Goal: Transaction & Acquisition: Purchase product/service

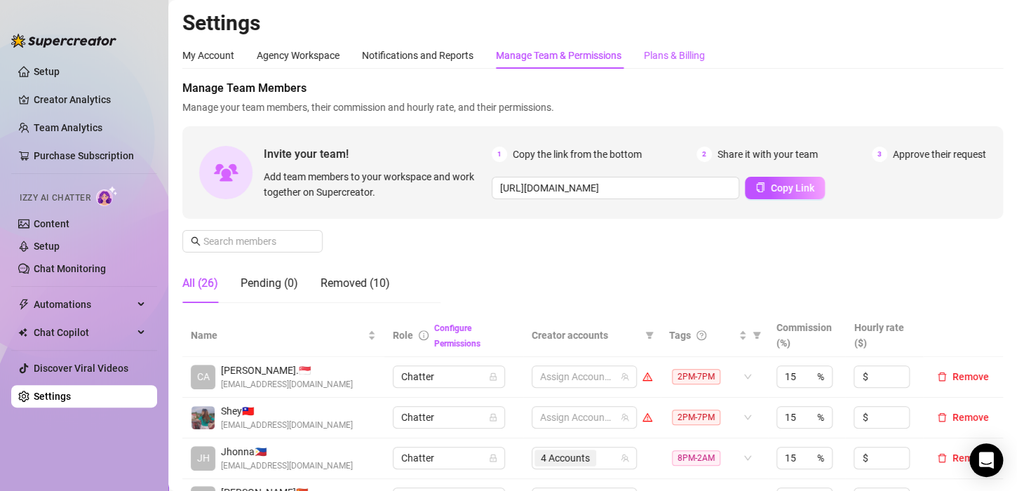
click at [662, 48] on div "Plans & Billing" at bounding box center [674, 55] width 61 height 15
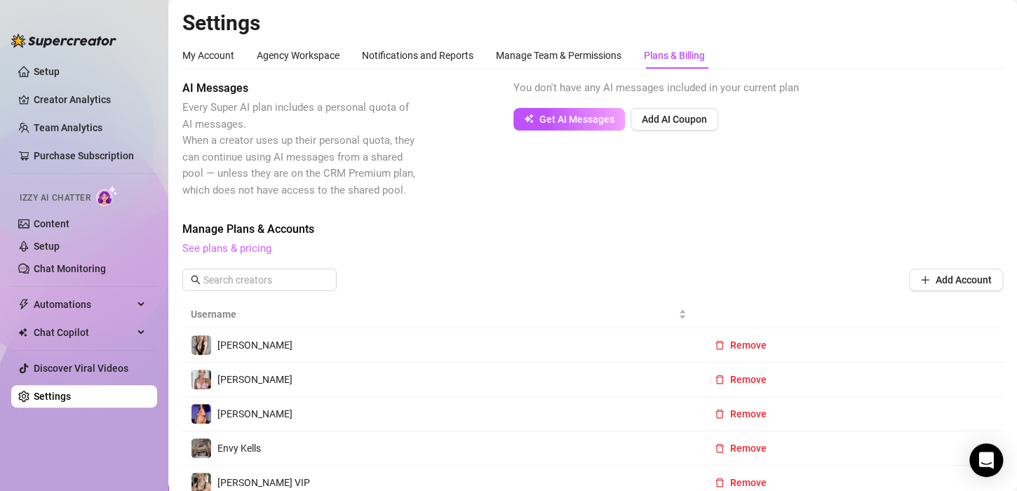
click at [236, 247] on link "See plans & pricing" at bounding box center [226, 248] width 89 height 13
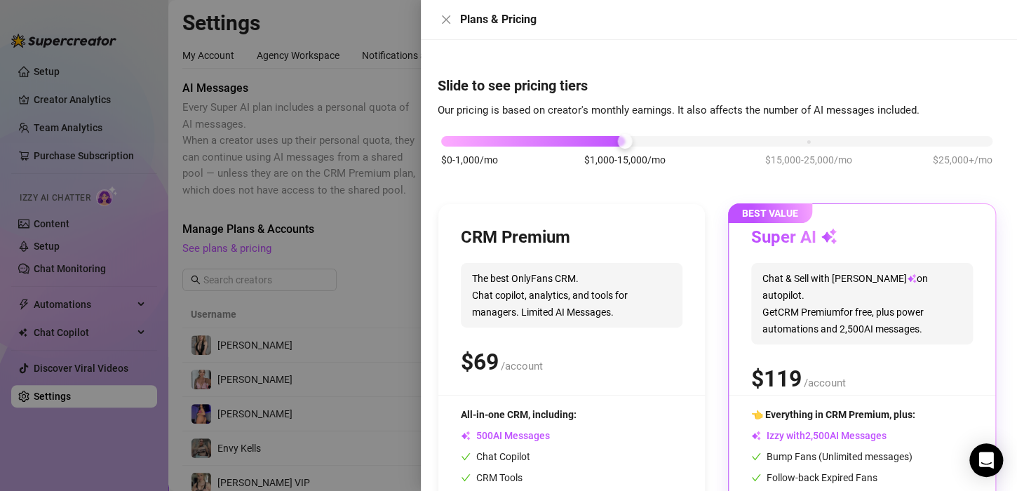
click at [583, 262] on div "CRM Premium The best OnlyFans CRM. Chat copilot, analytics, and tools for manag…" at bounding box center [572, 311] width 222 height 168
click at [448, 142] on div "$0-1,000/mo $1,000-15,000/mo $15,000-25,000/mo $25,000+/mo" at bounding box center [716, 137] width 551 height 8
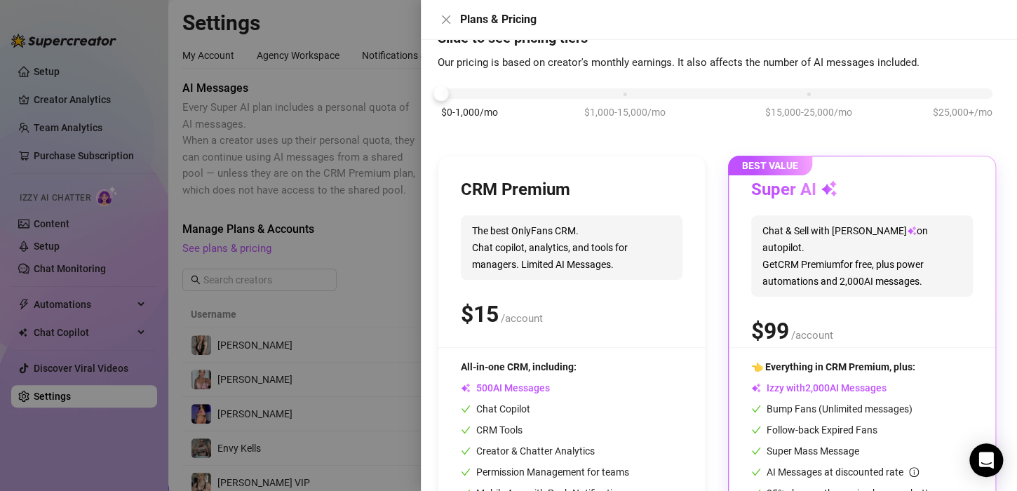
scroll to position [130, 0]
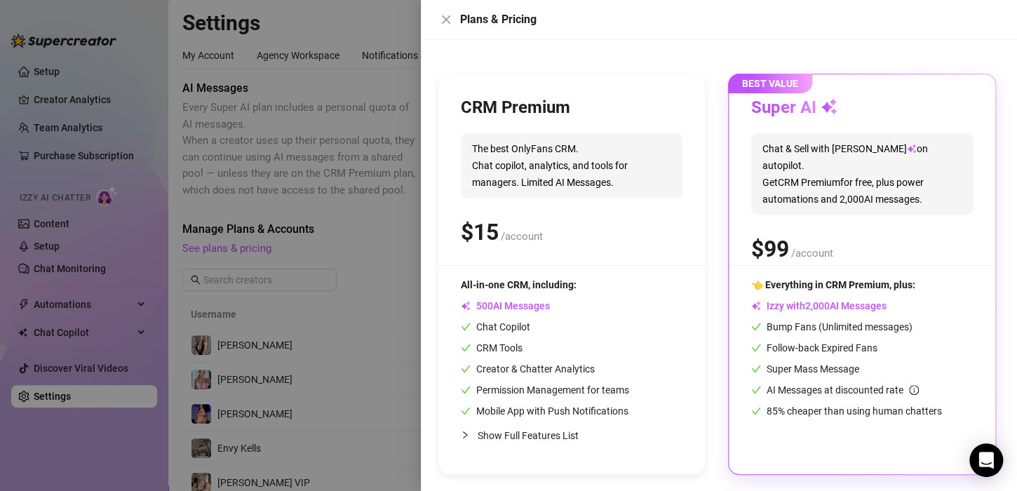
click at [530, 210] on div "CRM Premium The best OnlyFans CRM. Chat copilot, analytics, and tools for manag…" at bounding box center [572, 181] width 222 height 168
click at [550, 126] on div "CRM Premium The best OnlyFans CRM. Chat copilot, analytics, and tools for manag…" at bounding box center [572, 181] width 222 height 168
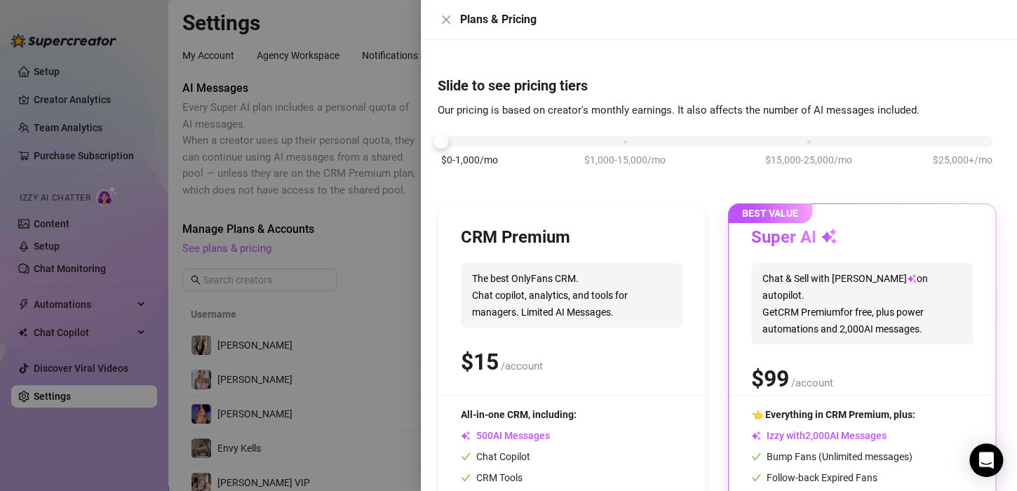
click at [525, 217] on div "CRM Premium The best OnlyFans CRM. Chat copilot, analytics, and tools for manag…" at bounding box center [571, 404] width 267 height 400
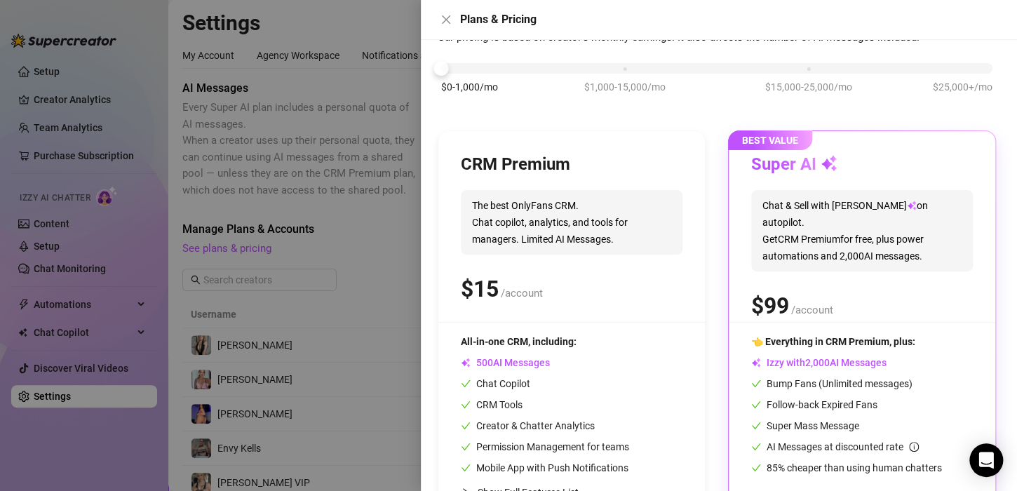
scroll to position [130, 0]
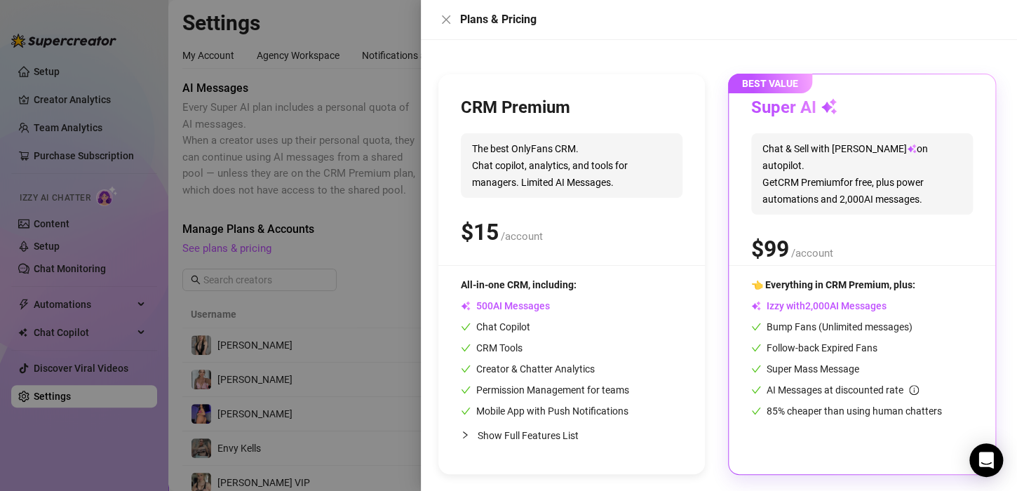
click at [559, 287] on span "All-in-one CRM, including:" at bounding box center [519, 284] width 116 height 11
drag, startPoint x: 608, startPoint y: 279, endPoint x: 521, endPoint y: 275, distance: 87.1
click at [608, 279] on div "All-in-one CRM, including:" at bounding box center [545, 284] width 168 height 15
click at [361, 229] on div at bounding box center [508, 245] width 1017 height 491
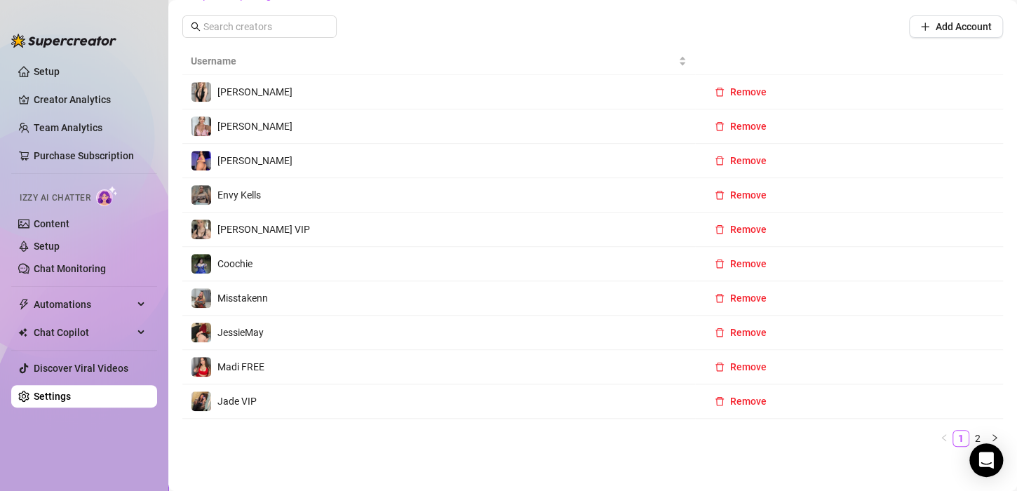
scroll to position [278, 0]
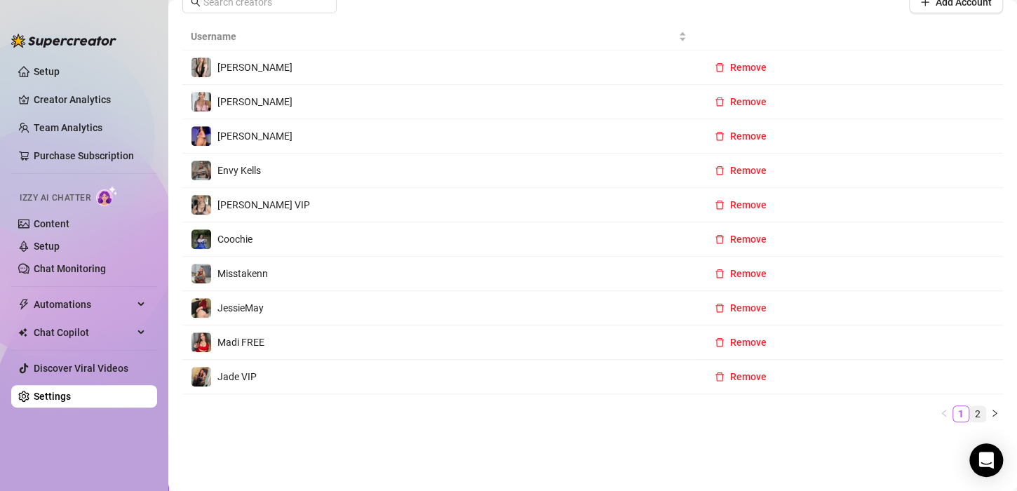
click at [970, 408] on link "2" at bounding box center [977, 413] width 15 height 15
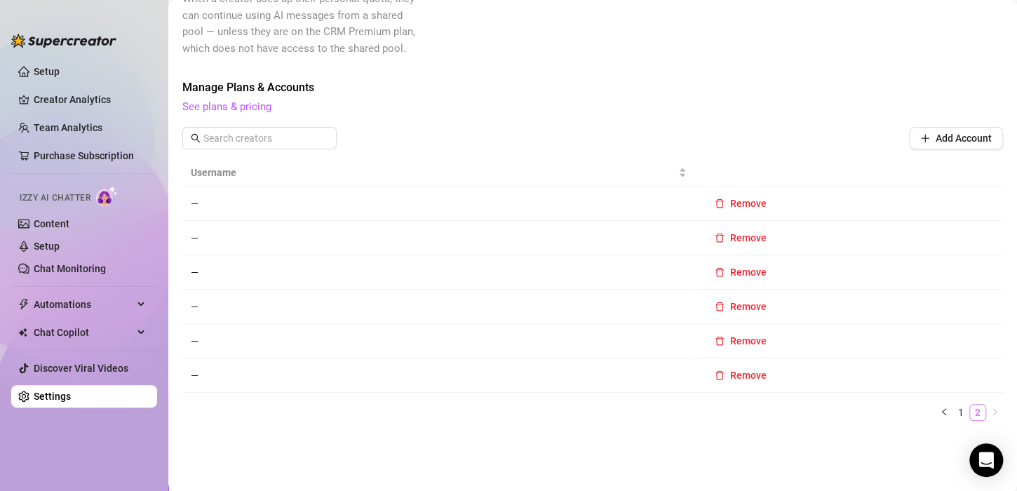
scroll to position [140, 0]
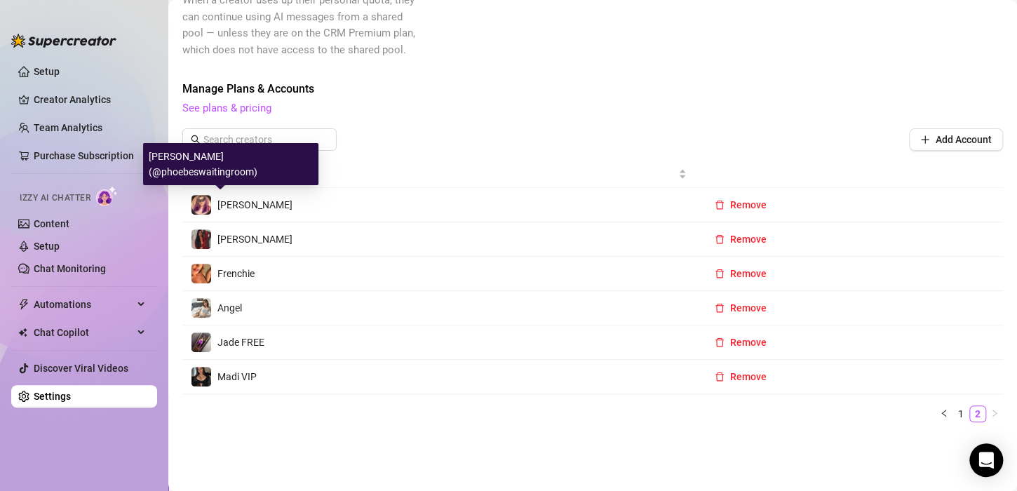
click at [237, 199] on span "[PERSON_NAME]" at bounding box center [254, 204] width 75 height 11
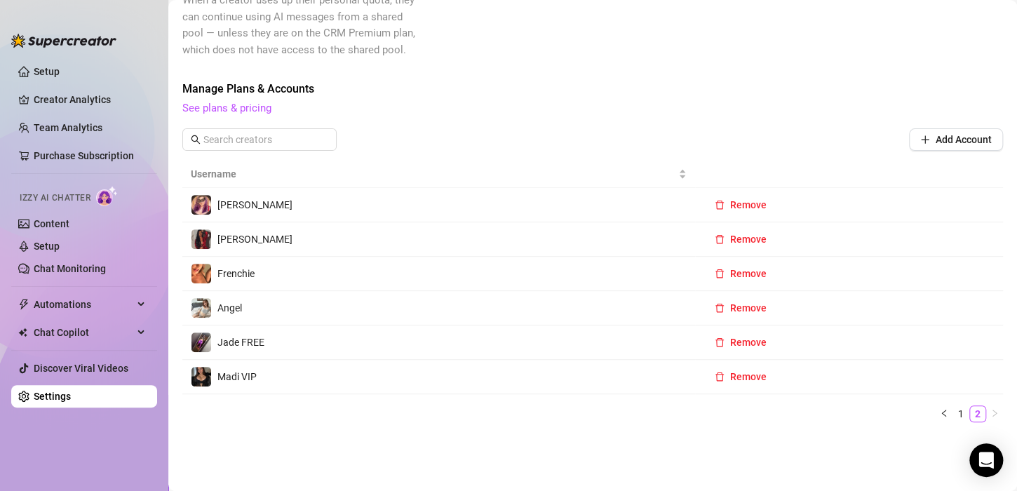
click at [472, 67] on div "AI Messages Every Super AI plan includes a personal quota of AI messages. When …" at bounding box center [592, 187] width 821 height 494
click at [257, 111] on link "See plans & pricing" at bounding box center [226, 108] width 89 height 13
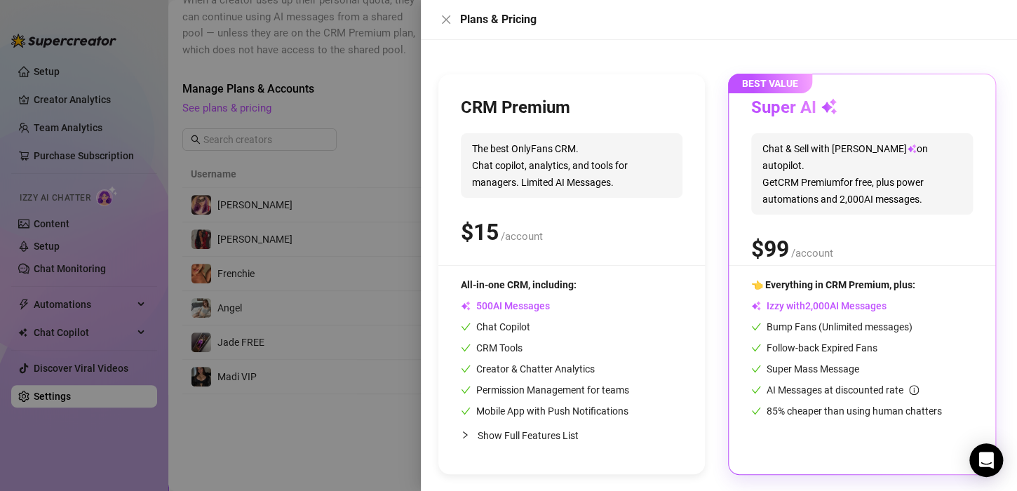
click at [605, 118] on div "CRM Premium" at bounding box center [572, 108] width 222 height 22
click at [504, 351] on span "CRM Tools" at bounding box center [492, 347] width 62 height 11
click at [500, 434] on span "Show Full Features List" at bounding box center [528, 435] width 101 height 11
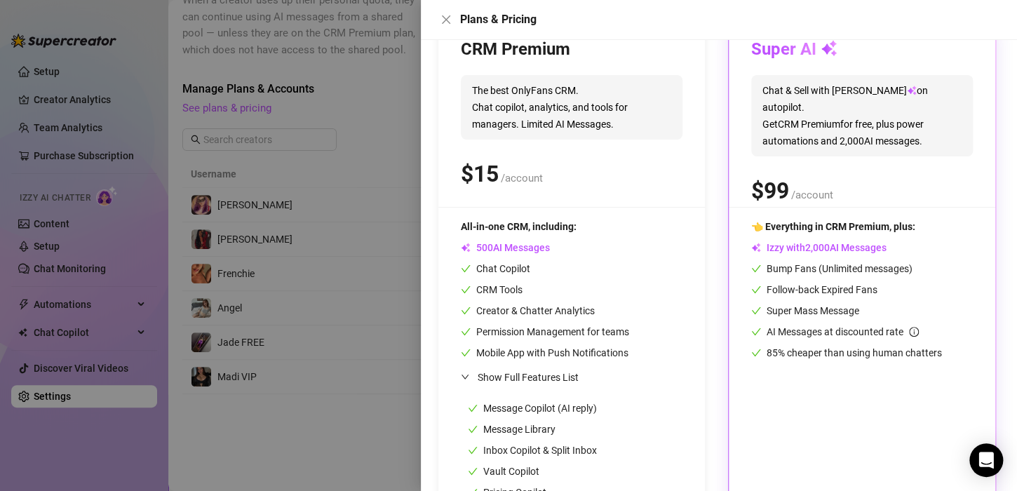
click at [558, 338] on div "Permission Management for teams" at bounding box center [545, 331] width 168 height 15
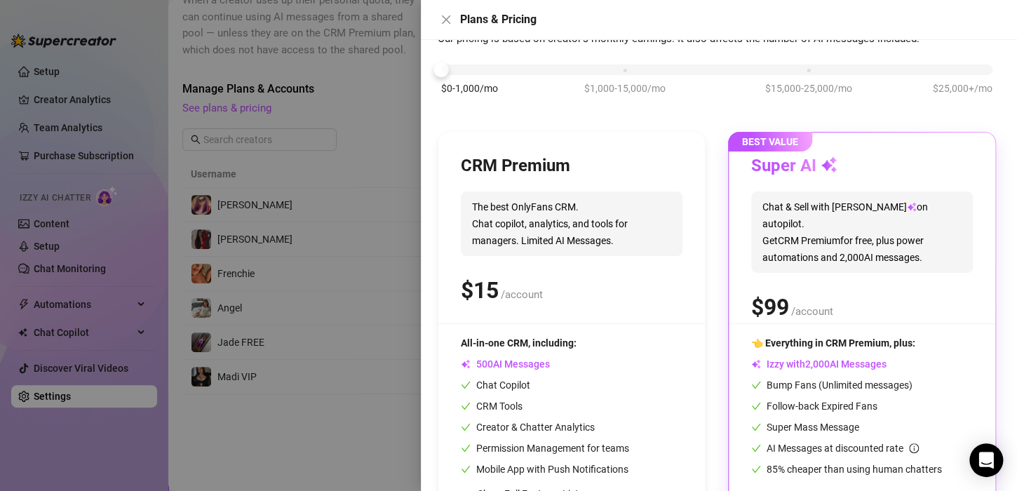
scroll to position [0, 0]
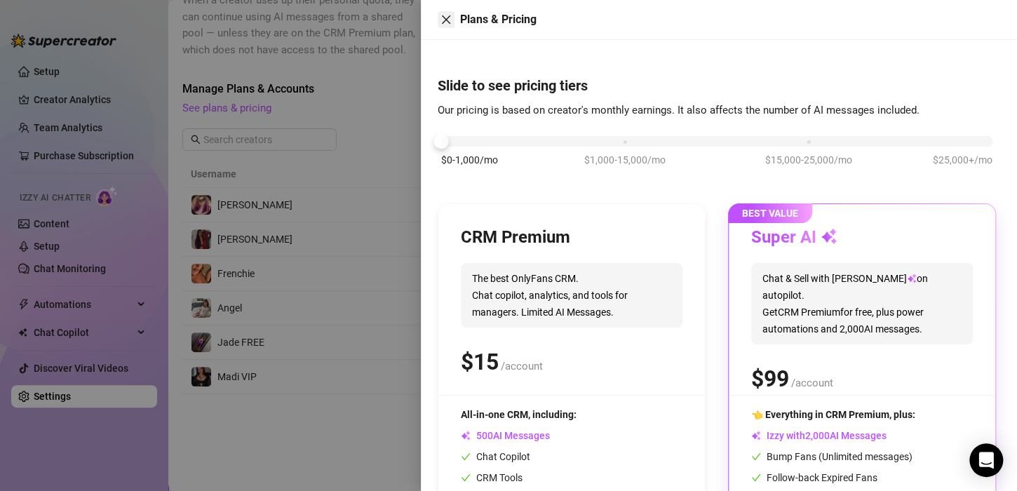
click at [446, 15] on icon "close" at bounding box center [446, 19] width 11 height 11
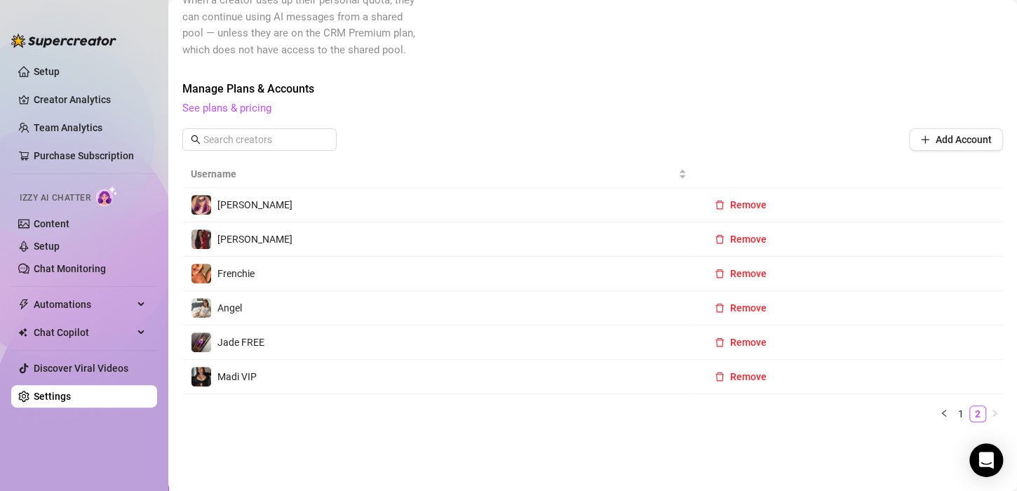
click at [392, 67] on div "AI Messages Every Super AI plan includes a personal quota of AI messages. When …" at bounding box center [592, 187] width 821 height 494
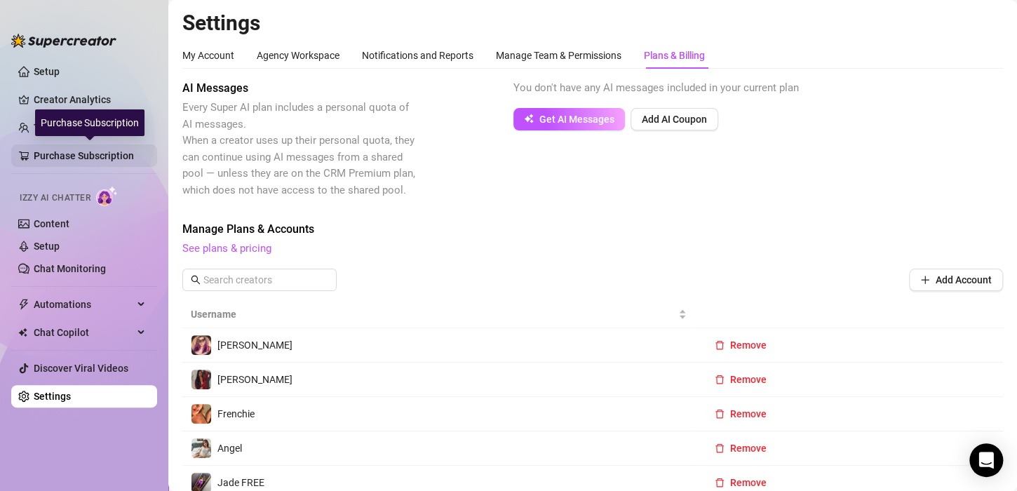
click at [117, 152] on link "Purchase Subscription" at bounding box center [90, 156] width 112 height 22
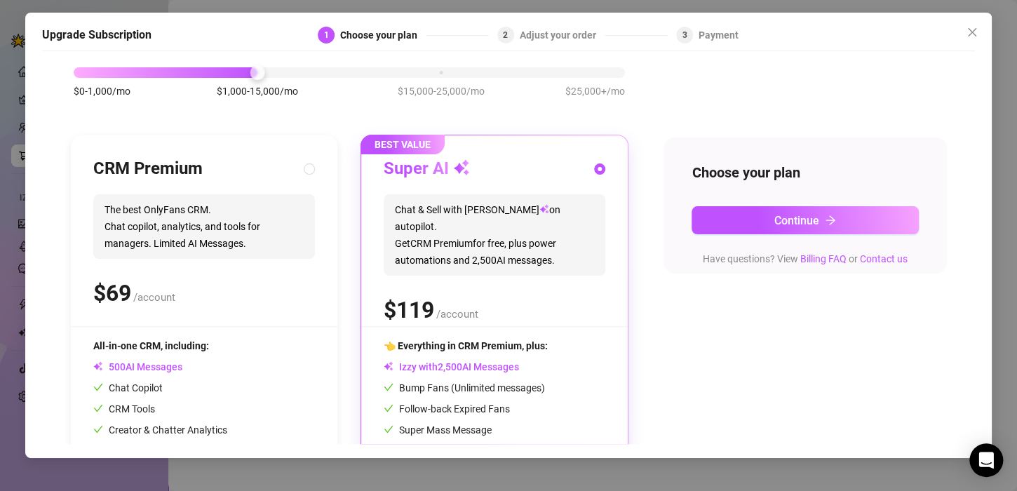
scroll to position [161, 0]
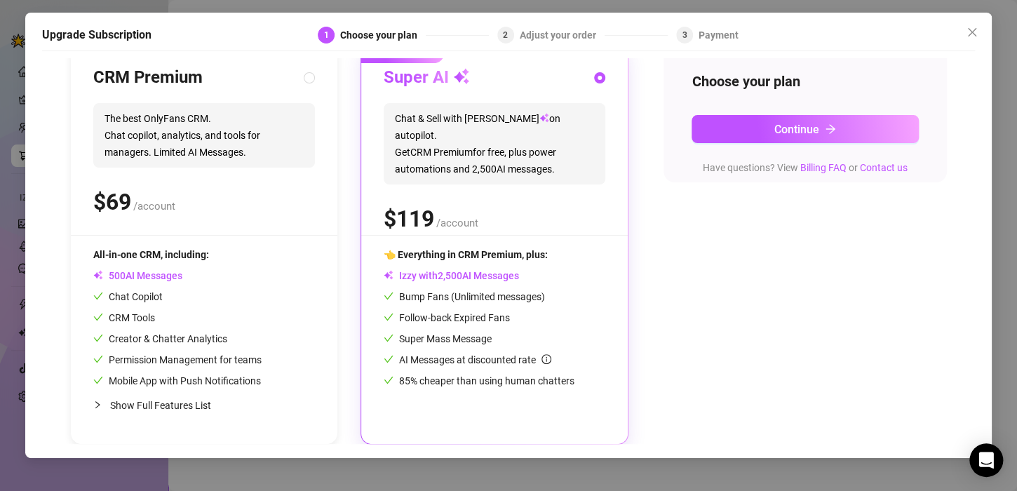
click at [238, 227] on div "CRM Premium The best OnlyFans CRM. Chat copilot, analytics, and tools for manag…" at bounding box center [204, 151] width 222 height 168
radio input "true"
radio input "false"
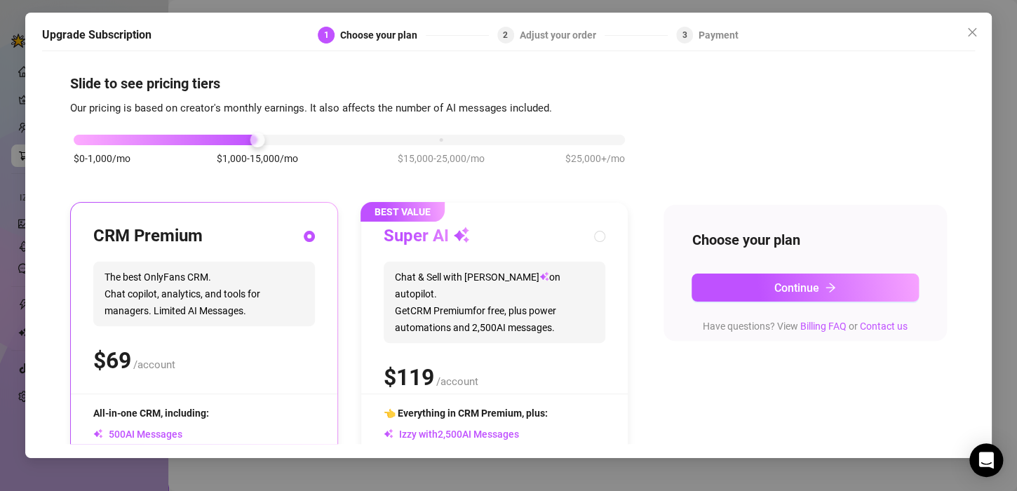
scroll to position [0, 0]
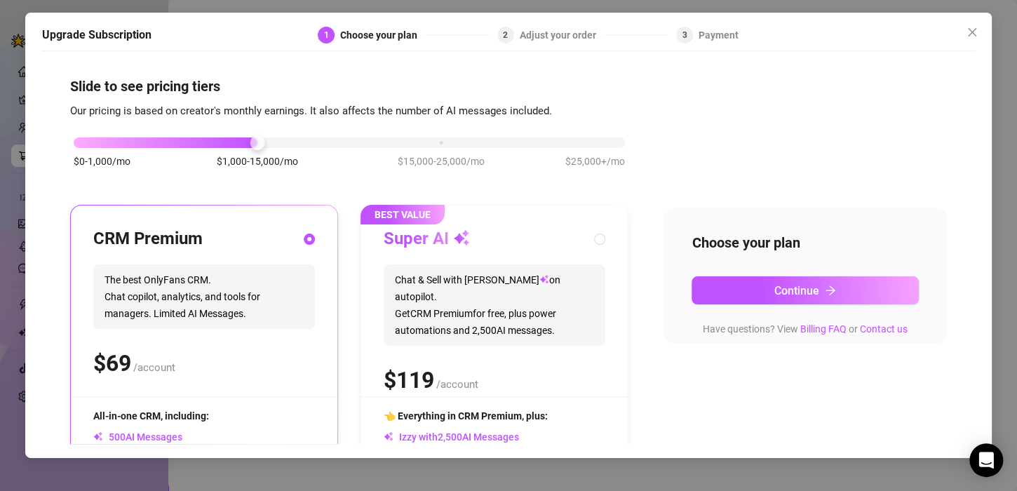
click at [83, 143] on div "$0-1,000/mo $1,000-15,000/mo $15,000-25,000/mo $25,000+/mo" at bounding box center [349, 139] width 551 height 8
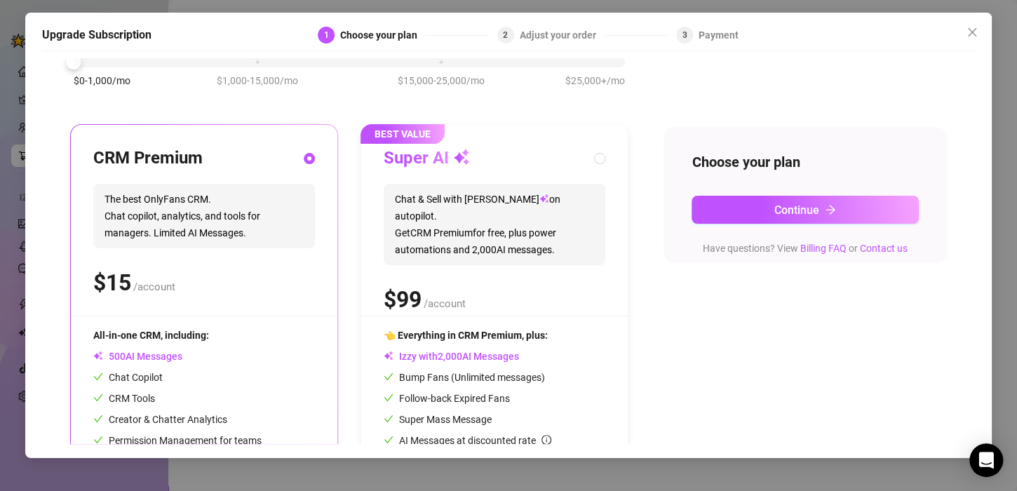
scroll to position [140, 0]
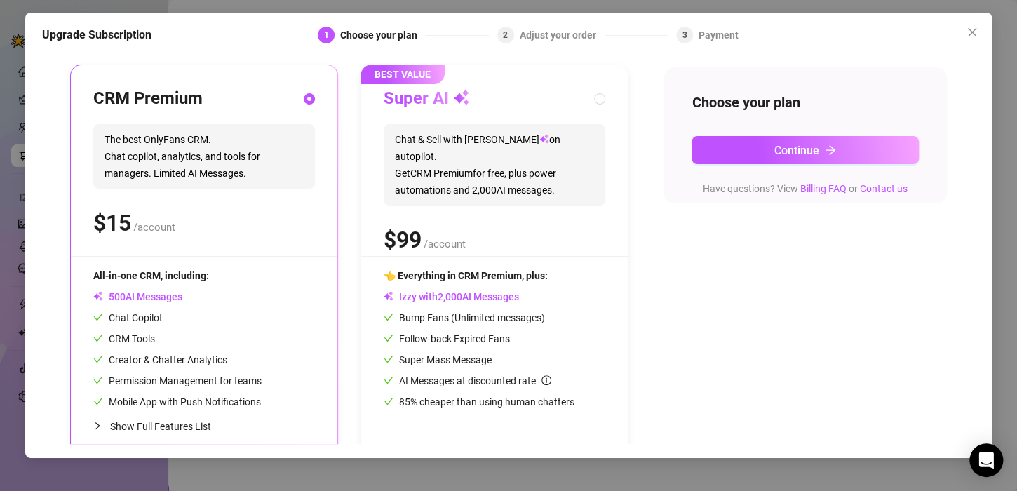
click at [203, 243] on div "CRM Premium The best OnlyFans CRM. Chat copilot, analytics, and tools for manag…" at bounding box center [204, 172] width 222 height 168
click at [830, 155] on icon "arrow-right" at bounding box center [830, 150] width 11 height 11
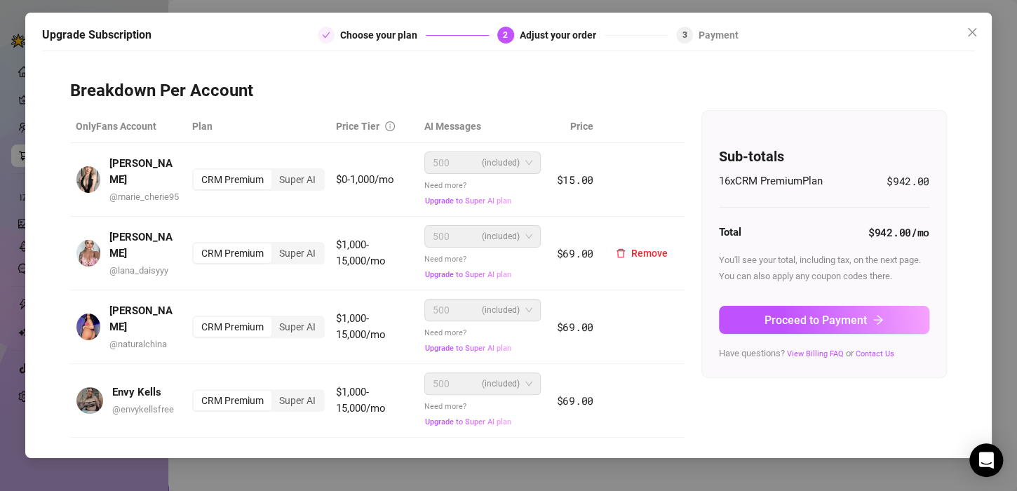
scroll to position [0, 0]
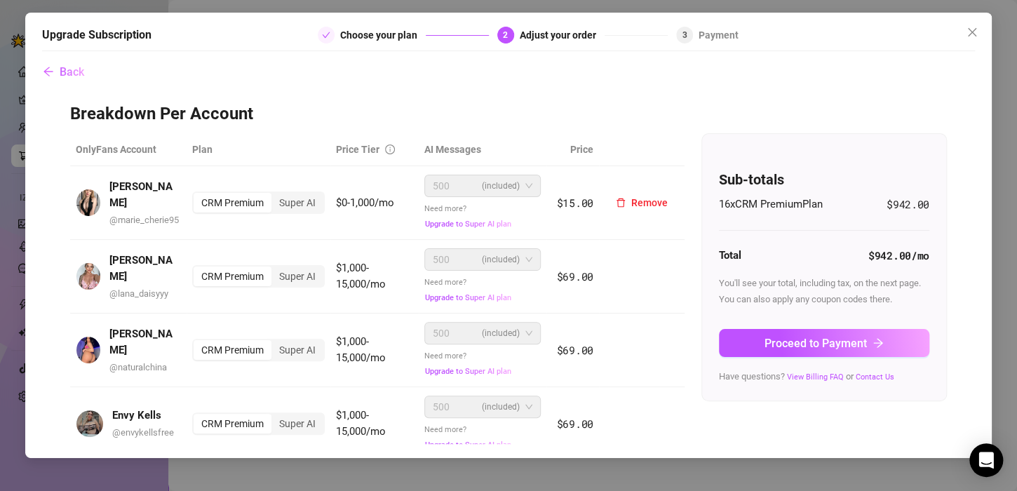
click at [213, 201] on div "CRM Premium" at bounding box center [233, 203] width 78 height 20
click at [197, 195] on input "CRM Premium" at bounding box center [197, 195] width 0 height 0
click at [803, 337] on span "Proceed to Payment" at bounding box center [814, 343] width 102 height 13
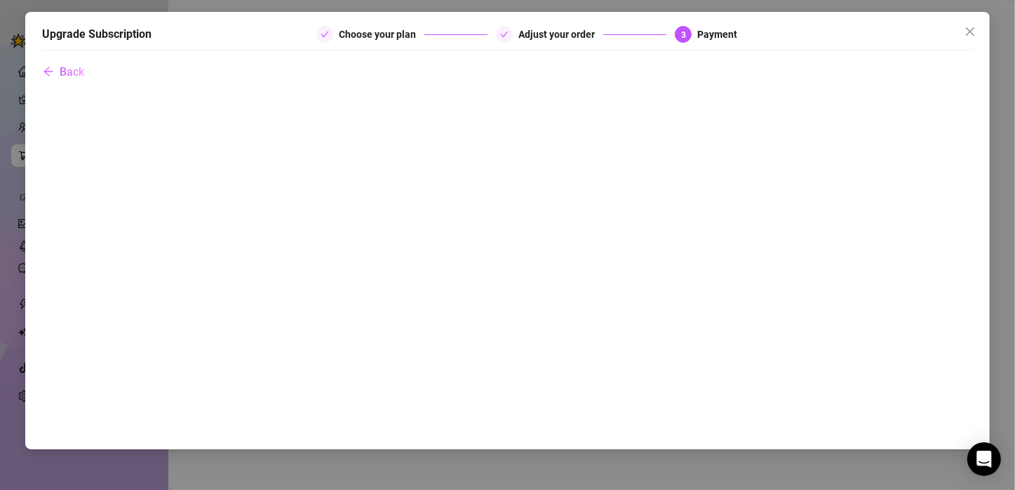
drag, startPoint x: 975, startPoint y: 32, endPoint x: 1012, endPoint y: 32, distance: 37.2
click at [975, 31] on icon "close" at bounding box center [970, 31] width 11 height 11
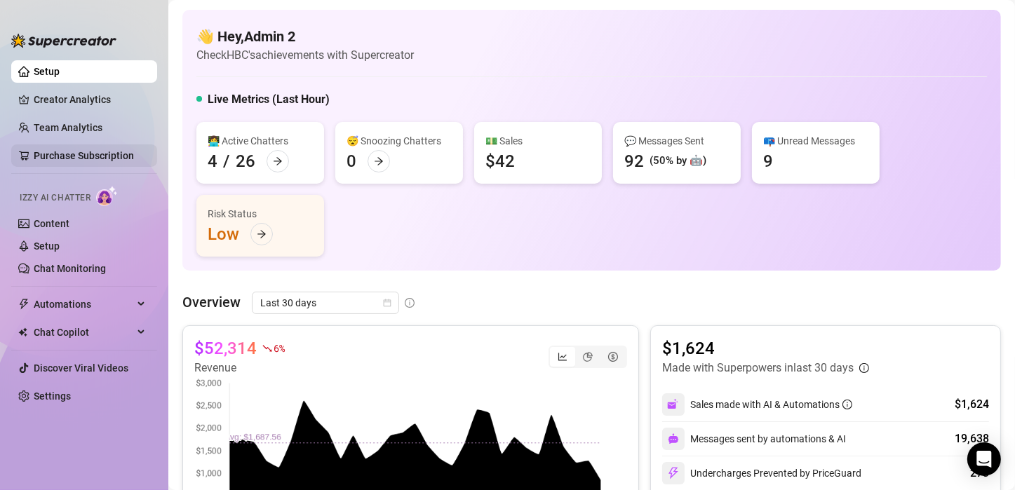
click at [65, 145] on link "Purchase Subscription" at bounding box center [90, 156] width 112 height 22
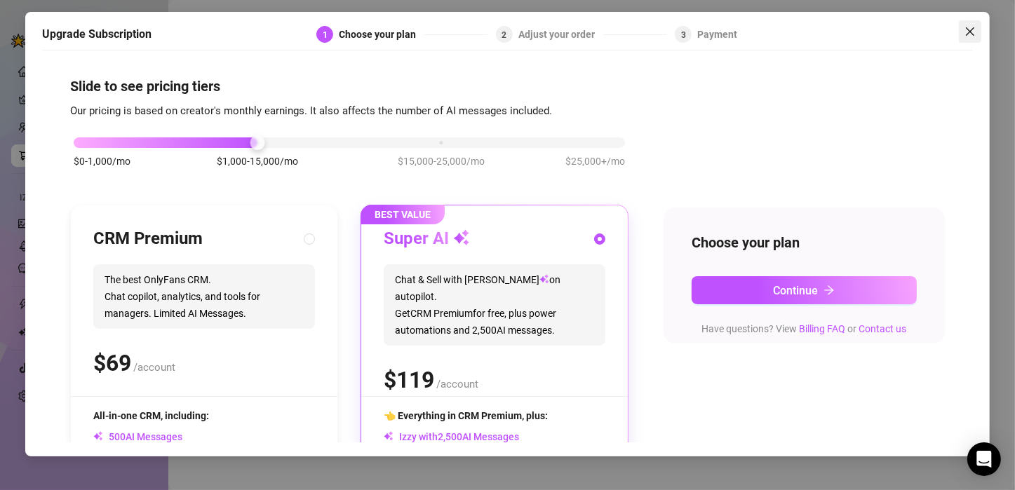
click at [967, 32] on icon "close" at bounding box center [970, 31] width 11 height 11
click at [109, 275] on span "The best OnlyFans CRM. Chat copilot, analytics, and tools for managers. Limited…" at bounding box center [204, 296] width 222 height 65
radio input "true"
radio input "false"
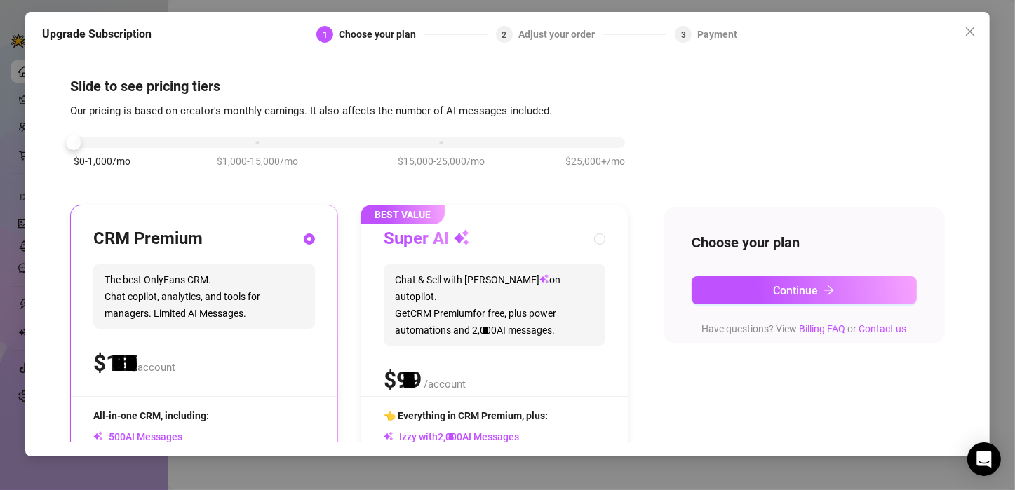
click at [89, 140] on div "$0-1,000/mo $1,000-15,000/mo $15,000-25,000/mo $25,000+/mo" at bounding box center [349, 139] width 551 height 8
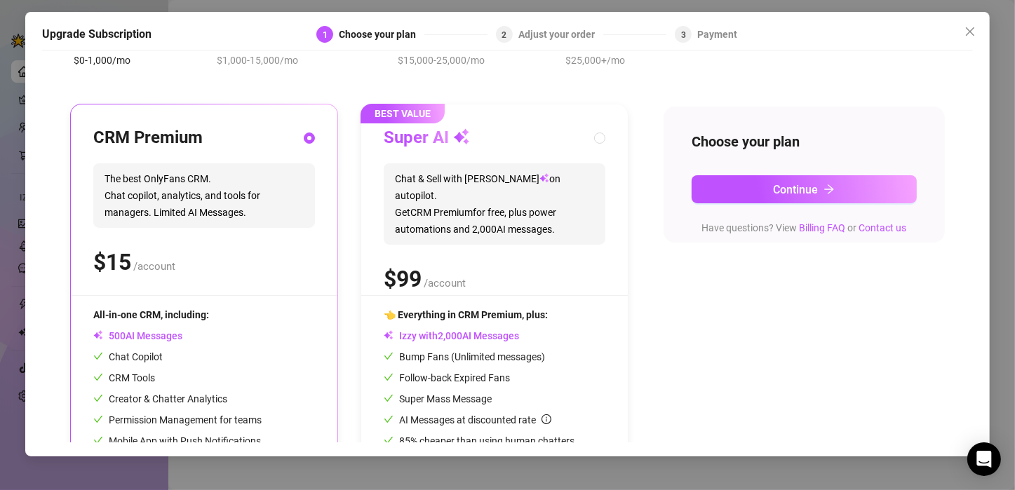
scroll to position [162, 0]
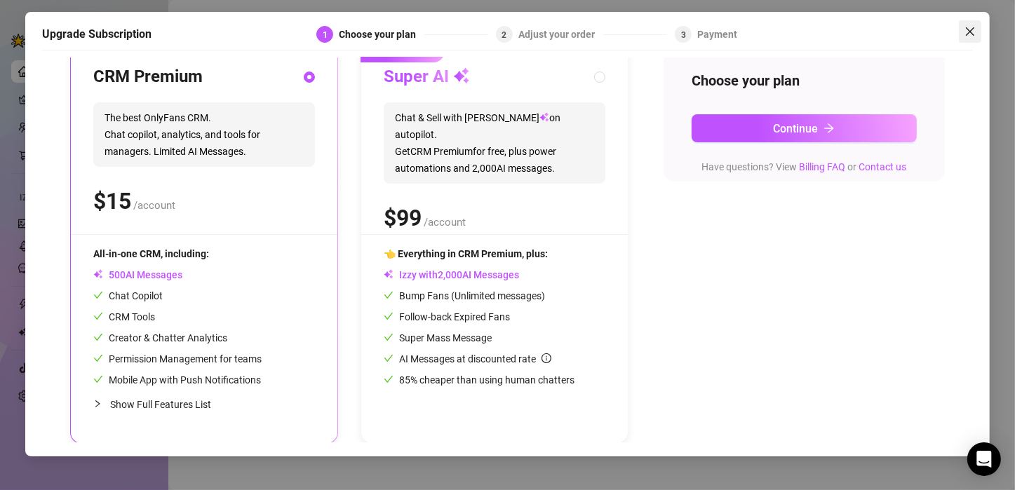
click at [970, 28] on icon "close" at bounding box center [970, 31] width 11 height 11
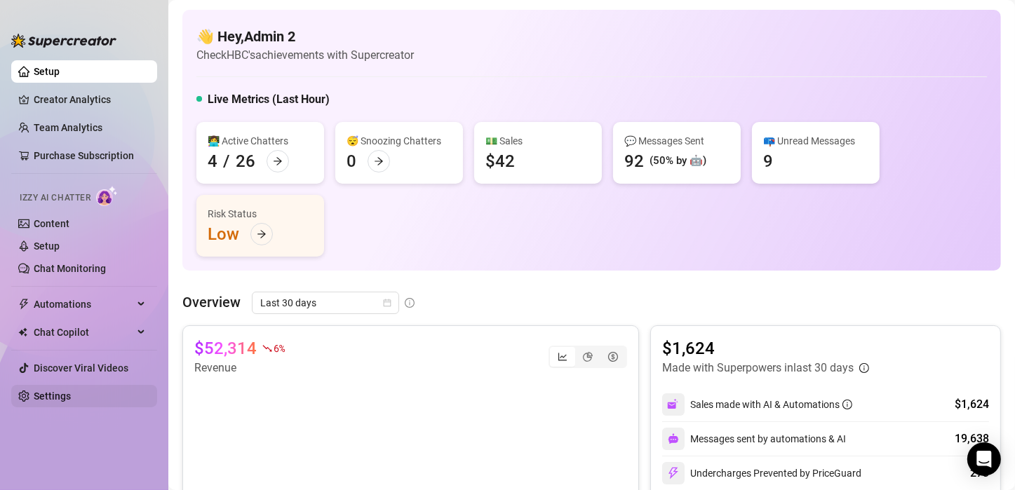
click at [61, 395] on link "Settings" at bounding box center [52, 396] width 37 height 11
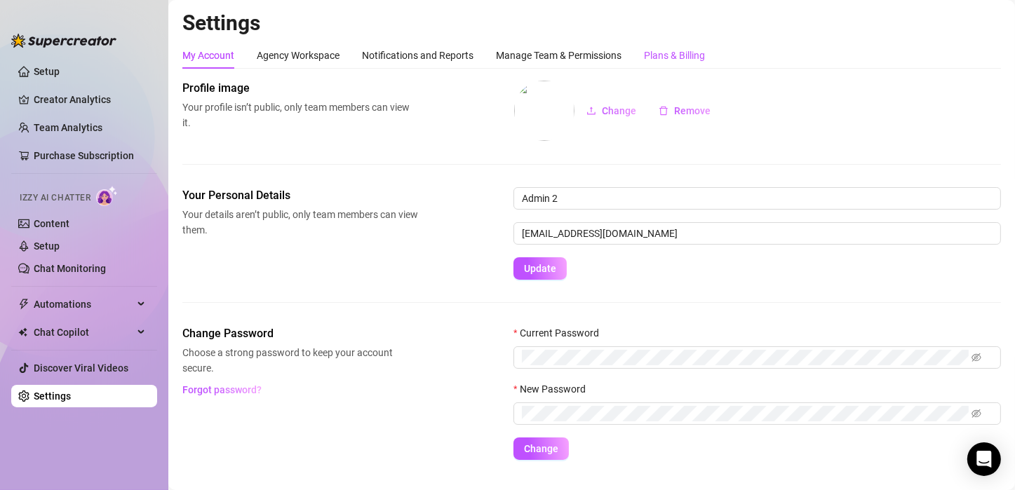
click at [677, 49] on div "Plans & Billing" at bounding box center [674, 55] width 61 height 15
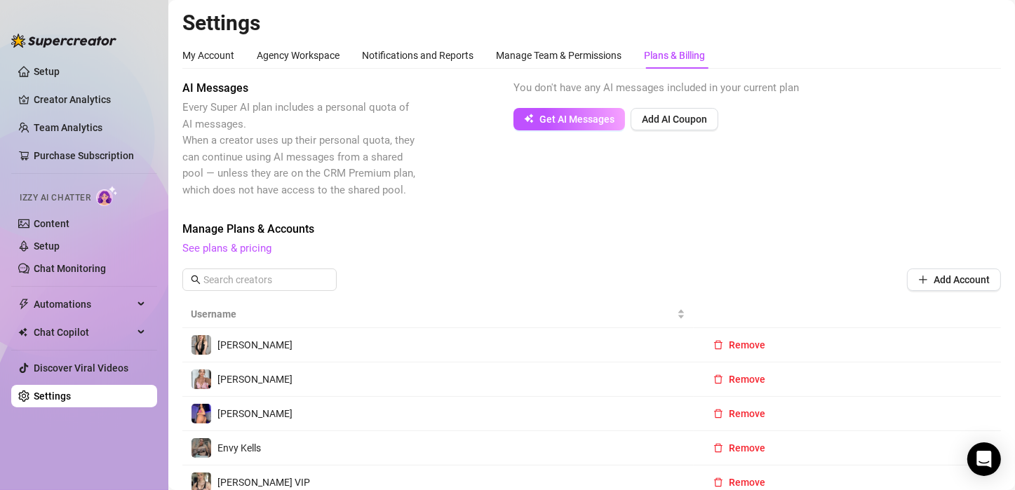
click at [502, 239] on div "Manage Plans & Accounts See plans & pricing" at bounding box center [591, 239] width 819 height 36
click at [58, 243] on link "Setup" at bounding box center [47, 246] width 26 height 11
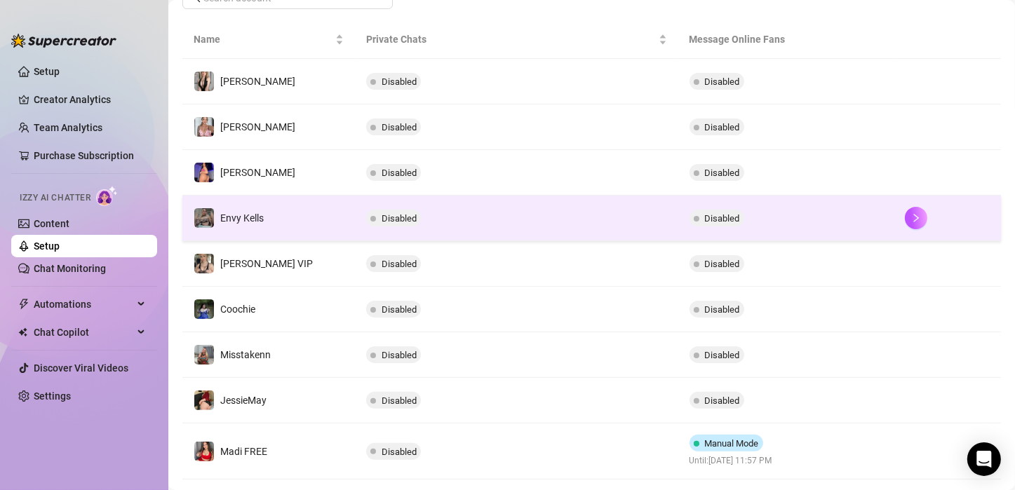
scroll to position [373, 0]
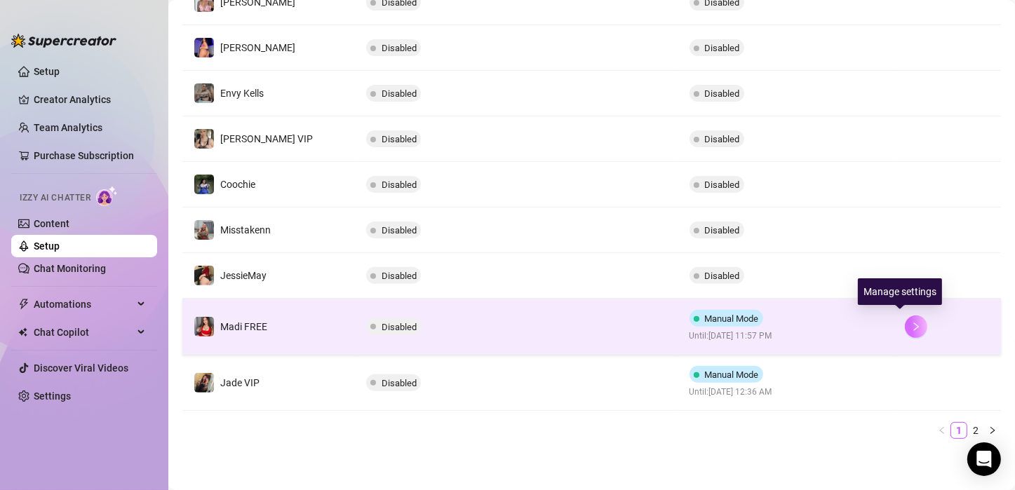
click at [911, 327] on icon "right" at bounding box center [916, 327] width 10 height 10
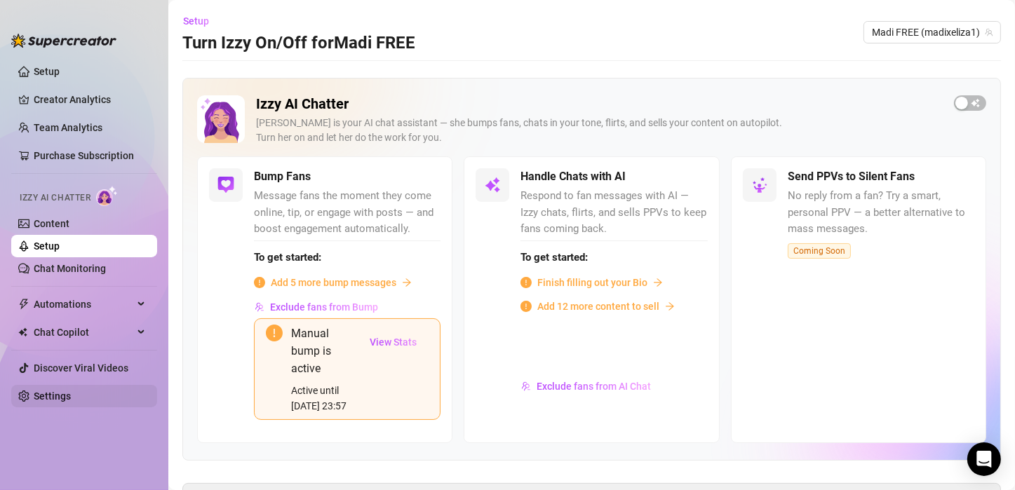
click at [71, 391] on link "Settings" at bounding box center [52, 396] width 37 height 11
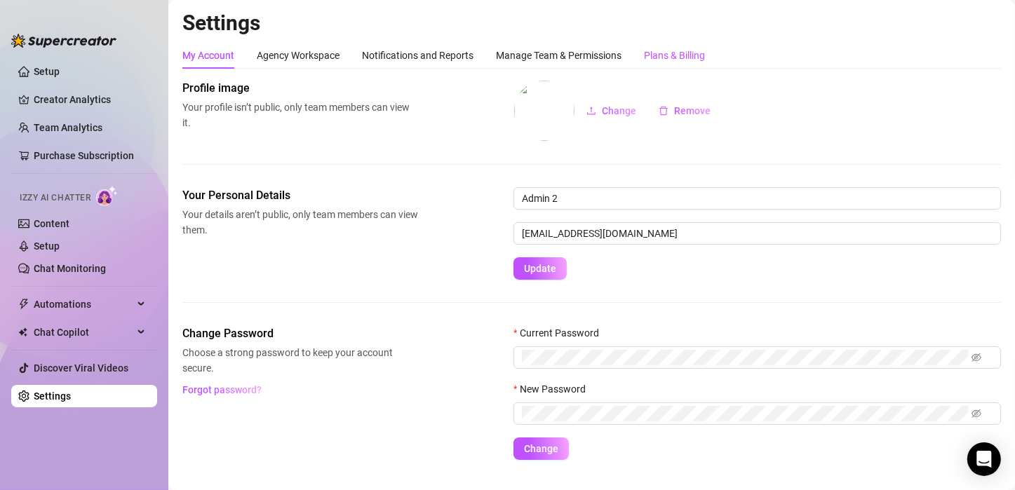
click at [659, 49] on div "Plans & Billing" at bounding box center [674, 55] width 61 height 15
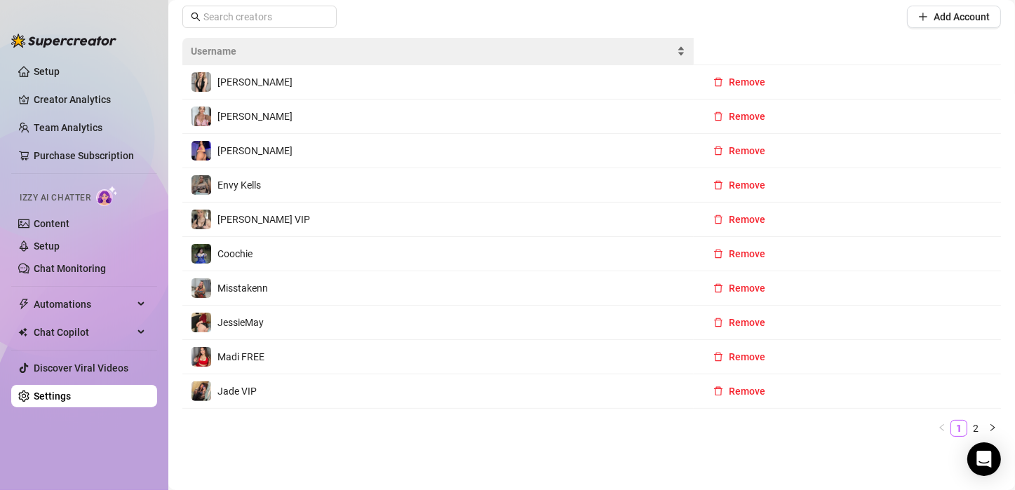
scroll to position [278, 0]
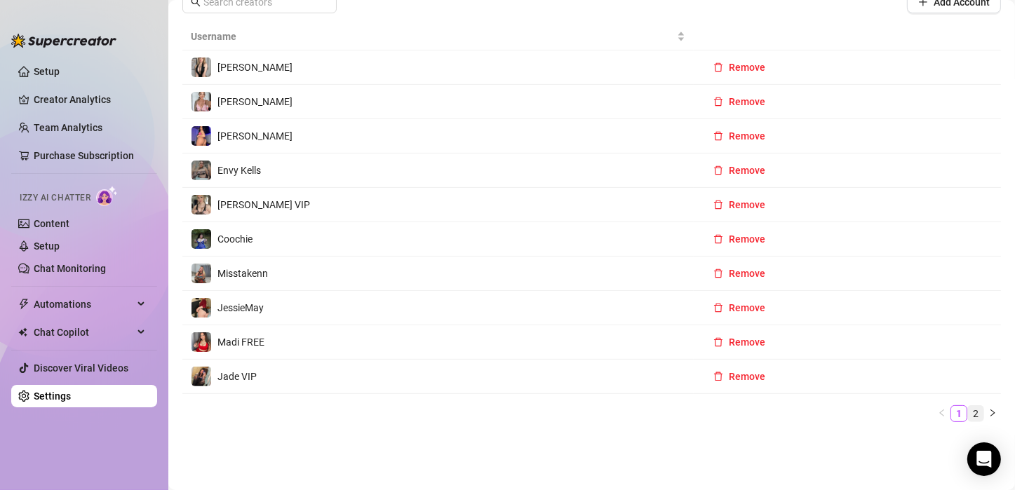
click at [968, 413] on link "2" at bounding box center [975, 413] width 15 height 15
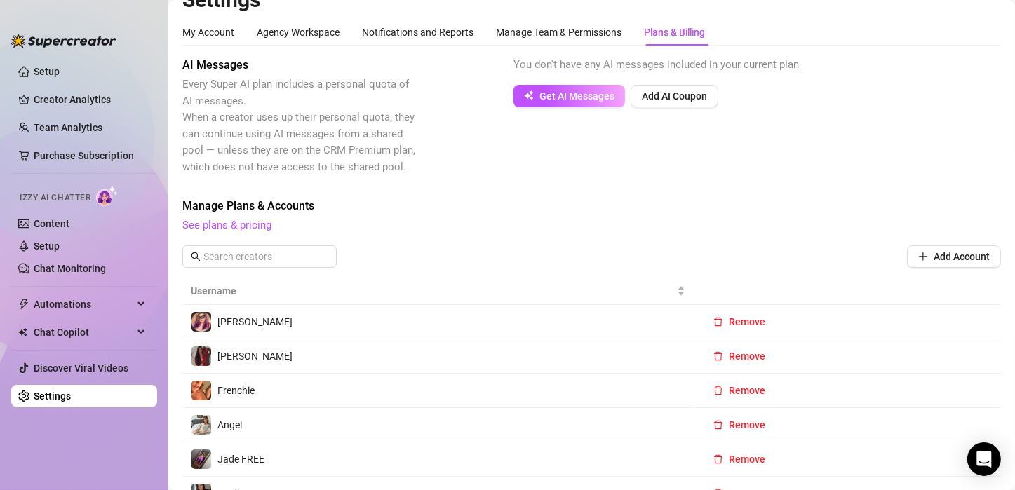
scroll to position [0, 0]
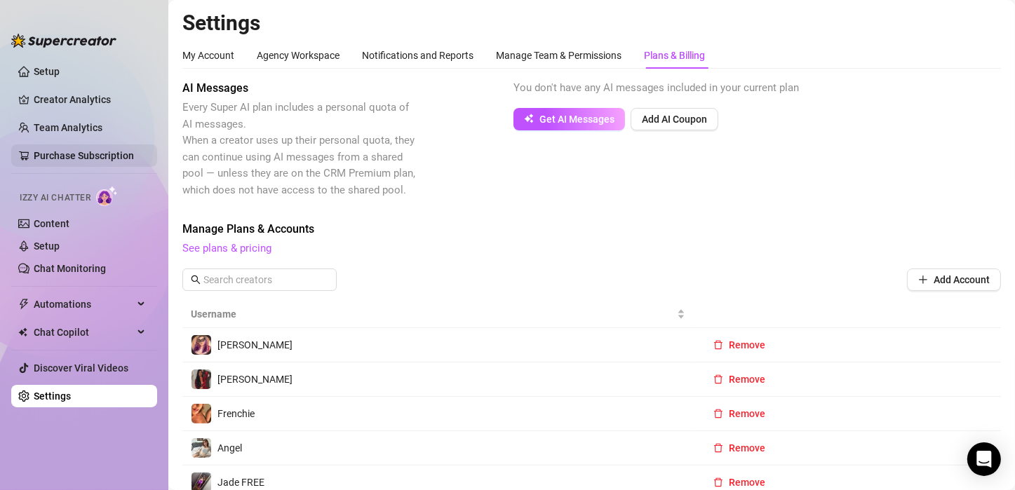
click at [46, 147] on link "Purchase Subscription" at bounding box center [90, 156] width 112 height 22
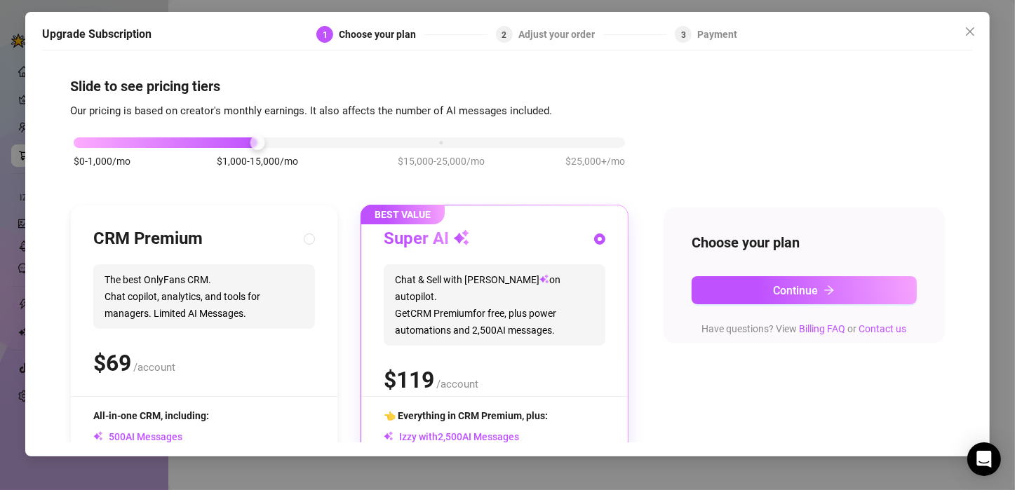
click at [108, 246] on h3 "CRM Premium" at bounding box center [147, 239] width 109 height 22
radio input "true"
radio input "false"
click at [93, 140] on div "$0-1,000/mo $1,000-15,000/mo $15,000-25,000/mo $25,000+/mo" at bounding box center [349, 139] width 551 height 8
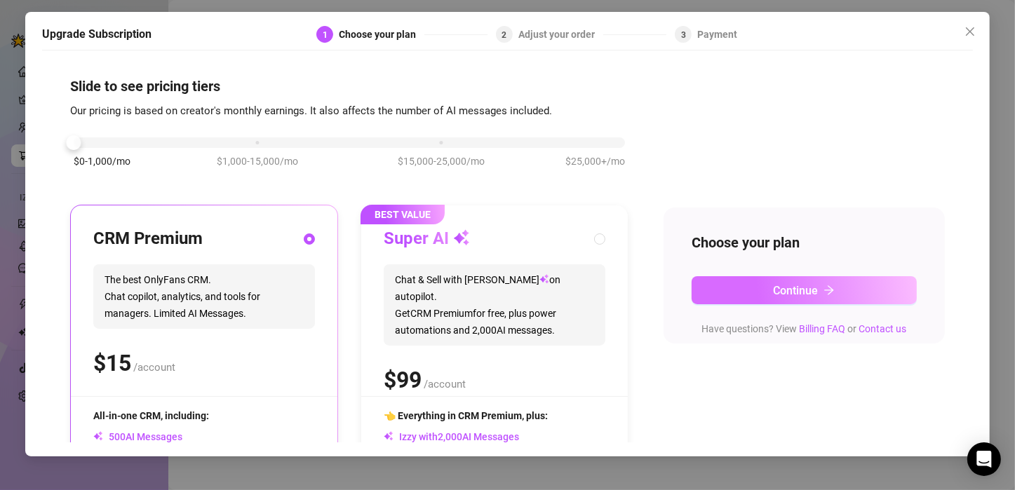
click at [725, 287] on button "Continue" at bounding box center [804, 290] width 225 height 28
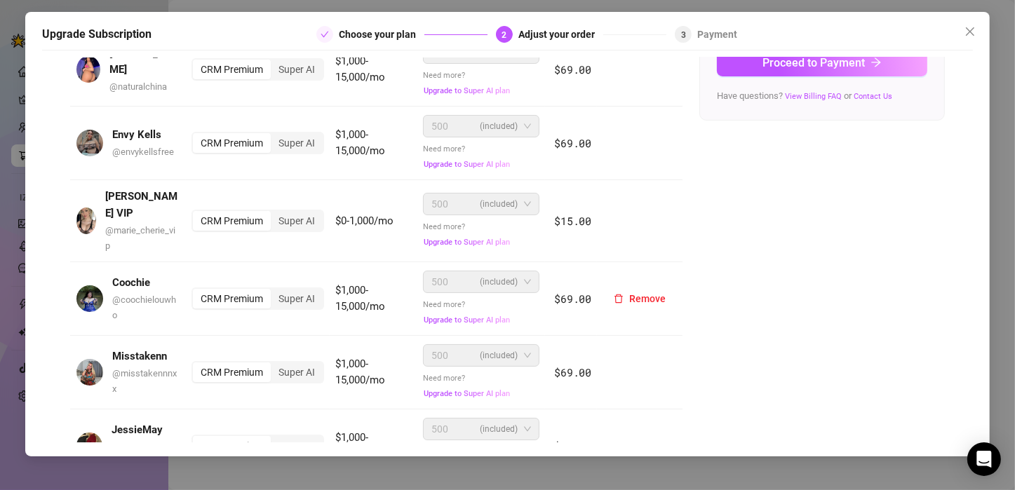
scroll to position [421, 0]
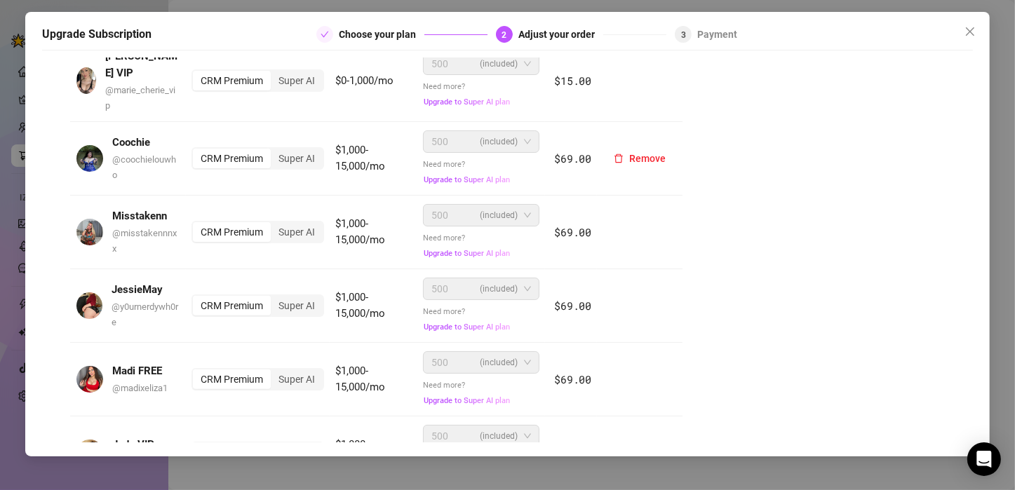
click at [238, 152] on div "CRM Premium" at bounding box center [232, 159] width 78 height 20
click at [196, 151] on input "CRM Premium" at bounding box center [196, 151] width 0 height 0
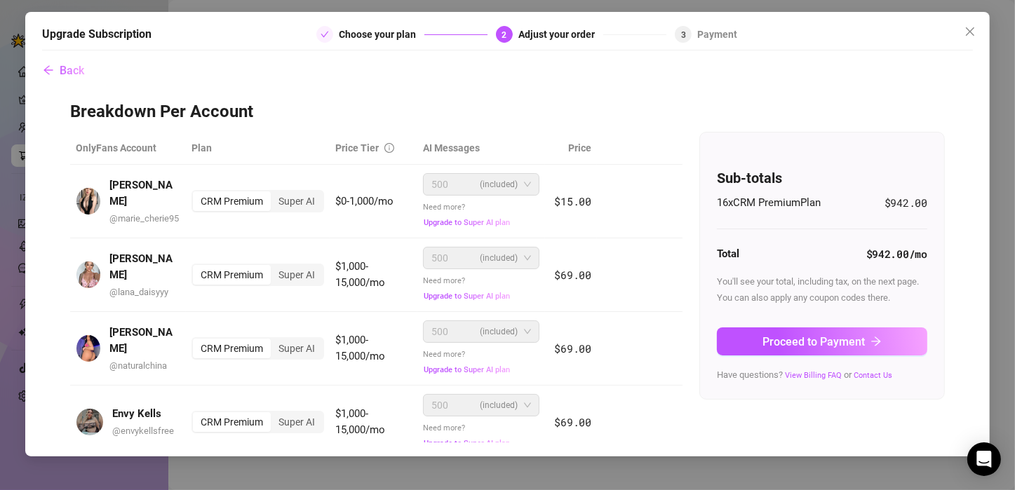
scroll to position [0, 0]
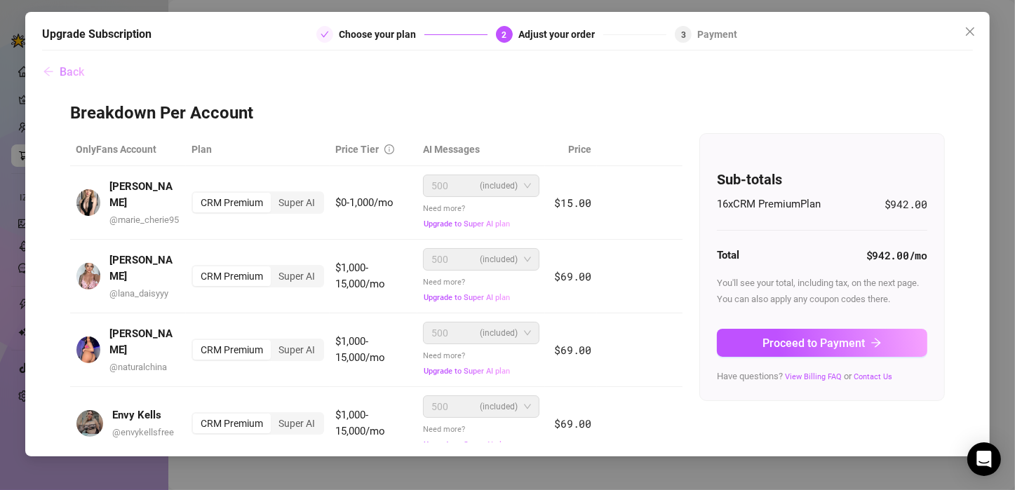
click at [48, 69] on icon "arrow-left" at bounding box center [48, 71] width 11 height 11
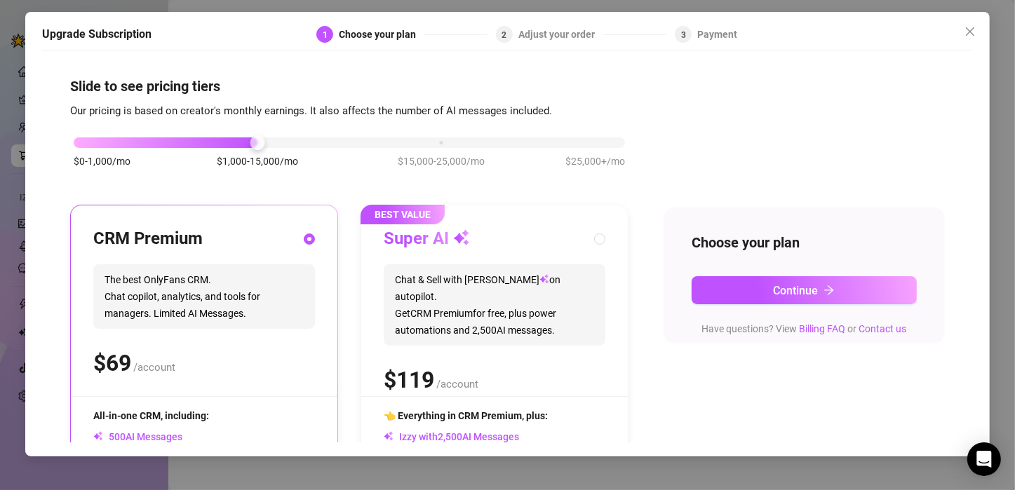
click at [966, 32] on icon "close" at bounding box center [970, 31] width 11 height 11
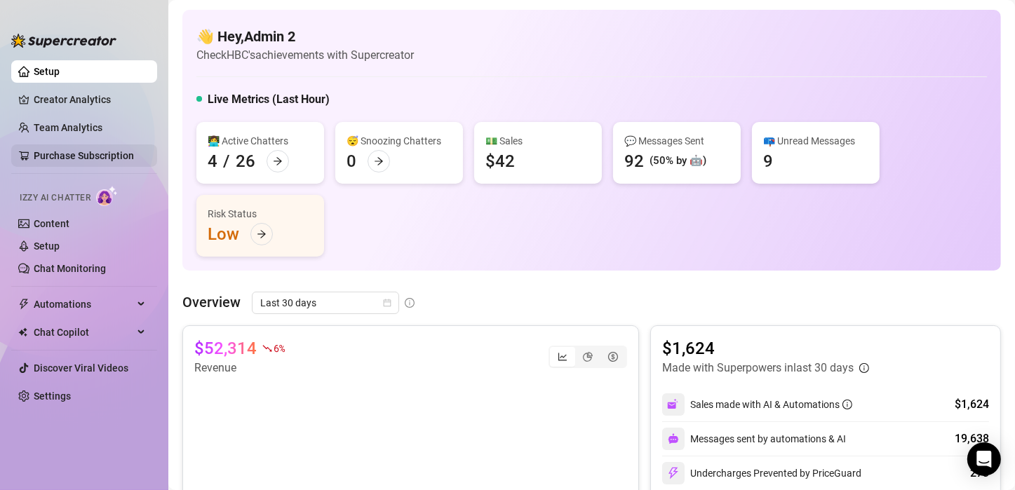
click at [131, 162] on link "Purchase Subscription" at bounding box center [90, 156] width 112 height 22
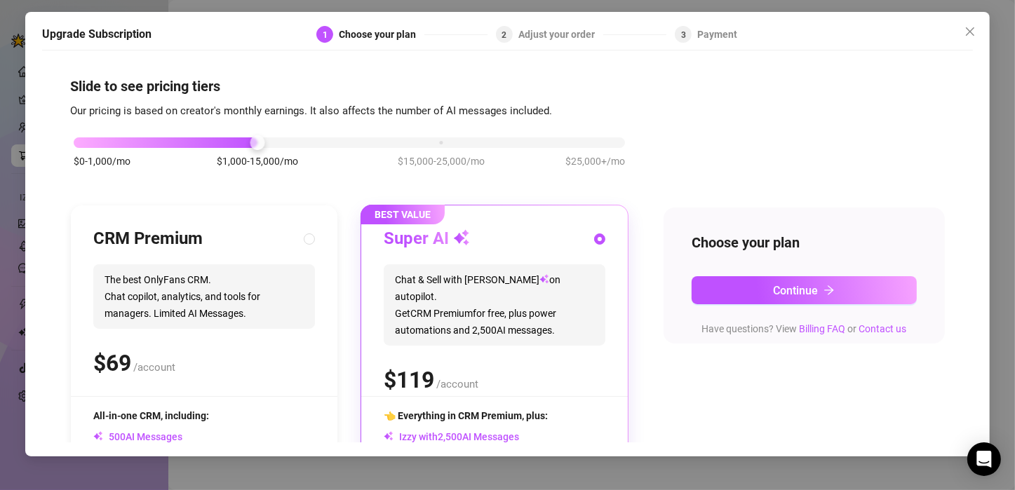
drag, startPoint x: 158, startPoint y: 248, endPoint x: 152, endPoint y: 243, distance: 7.9
click at [158, 248] on h3 "CRM Premium" at bounding box center [147, 239] width 109 height 22
radio input "true"
radio input "false"
click at [89, 139] on div "$0-1,000/mo $1,000-15,000/mo $15,000-25,000/mo $25,000+/mo" at bounding box center [349, 139] width 551 height 8
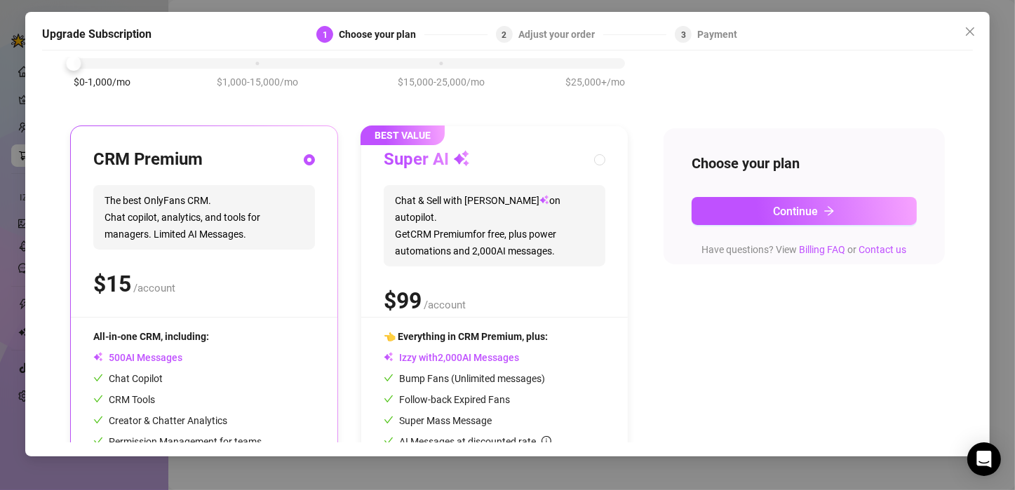
scroll to position [140, 0]
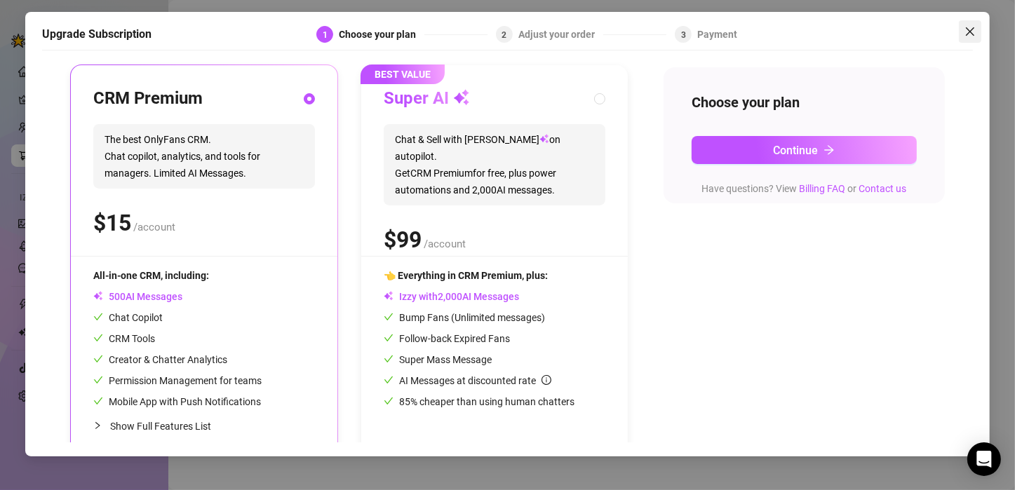
click at [966, 27] on icon "close" at bounding box center [970, 31] width 11 height 11
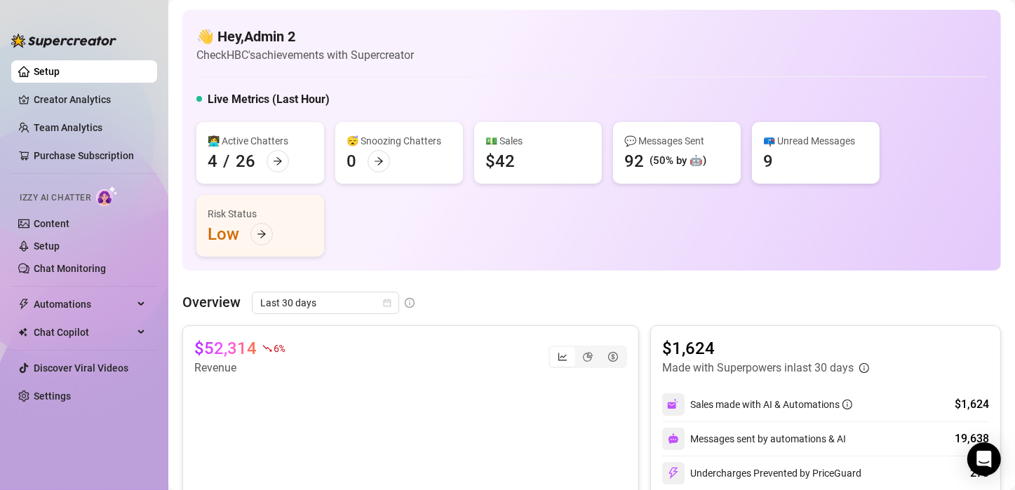
scroll to position [210, 0]
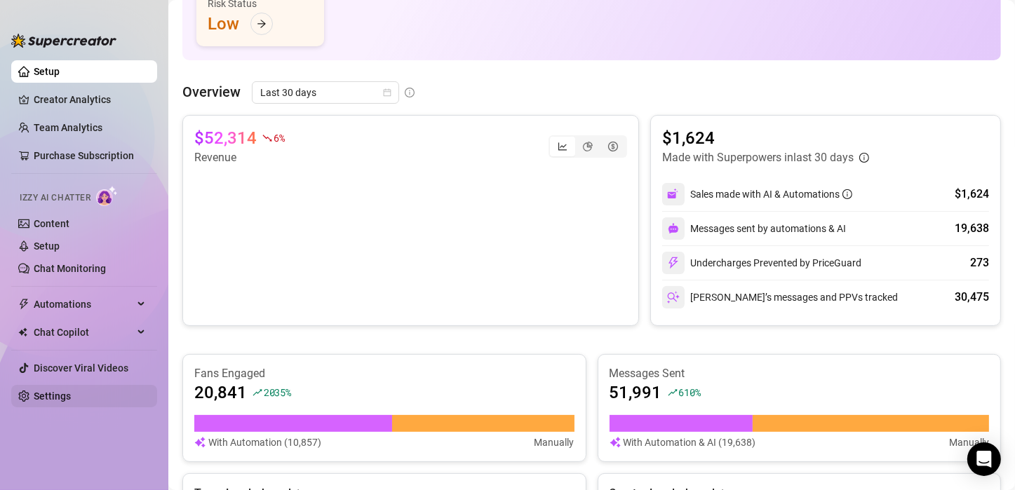
click at [66, 391] on link "Settings" at bounding box center [52, 396] width 37 height 11
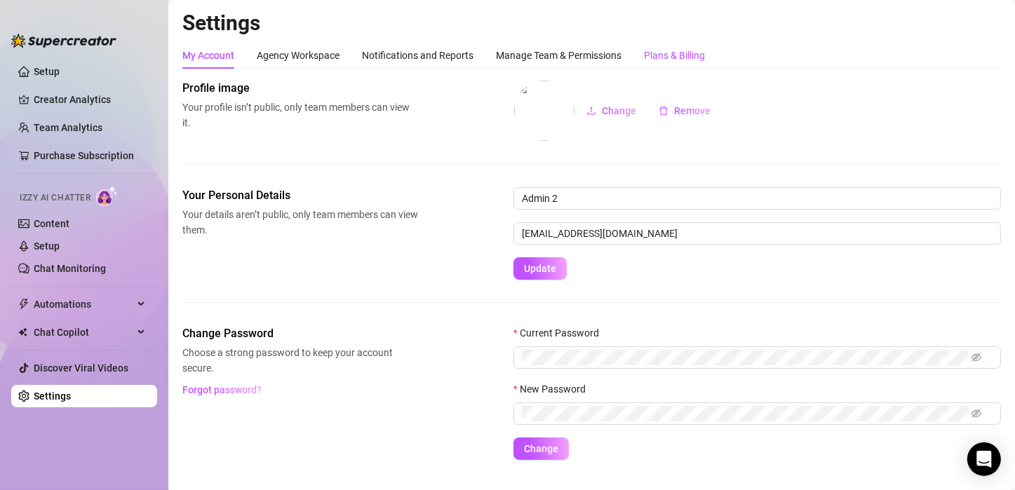
click at [667, 58] on div "Plans & Billing" at bounding box center [674, 55] width 61 height 15
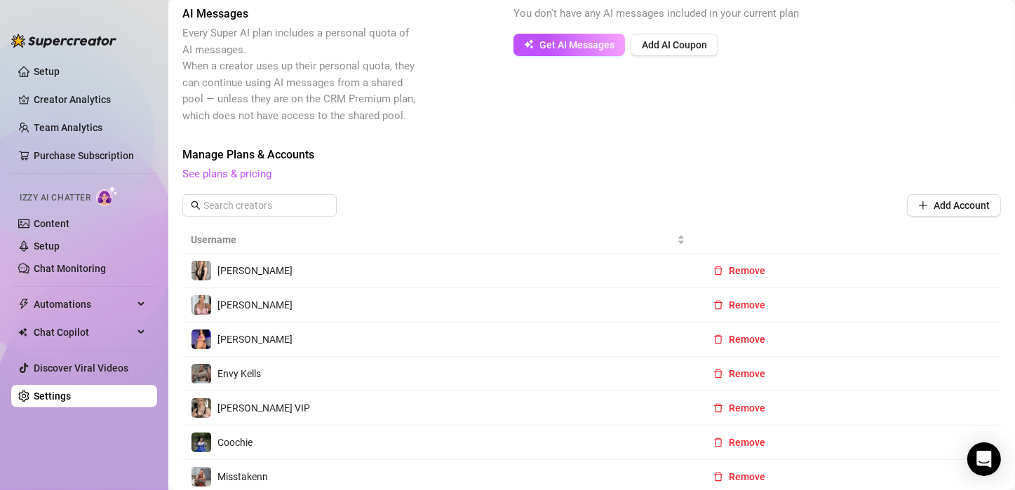
scroll to position [140, 0]
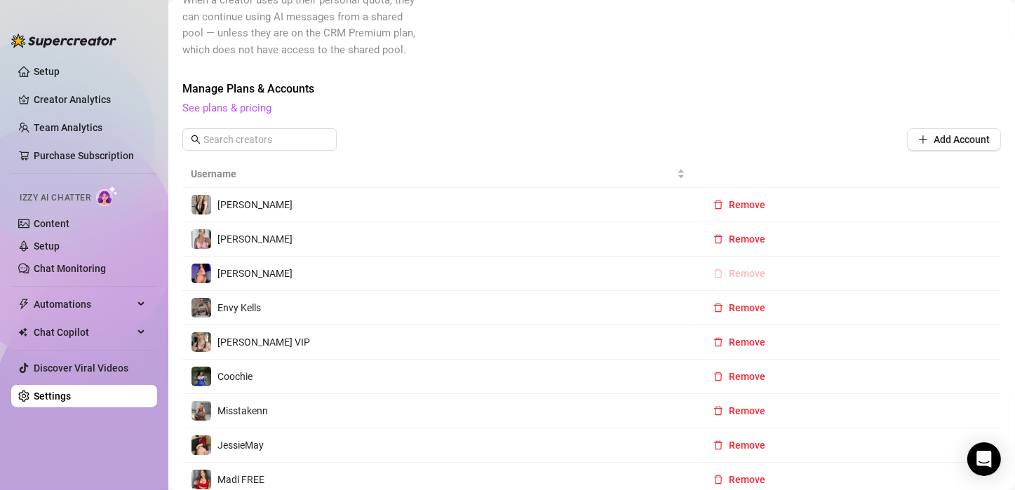
click at [745, 276] on span "Remove" at bounding box center [747, 273] width 36 height 11
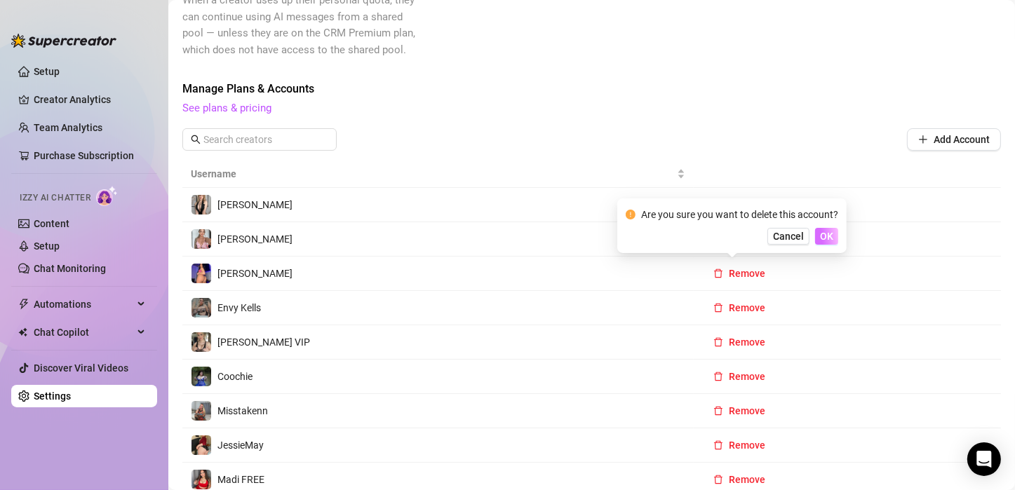
click at [820, 240] on span "OK" at bounding box center [826, 236] width 13 height 11
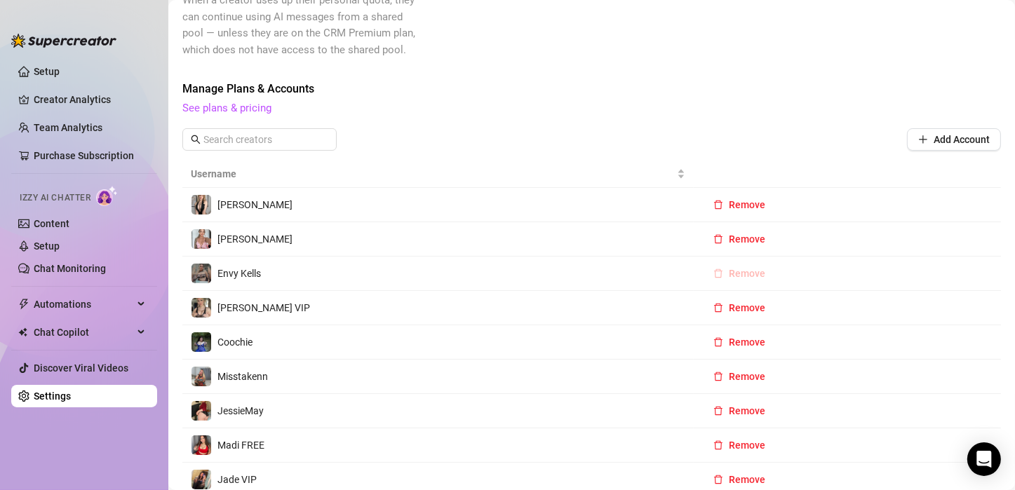
click at [734, 272] on span "Remove" at bounding box center [747, 273] width 36 height 11
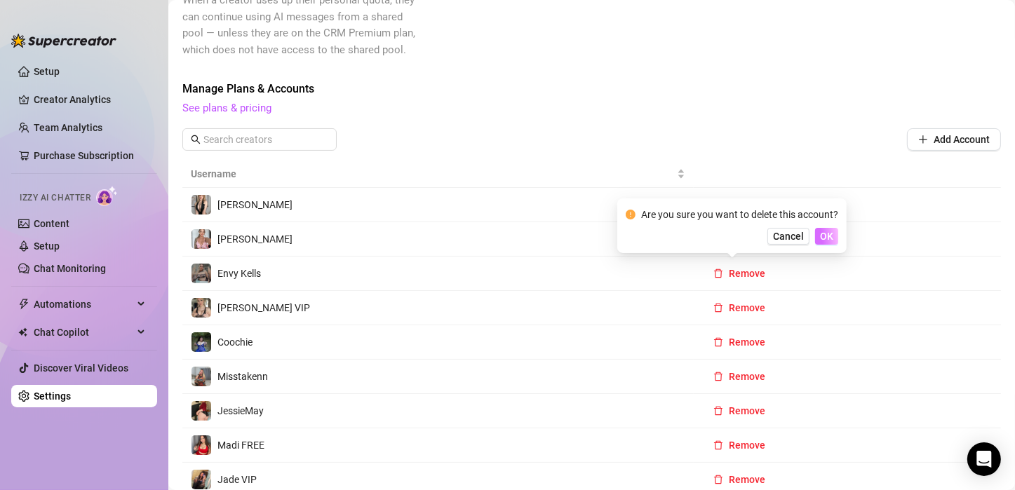
click at [828, 236] on span "OK" at bounding box center [826, 236] width 13 height 11
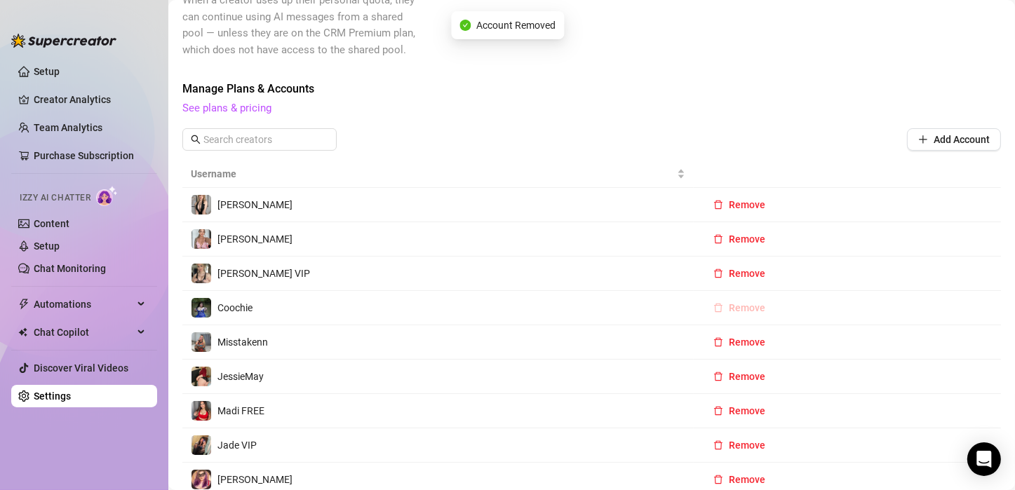
click at [729, 303] on span "Remove" at bounding box center [747, 307] width 36 height 11
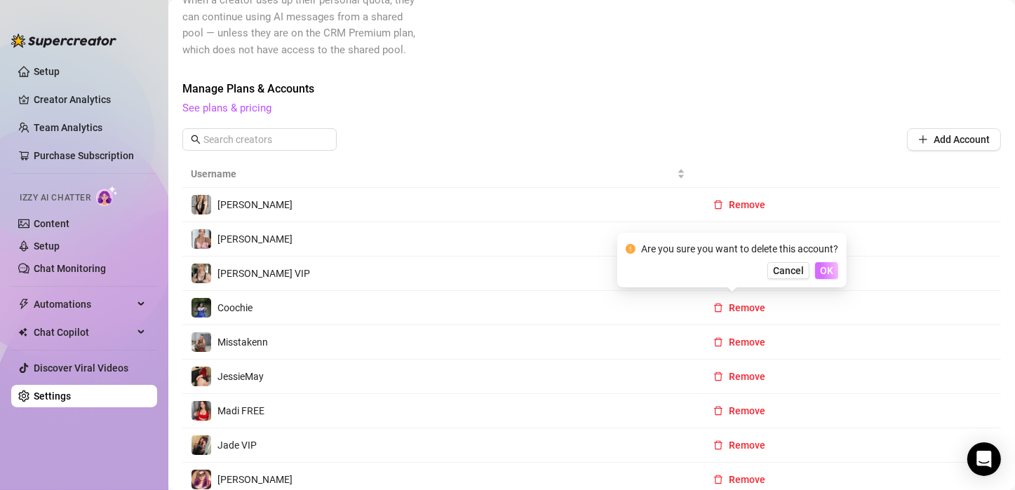
click at [829, 268] on span "OK" at bounding box center [826, 270] width 13 height 11
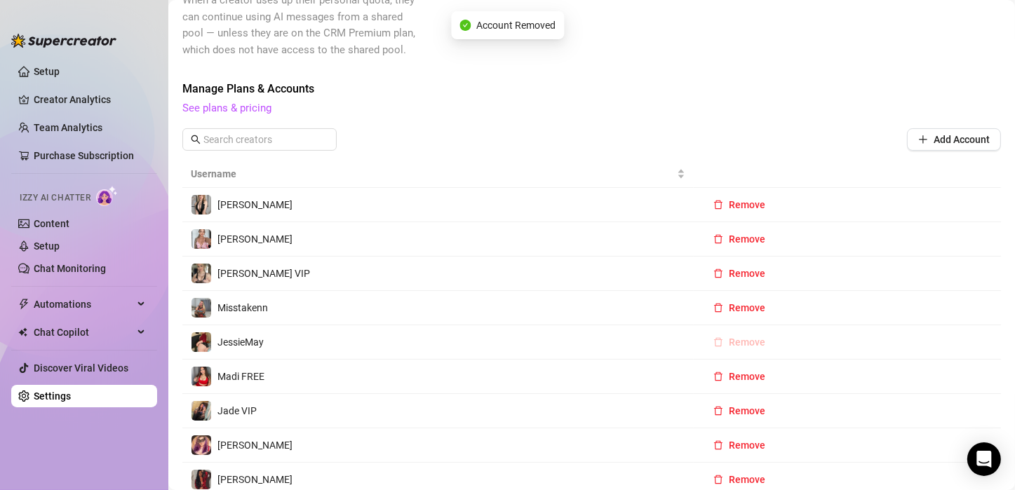
click at [734, 339] on span "Remove" at bounding box center [747, 342] width 36 height 11
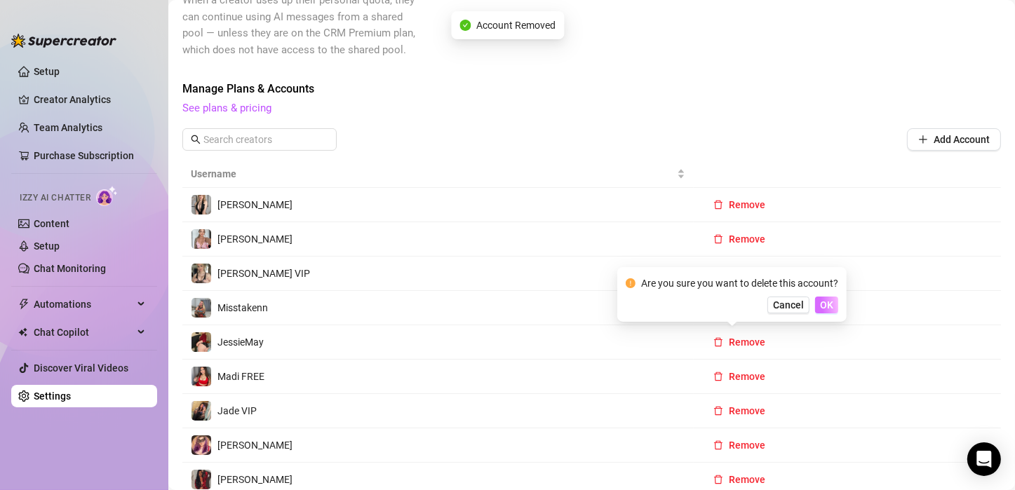
click at [831, 307] on span "OK" at bounding box center [826, 305] width 13 height 11
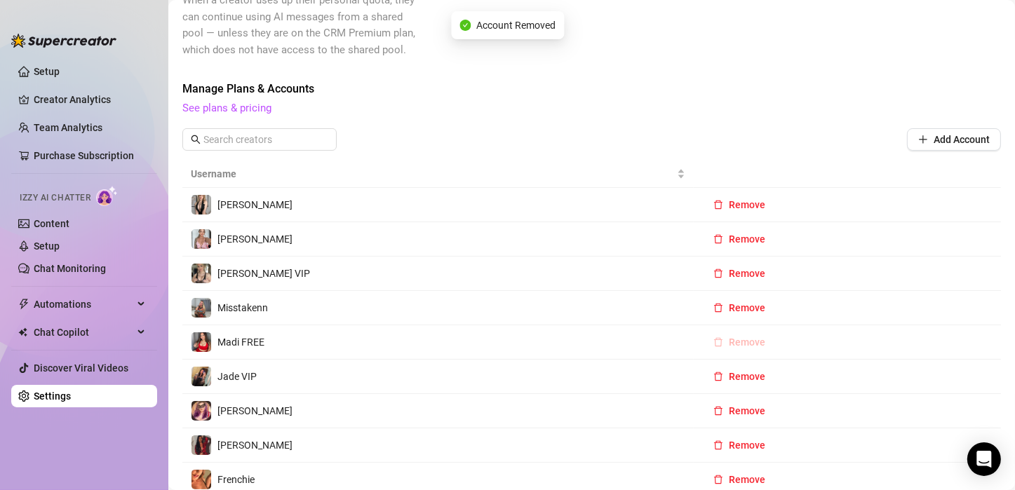
click at [732, 340] on span "Remove" at bounding box center [747, 342] width 36 height 11
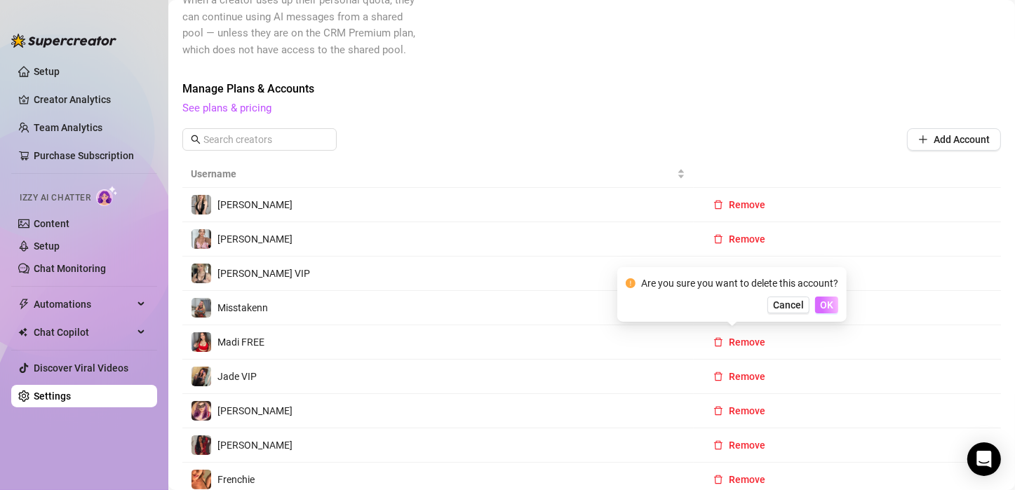
click at [832, 306] on span "OK" at bounding box center [826, 305] width 13 height 11
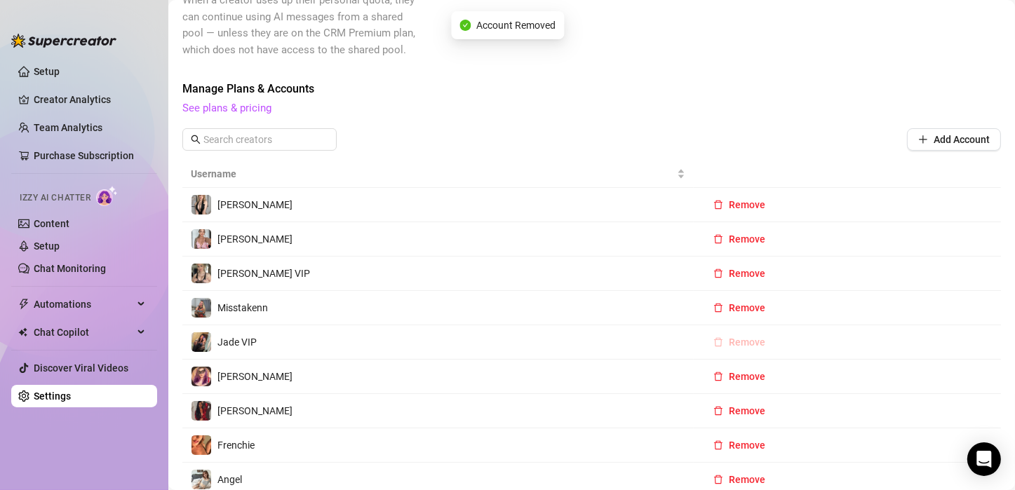
click at [729, 341] on span "Remove" at bounding box center [747, 342] width 36 height 11
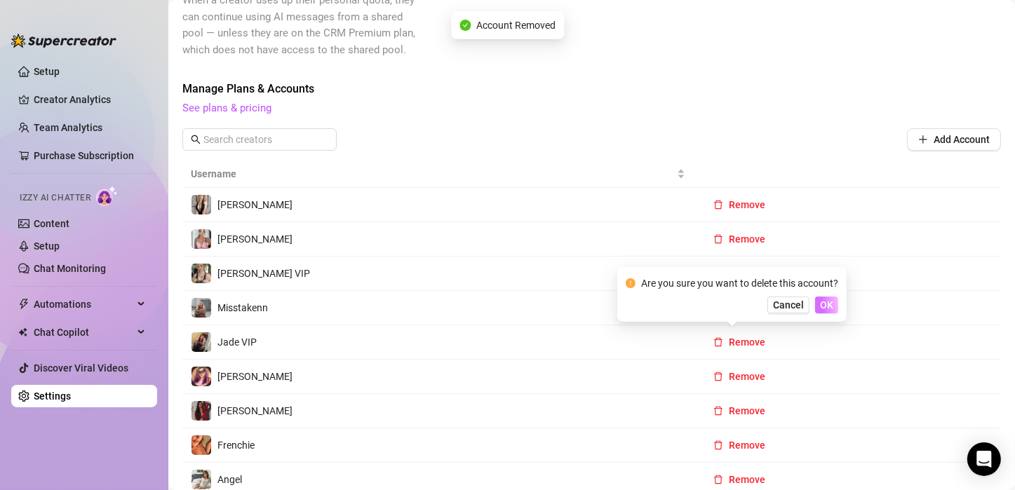
click at [826, 302] on span "OK" at bounding box center [826, 305] width 13 height 11
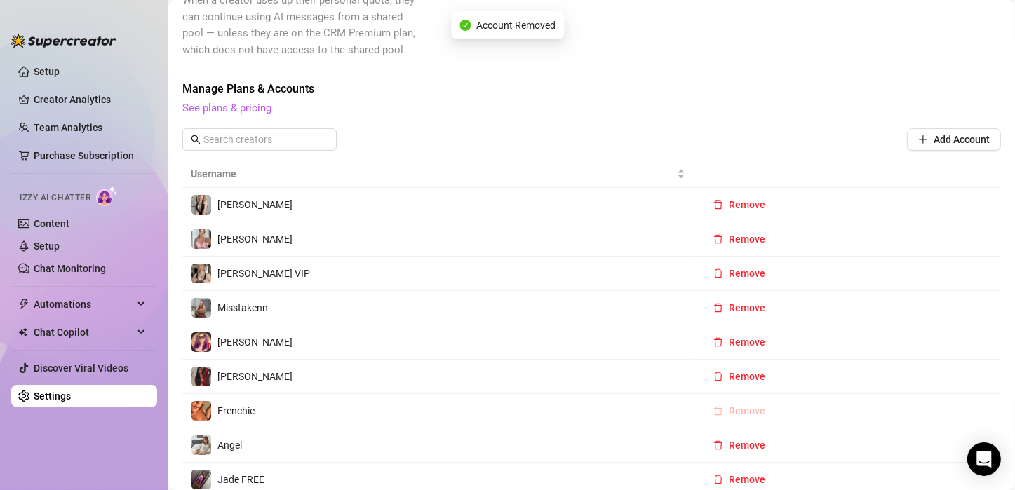
click at [729, 406] on span "Remove" at bounding box center [747, 411] width 36 height 11
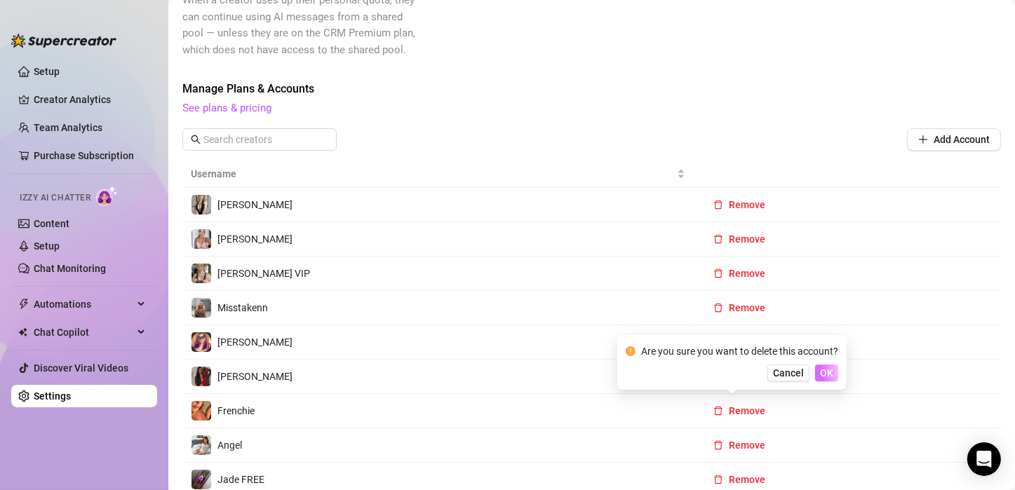
click at [827, 372] on span "OK" at bounding box center [826, 373] width 13 height 11
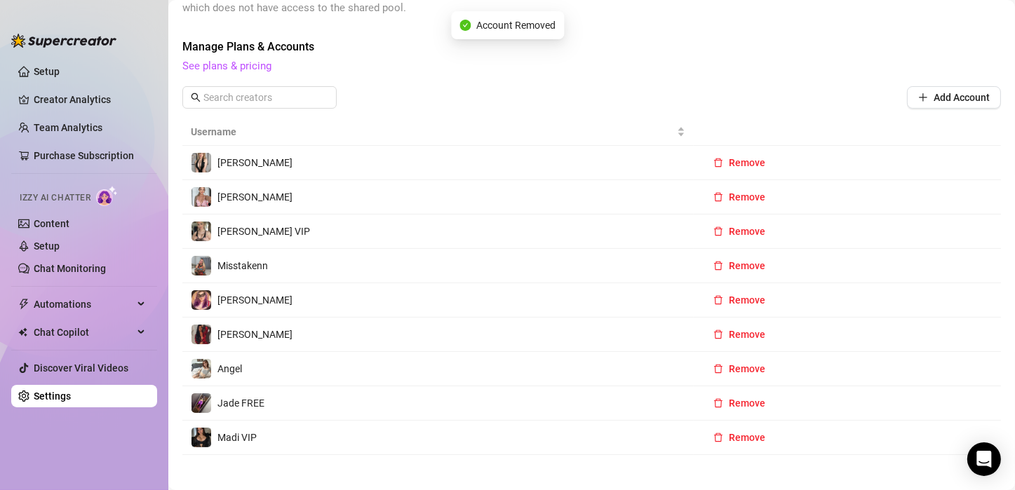
scroll to position [205, 0]
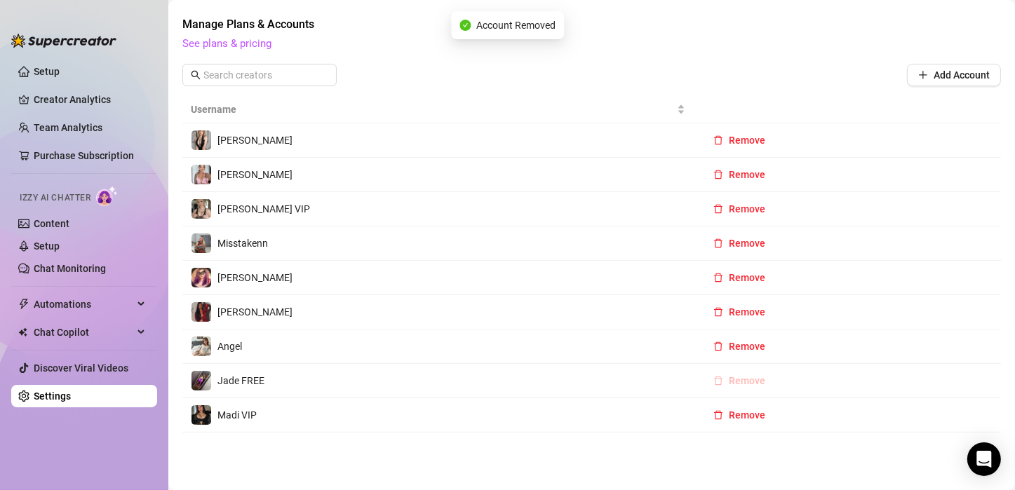
click at [741, 378] on span "Remove" at bounding box center [747, 380] width 36 height 11
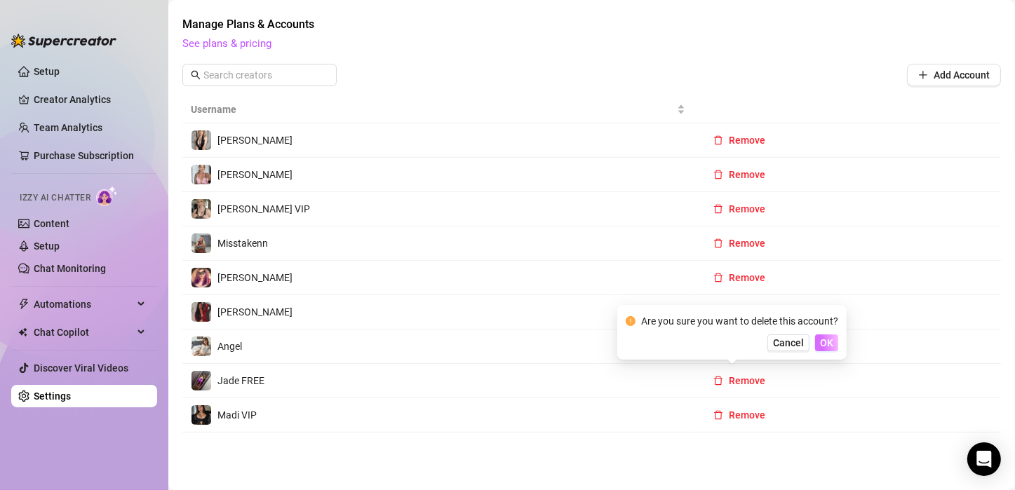
click at [829, 346] on span "OK" at bounding box center [826, 342] width 13 height 11
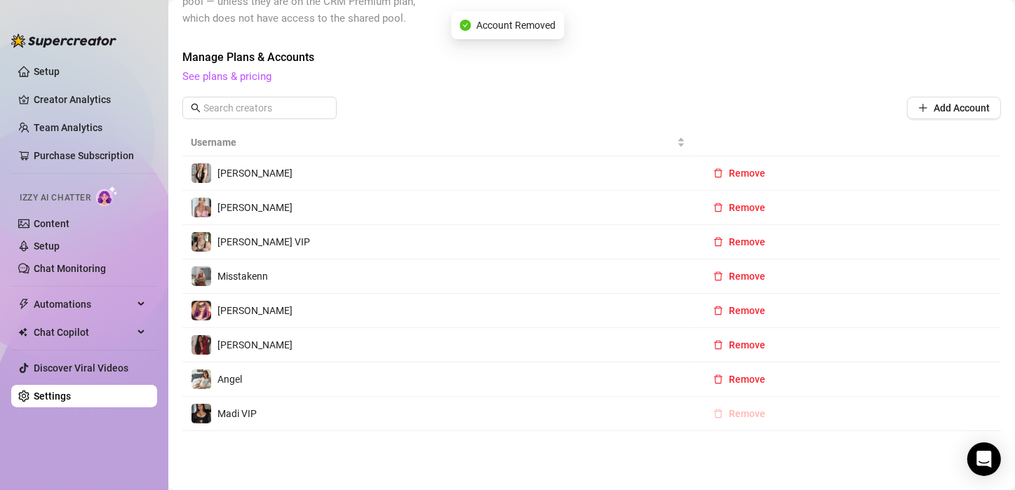
scroll to position [170, 0]
click at [747, 410] on span "Remove" at bounding box center [747, 415] width 36 height 11
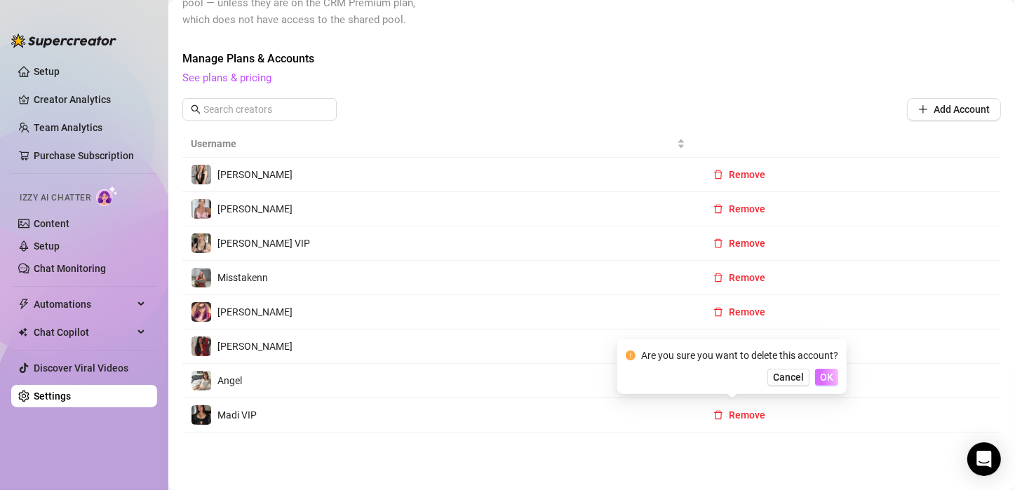
click at [826, 379] on span "OK" at bounding box center [826, 377] width 13 height 11
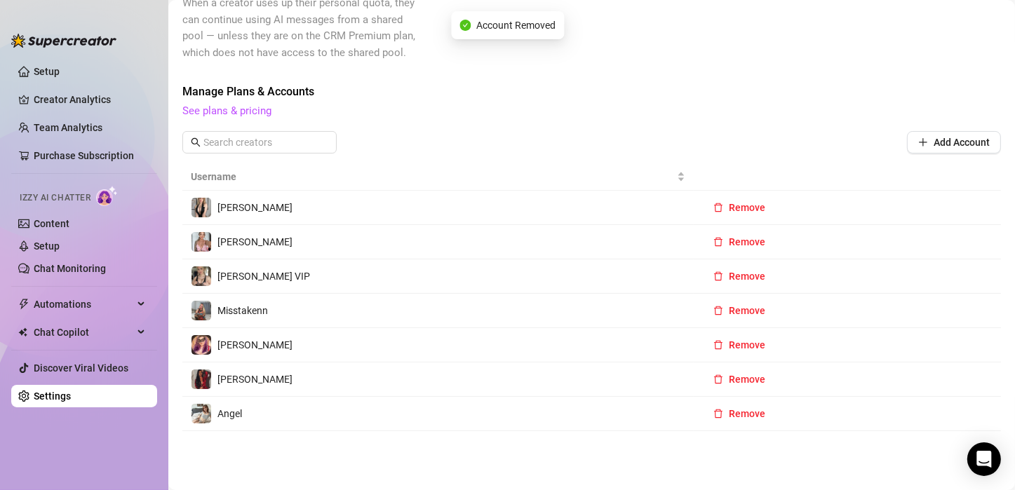
scroll to position [136, 0]
click at [730, 238] on span "Remove" at bounding box center [747, 243] width 36 height 11
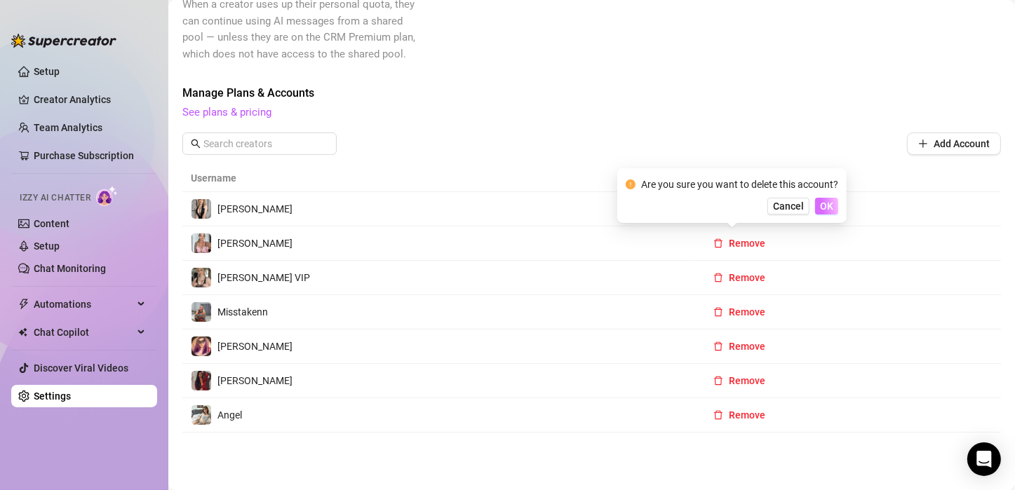
click at [821, 206] on span "OK" at bounding box center [826, 206] width 13 height 11
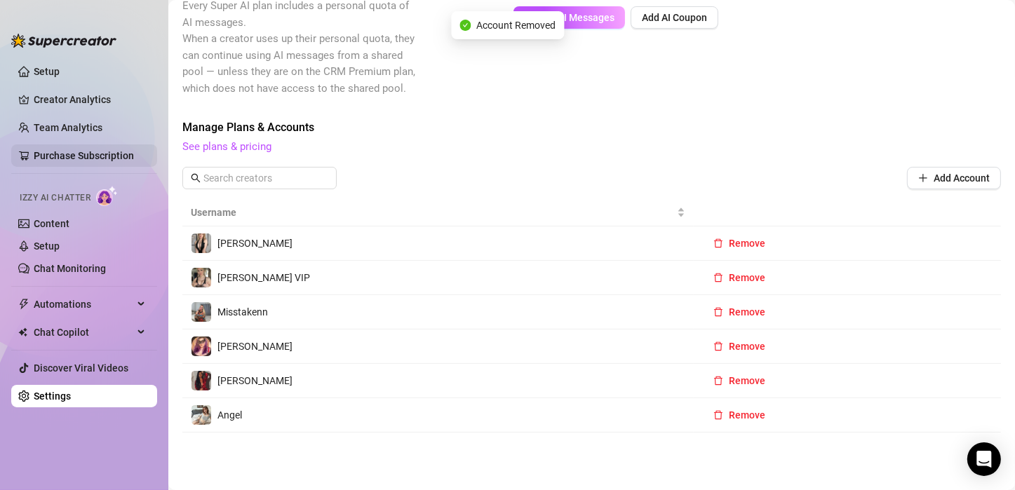
click at [83, 152] on link "Purchase Subscription" at bounding box center [90, 156] width 112 height 22
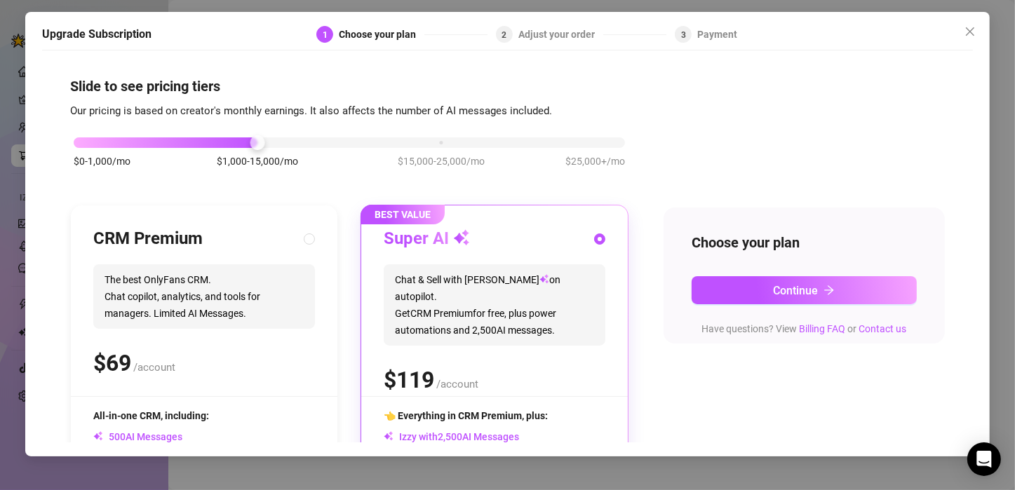
click at [123, 256] on div "CRM Premium The best OnlyFans CRM. Chat copilot, analytics, and tools for manag…" at bounding box center [204, 312] width 222 height 168
radio input "true"
radio input "false"
click at [85, 143] on div "$0-1,000/mo $1,000-15,000/mo $15,000-25,000/mo $25,000+/mo" at bounding box center [349, 139] width 551 height 8
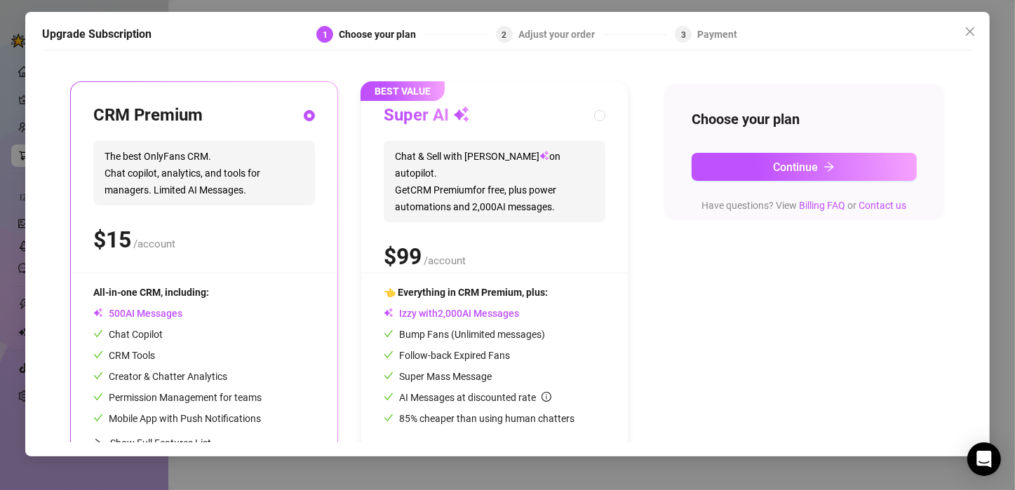
scroll to position [140, 0]
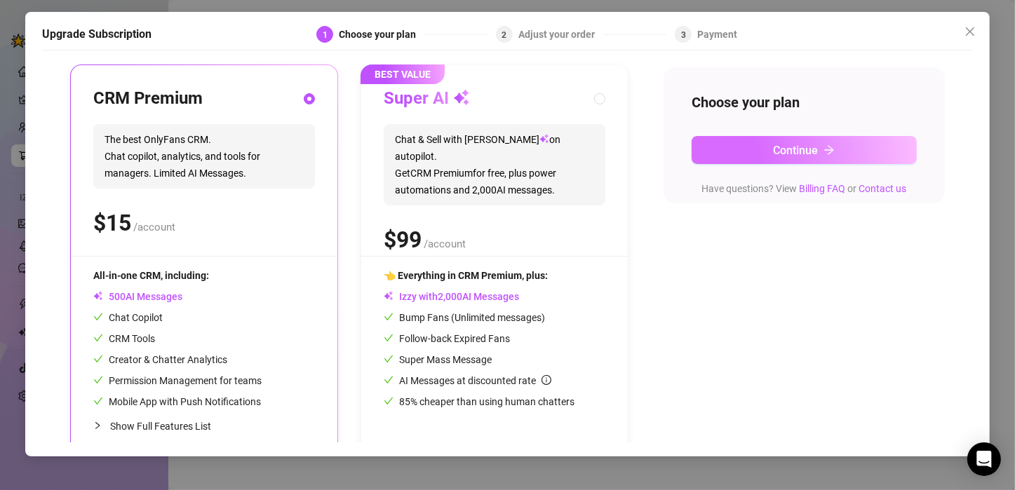
click at [805, 156] on span "Continue" at bounding box center [795, 150] width 45 height 13
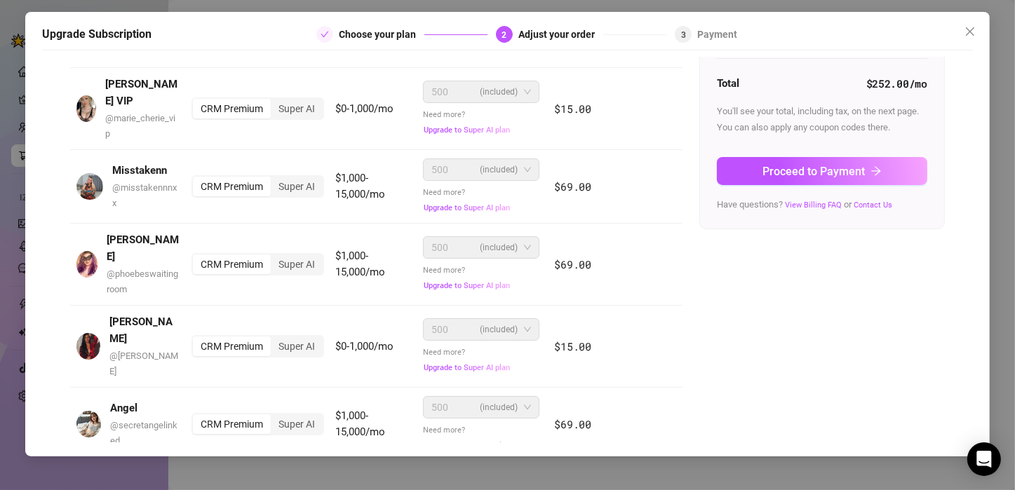
scroll to position [177, 0]
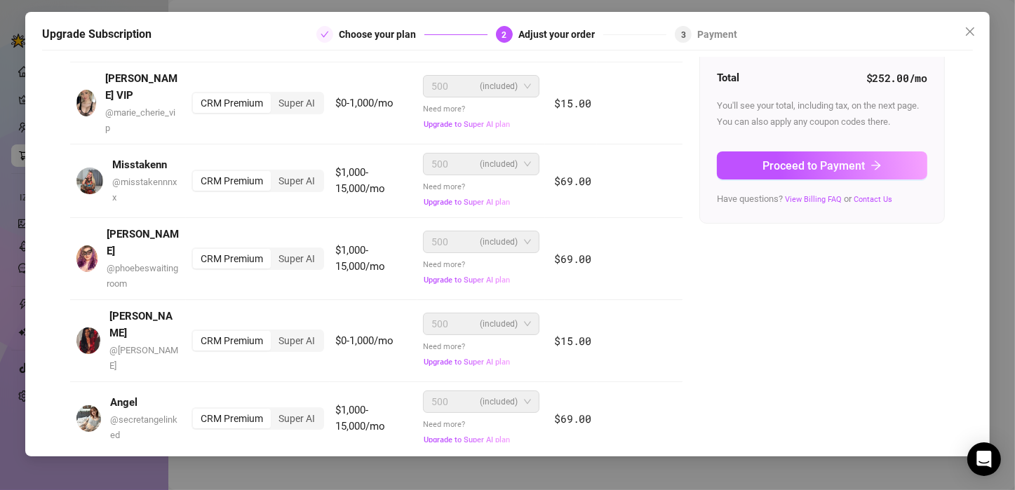
drag, startPoint x: 682, startPoint y: 315, endPoint x: 693, endPoint y: 308, distance: 13.2
click at [682, 315] on div "OnlyFans Account Plan Price Tier AI Messages [PERSON_NAME] Free @ marie_cherie9…" at bounding box center [507, 213] width 875 height 514
click at [817, 163] on span "Proceed to Payment" at bounding box center [814, 165] width 102 height 13
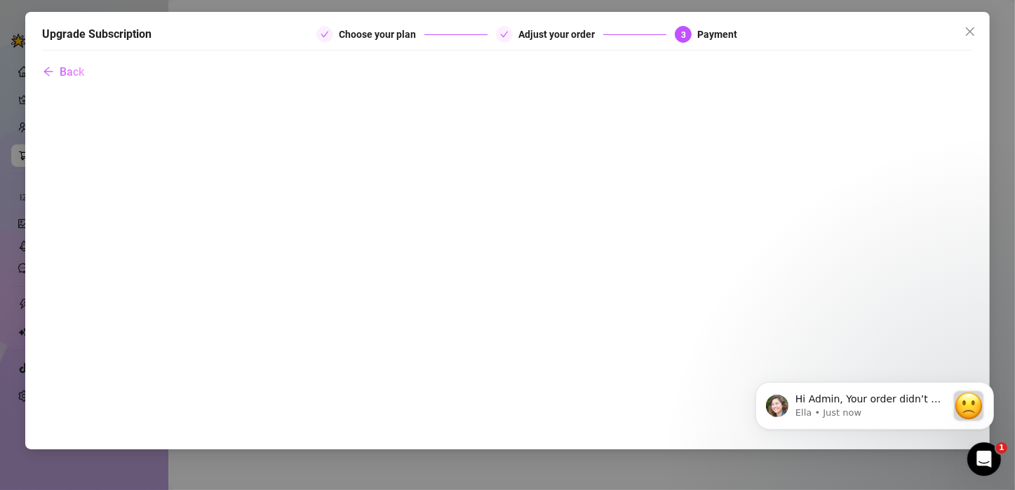
scroll to position [0, 0]
click at [987, 387] on icon "Dismiss notification" at bounding box center [990, 386] width 8 height 8
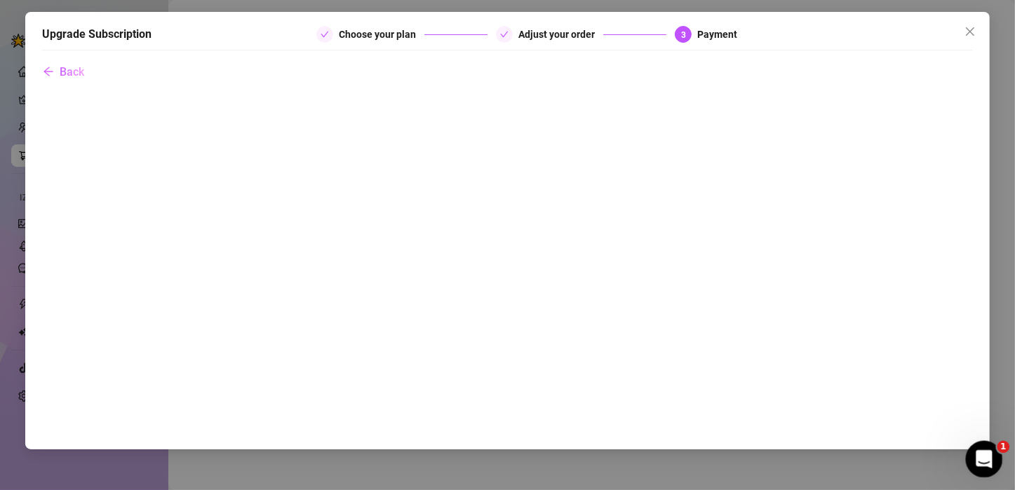
click at [980, 462] on icon "Open Intercom Messenger" at bounding box center [982, 457] width 23 height 23
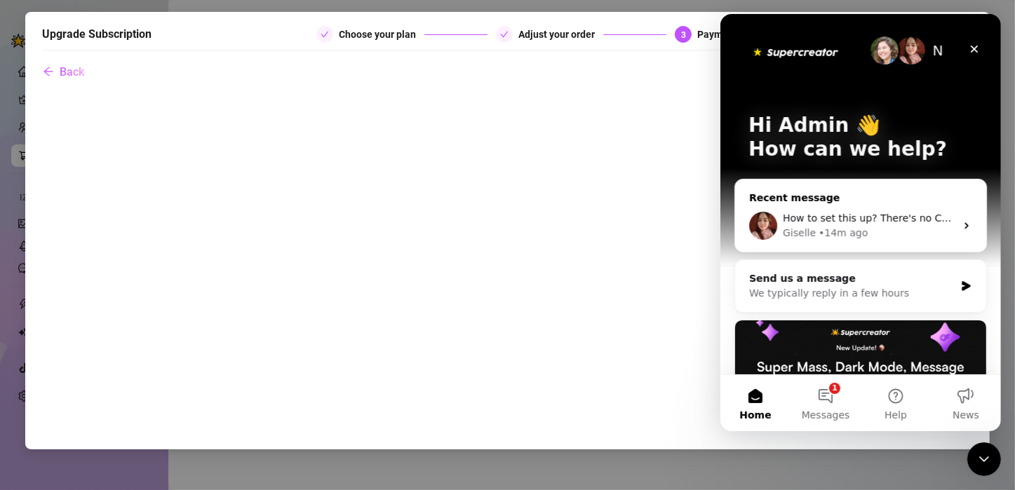
click at [853, 215] on span "How to set this up? There's no CRM lite on the option?" at bounding box center [915, 218] width 267 height 11
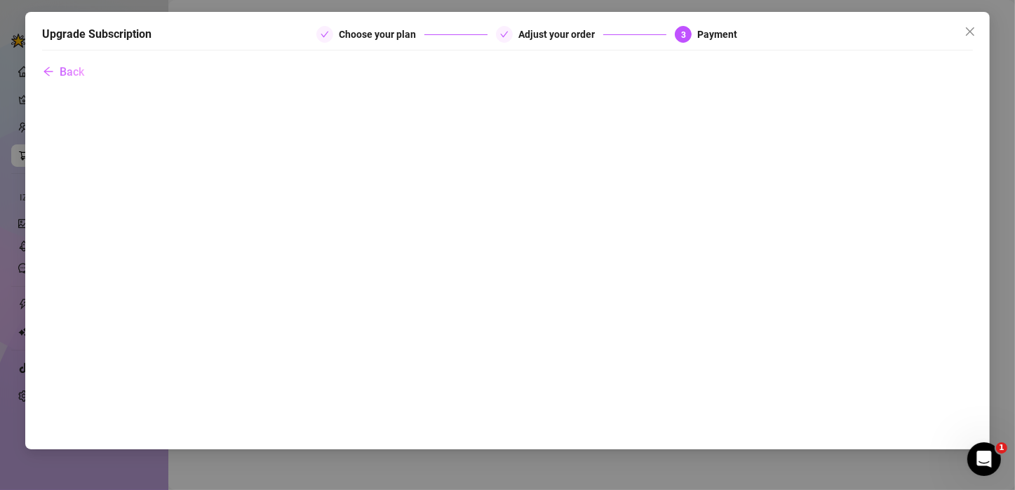
scroll to position [645, 0]
click at [967, 38] on button "Close" at bounding box center [970, 31] width 22 height 22
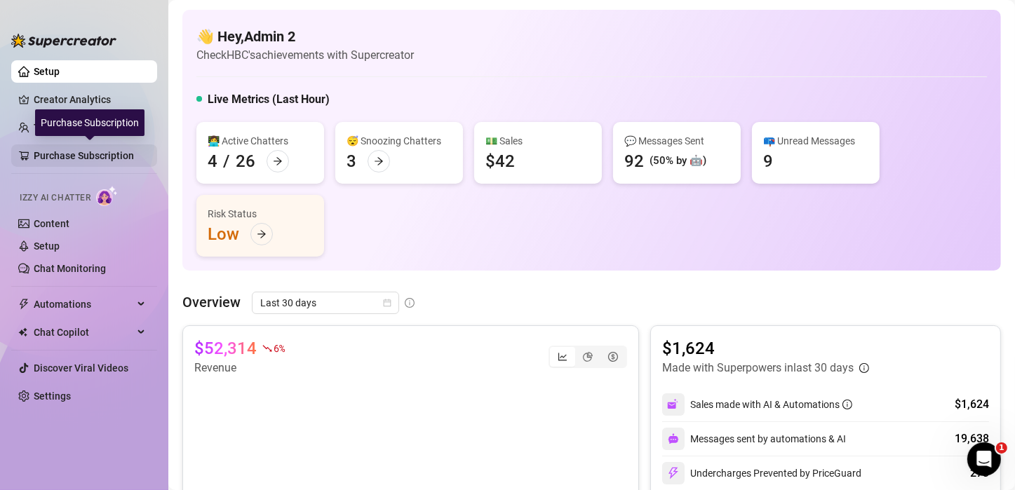
click at [64, 156] on link "Purchase Subscription" at bounding box center [90, 156] width 112 height 22
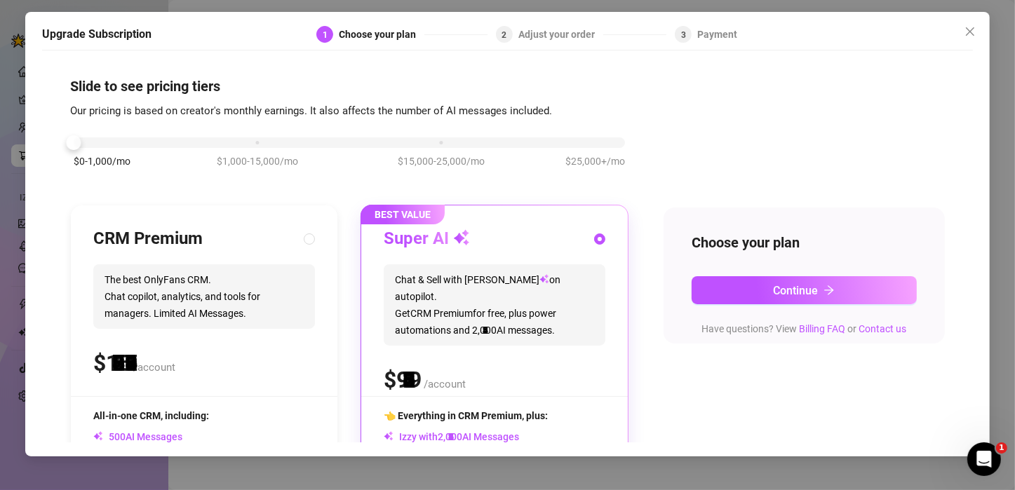
click at [89, 143] on div "$0-1,000/mo $1,000-15,000/mo $15,000-25,000/mo $25,000+/mo" at bounding box center [349, 139] width 551 height 8
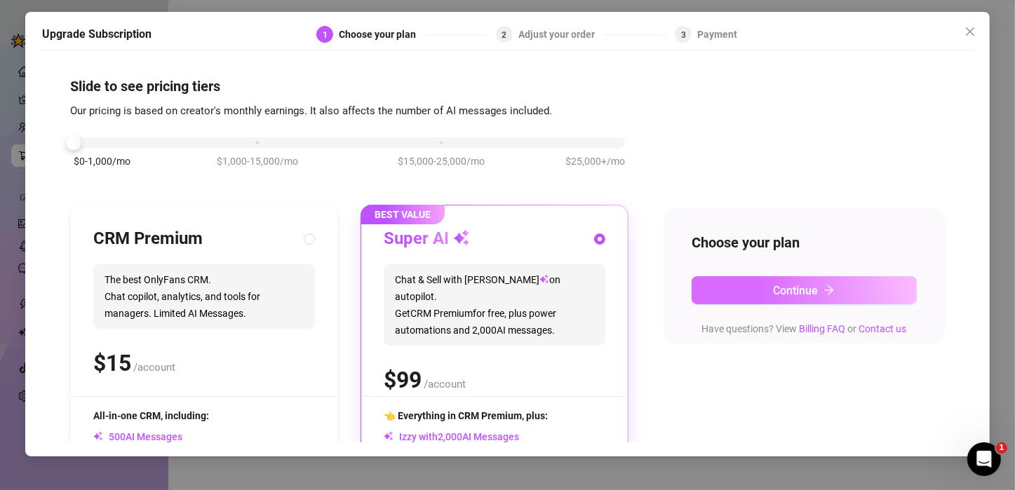
click at [836, 301] on button "Continue" at bounding box center [804, 290] width 225 height 28
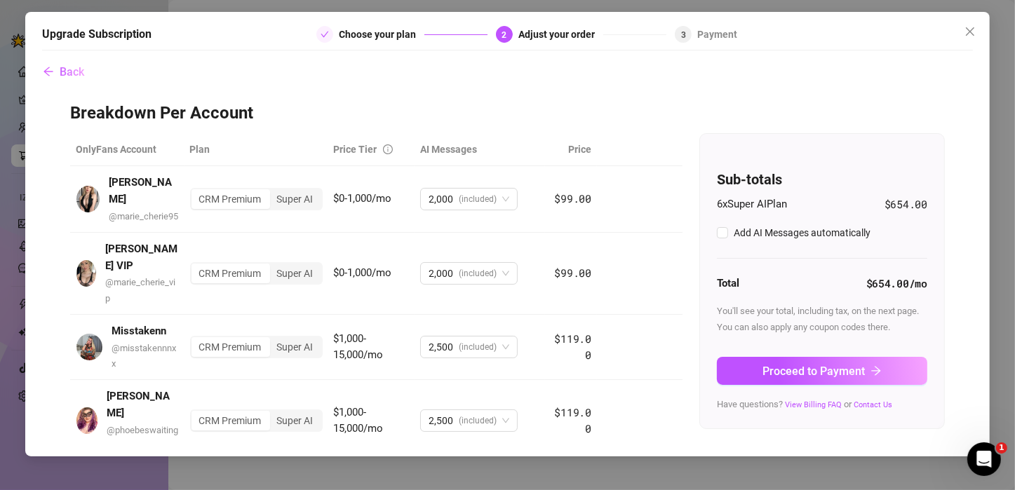
checkbox input "true"
click at [236, 194] on div "CRM Premium" at bounding box center [231, 199] width 78 height 20
click at [195, 192] on input "CRM Premium" at bounding box center [195, 192] width 0 height 0
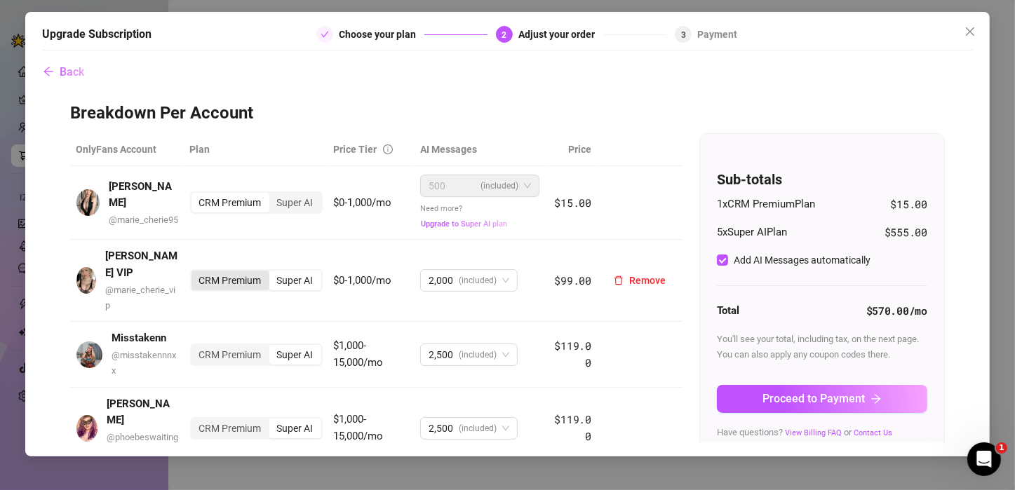
click at [223, 274] on div "CRM Premium" at bounding box center [231, 281] width 78 height 20
click at [195, 273] on input "CRM Premium" at bounding box center [195, 273] width 0 height 0
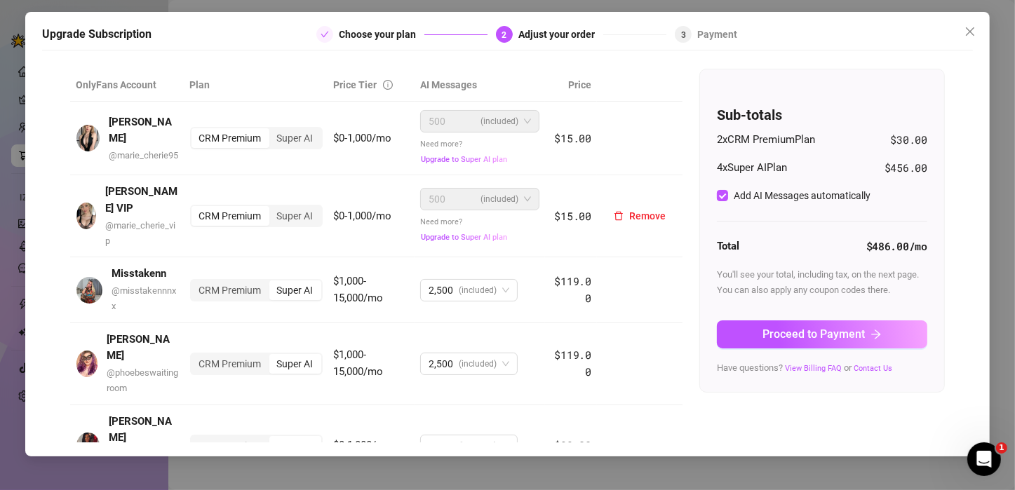
scroll to position [140, 0]
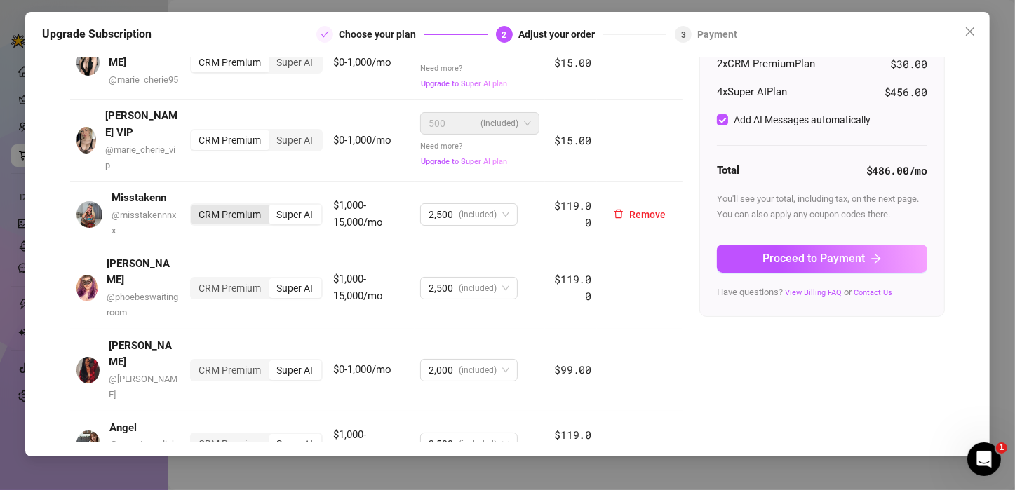
click at [222, 208] on div "CRM Premium" at bounding box center [231, 215] width 78 height 20
click at [195, 207] on input "CRM Premium" at bounding box center [195, 207] width 0 height 0
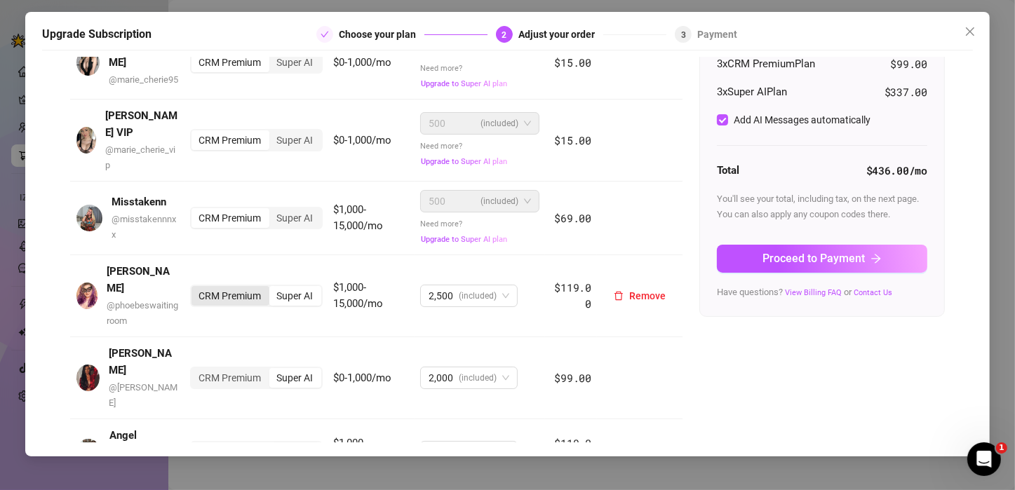
click at [217, 286] on div "CRM Premium" at bounding box center [231, 296] width 78 height 20
click at [195, 288] on input "CRM Premium" at bounding box center [195, 288] width 0 height 0
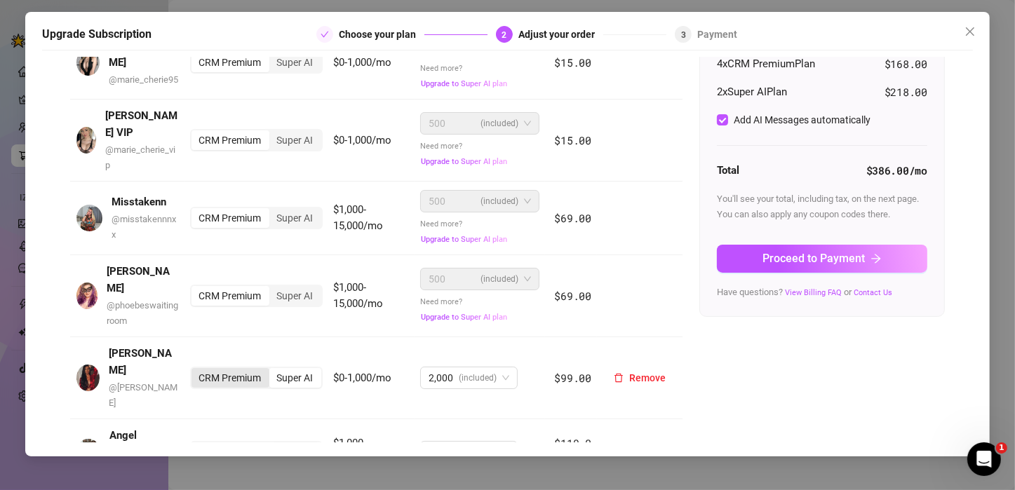
click at [218, 368] on div "CRM Premium" at bounding box center [231, 378] width 78 height 20
click at [195, 370] on input "CRM Premium" at bounding box center [195, 370] width 0 height 0
click at [221, 443] on div "CRM Premium" at bounding box center [231, 453] width 78 height 20
click at [195, 445] on input "CRM Premium" at bounding box center [195, 445] width 0 height 0
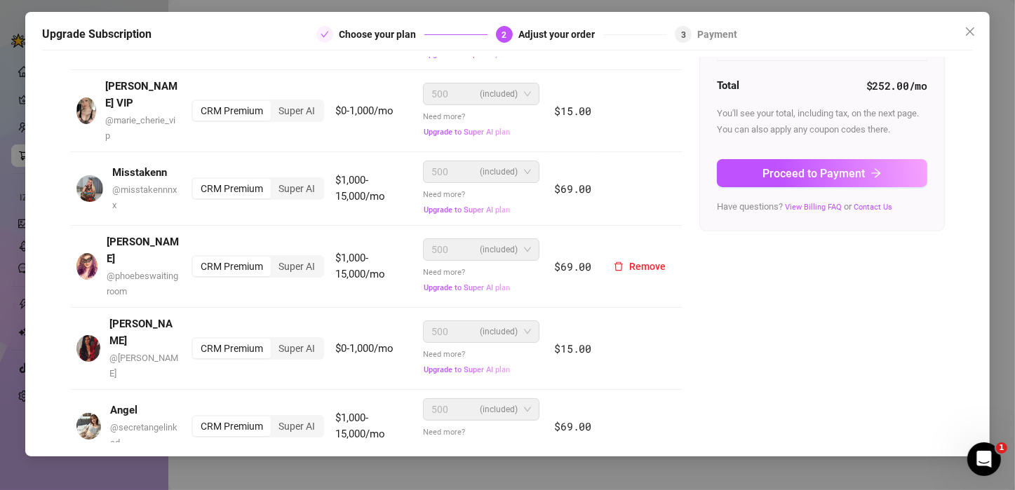
scroll to position [177, 0]
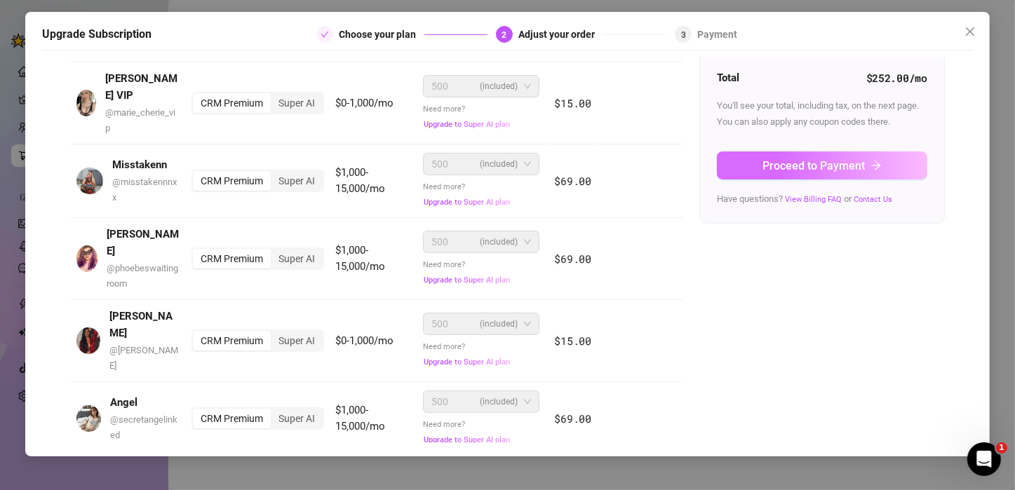
click at [808, 172] on button "Proceed to Payment" at bounding box center [822, 166] width 210 height 28
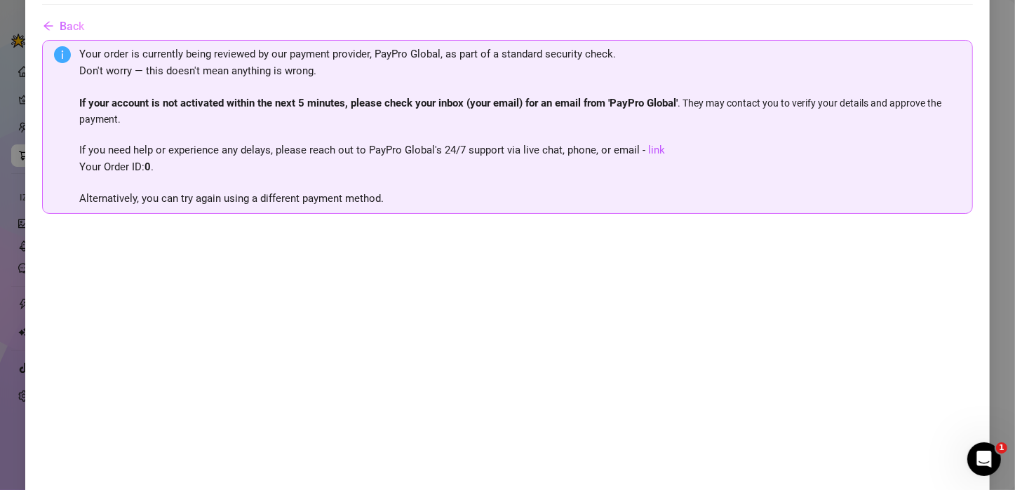
scroll to position [70, 0]
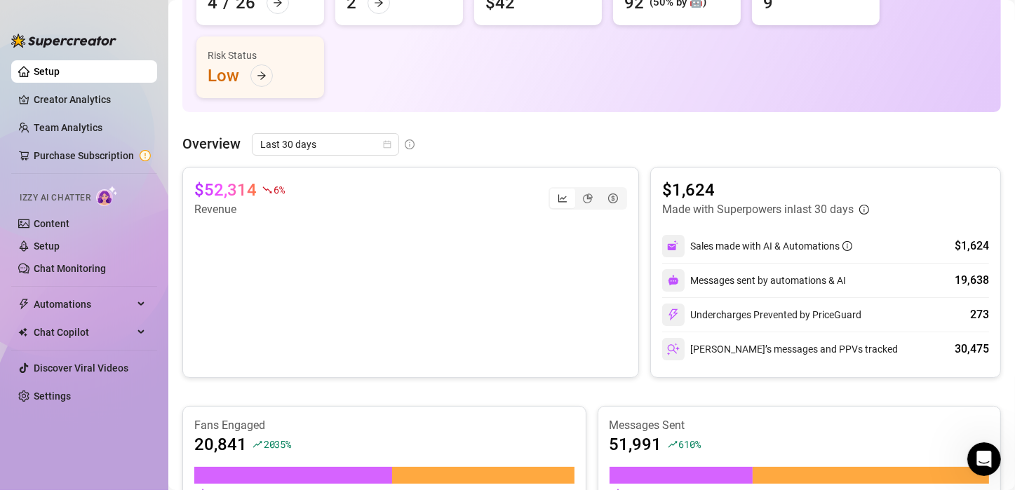
scroll to position [70, 0]
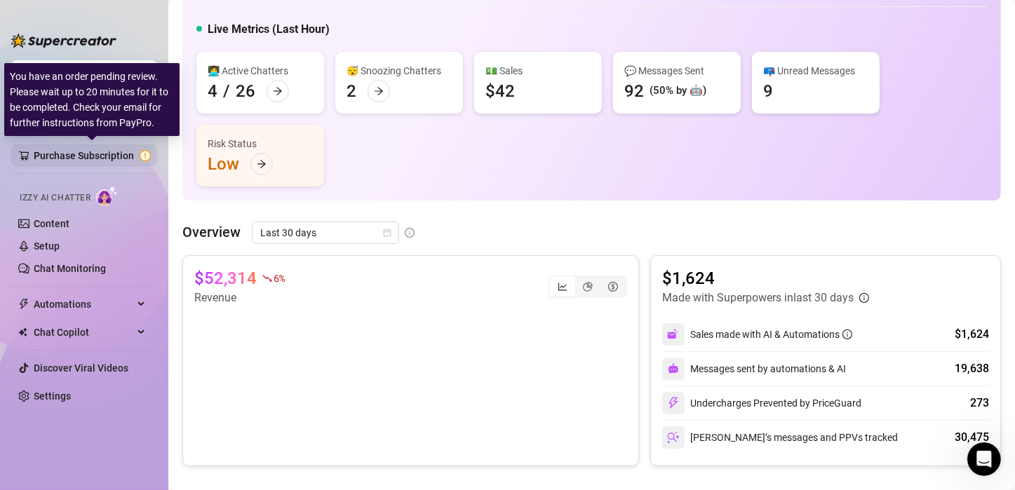
click at [92, 158] on link "Purchase Subscription" at bounding box center [92, 156] width 117 height 22
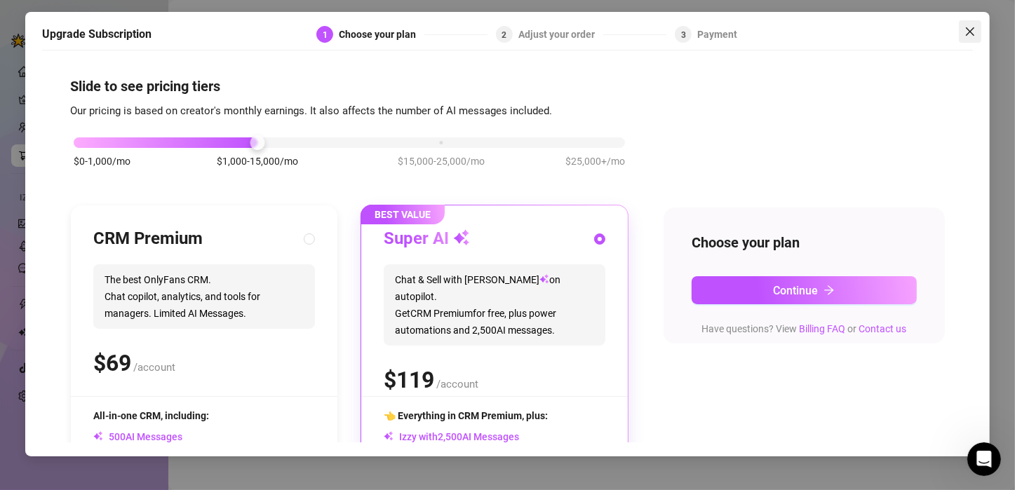
click at [970, 35] on icon "close" at bounding box center [970, 31] width 11 height 11
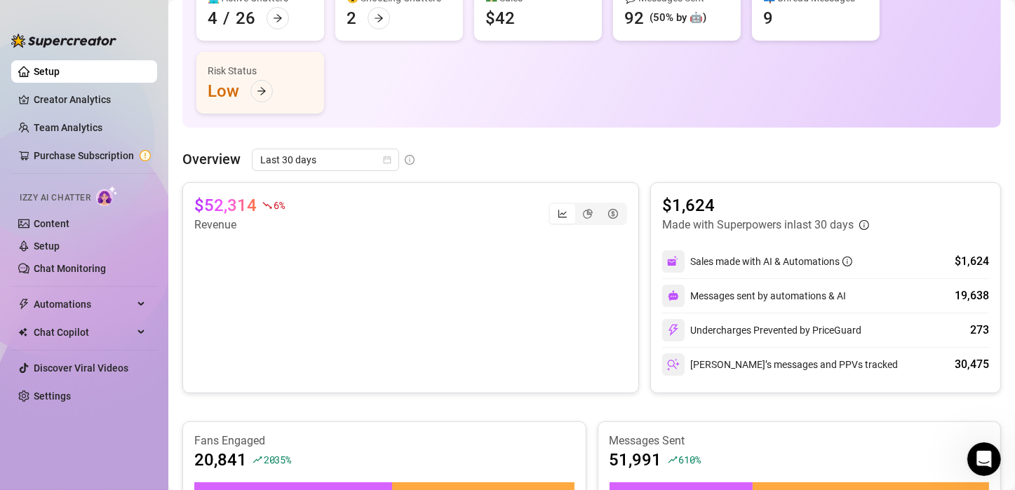
scroll to position [70, 0]
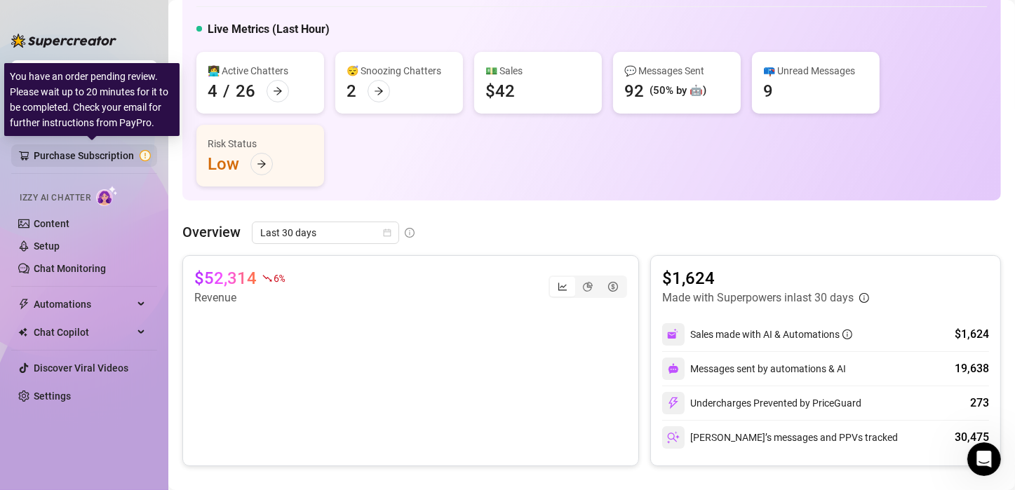
click at [46, 147] on link "Purchase Subscription" at bounding box center [92, 156] width 117 height 22
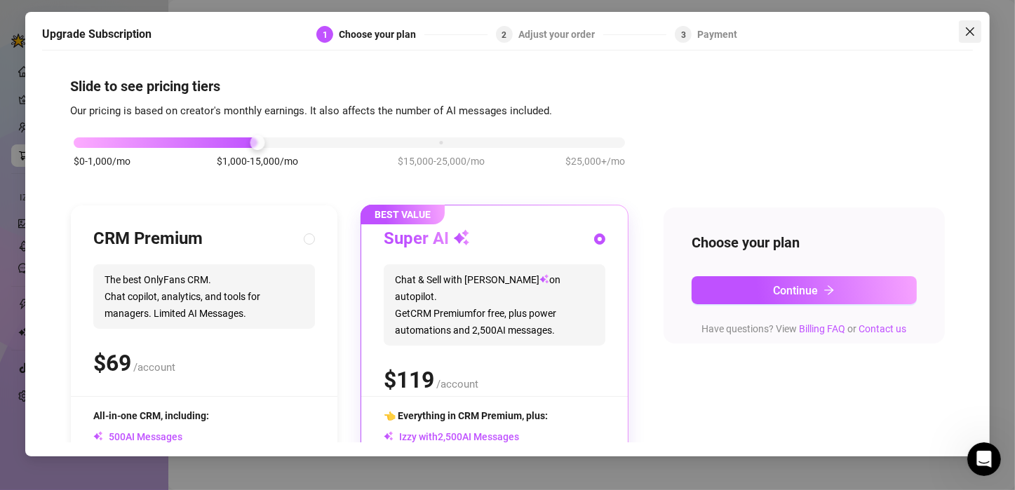
click at [970, 33] on icon "close" at bounding box center [970, 31] width 11 height 11
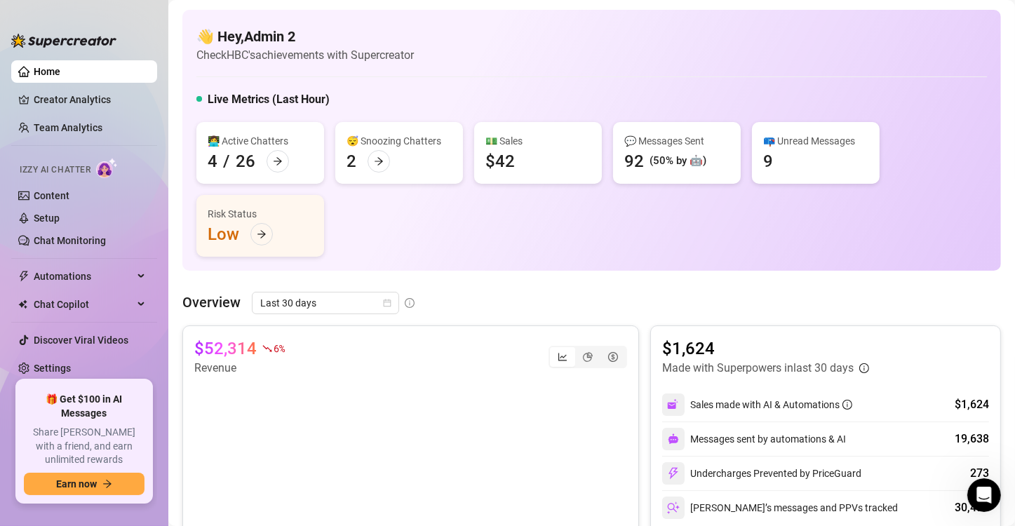
scroll to position [610, 0]
click at [51, 216] on link "Setup" at bounding box center [47, 218] width 26 height 11
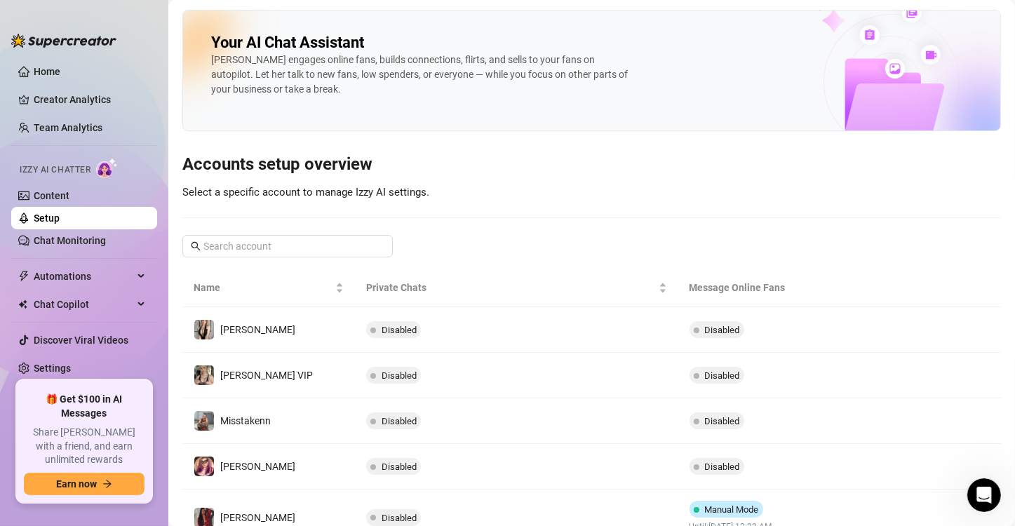
click at [76, 114] on ul "Home Creator Analytics Team Analytics Izzy AI Chatter Content Setup Chat Monito…" at bounding box center [84, 215] width 146 height 320
click at [83, 98] on link "Creator Analytics" at bounding box center [90, 99] width 112 height 22
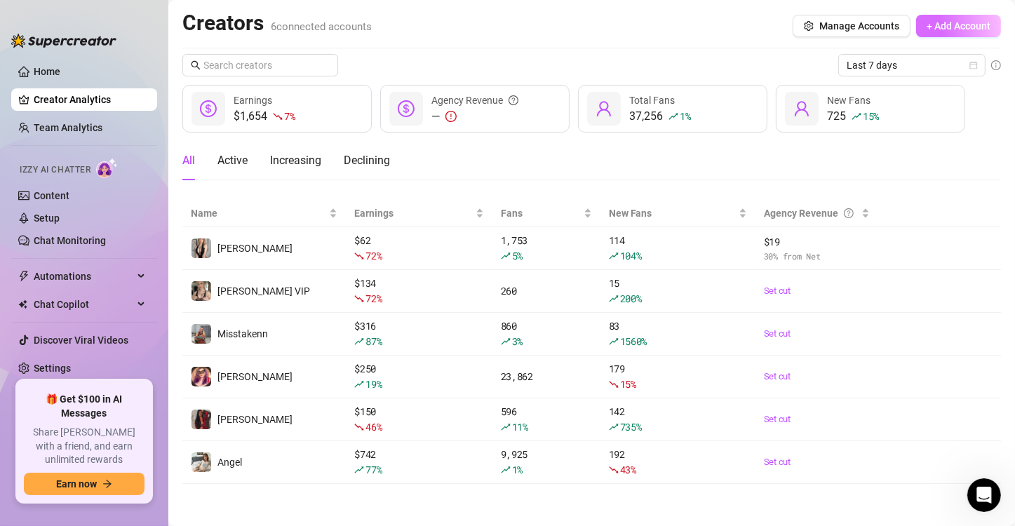
click at [951, 26] on span "+ Add Account" at bounding box center [959, 25] width 64 height 11
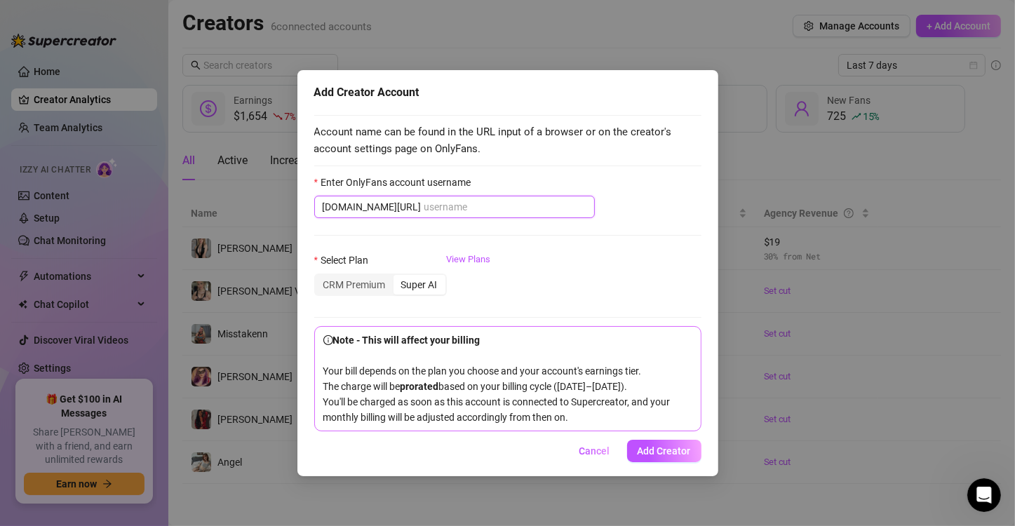
click at [440, 205] on input "Enter OnlyFans account username" at bounding box center [505, 206] width 162 height 15
click at [427, 207] on input "Enter OnlyFans account username" at bounding box center [505, 206] width 162 height 15
paste input "jademariaax"
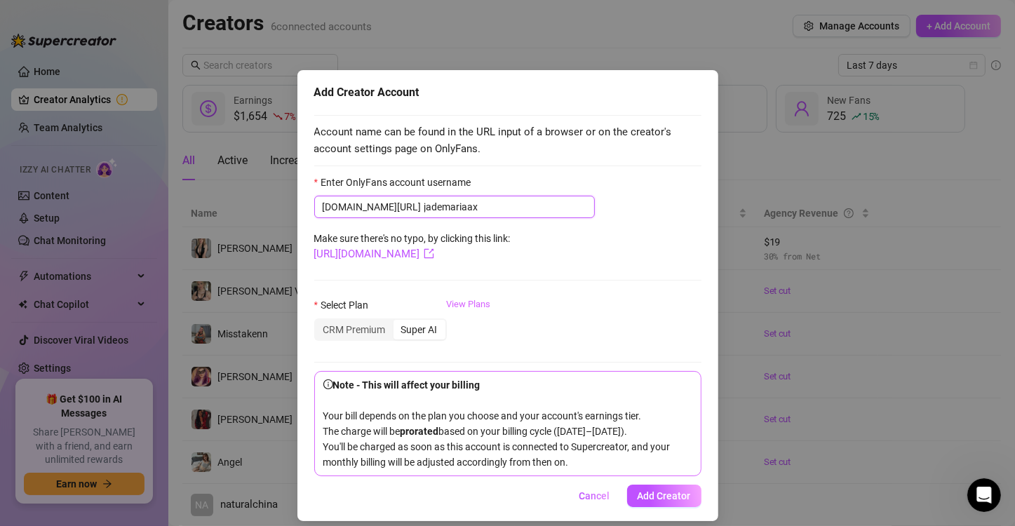
type input "jademariaax"
click at [467, 304] on link "View Plans" at bounding box center [469, 325] width 44 height 56
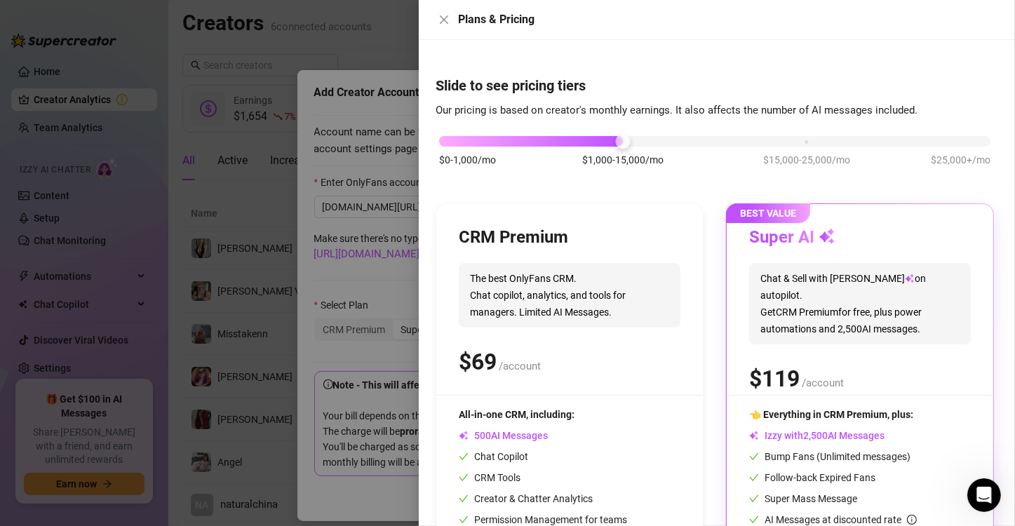
click at [454, 140] on div "$0-1,000/mo $1,000-15,000/mo $15,000-25,000/mo $25,000+/mo" at bounding box center [714, 137] width 551 height 8
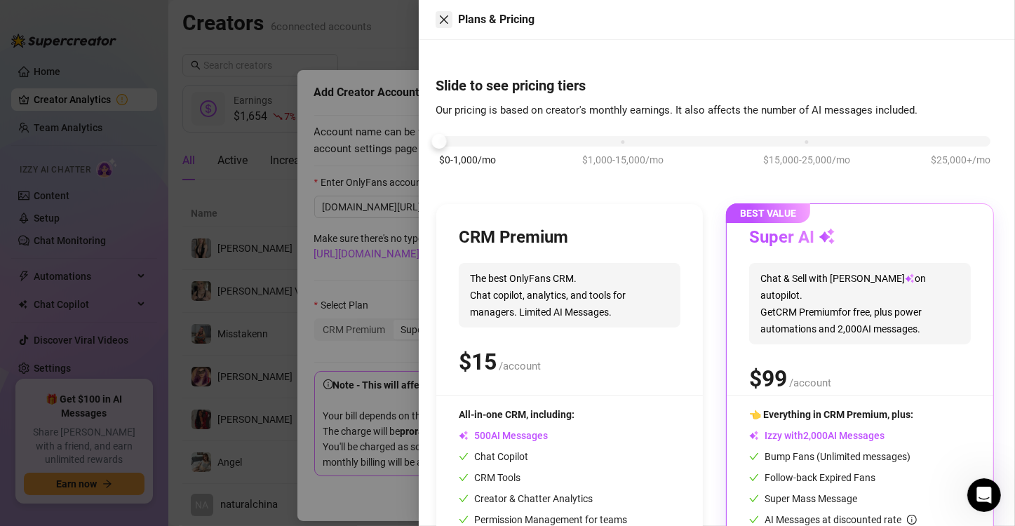
click at [448, 19] on icon "close" at bounding box center [443, 19] width 11 height 11
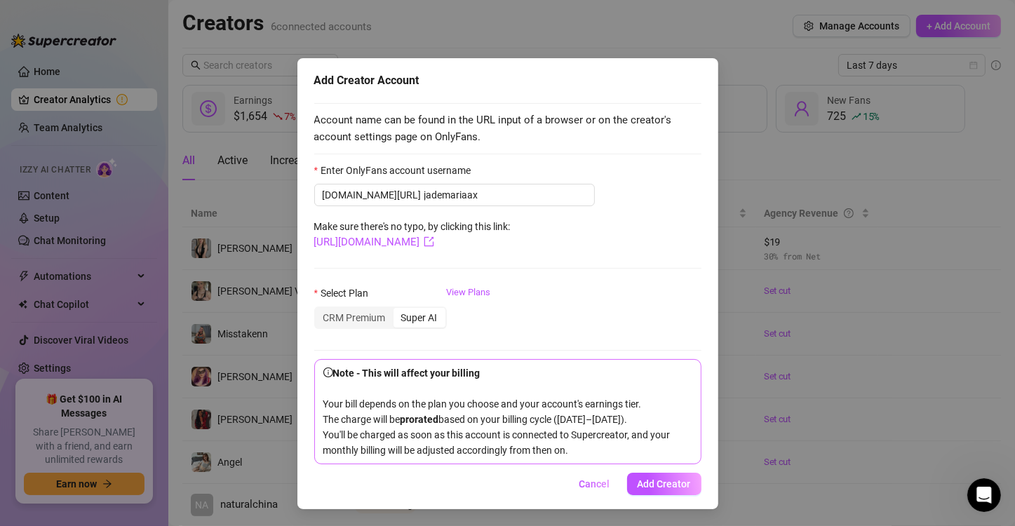
scroll to position [25, 0]
click at [340, 308] on div "CRM Premium" at bounding box center [355, 318] width 78 height 20
click at [319, 310] on input "CRM Premium" at bounding box center [319, 310] width 0 height 0
click at [566, 254] on form "Enter OnlyFans account username [DOMAIN_NAME][URL] jademariaax Make sure there'…" at bounding box center [507, 314] width 387 height 302
click at [454, 286] on link "View Plans" at bounding box center [469, 314] width 44 height 56
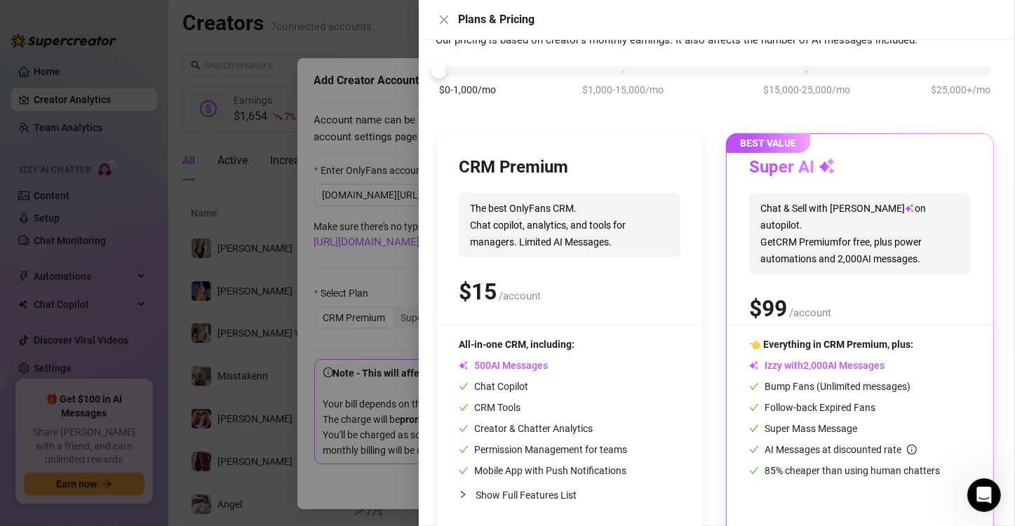
scroll to position [95, 0]
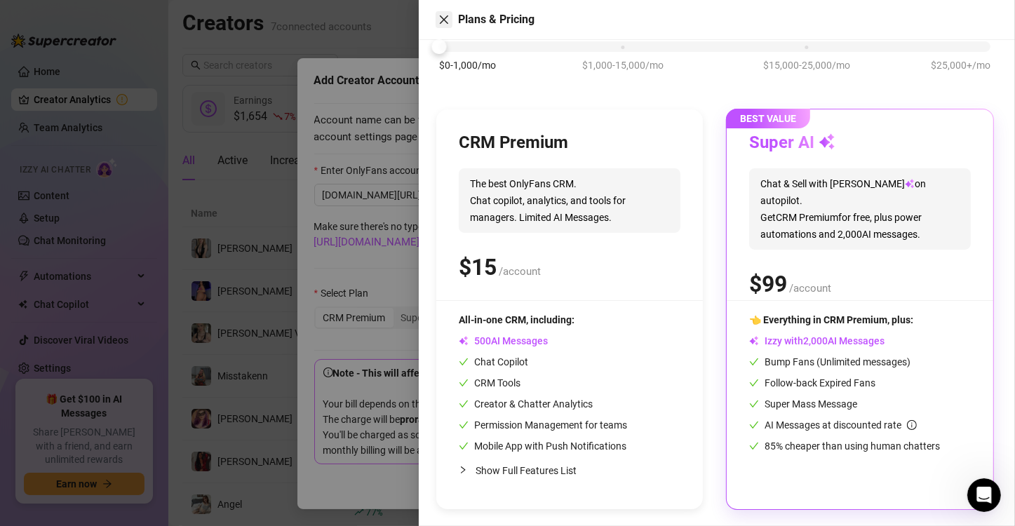
click at [448, 20] on icon "close" at bounding box center [443, 19] width 11 height 11
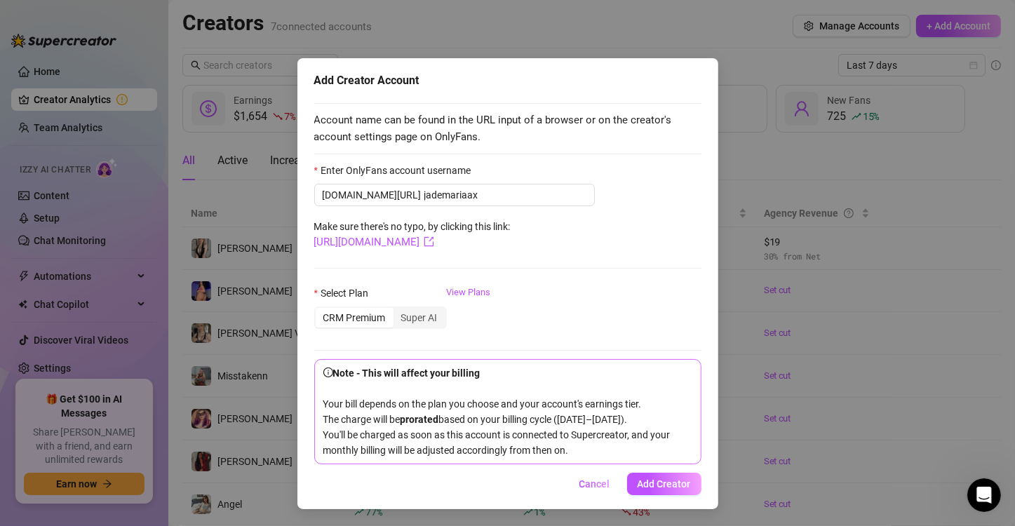
click at [561, 286] on div "Select Plan CRM Premium Super AI View Plans" at bounding box center [507, 314] width 387 height 56
click at [593, 480] on span "Cancel" at bounding box center [595, 483] width 31 height 11
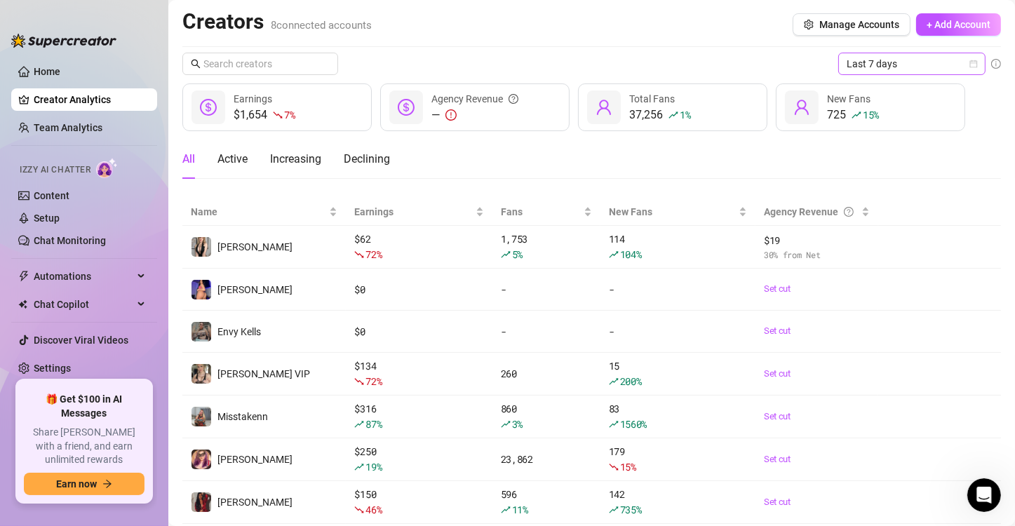
scroll to position [0, 0]
click at [946, 21] on span "+ Add Account" at bounding box center [959, 25] width 64 height 11
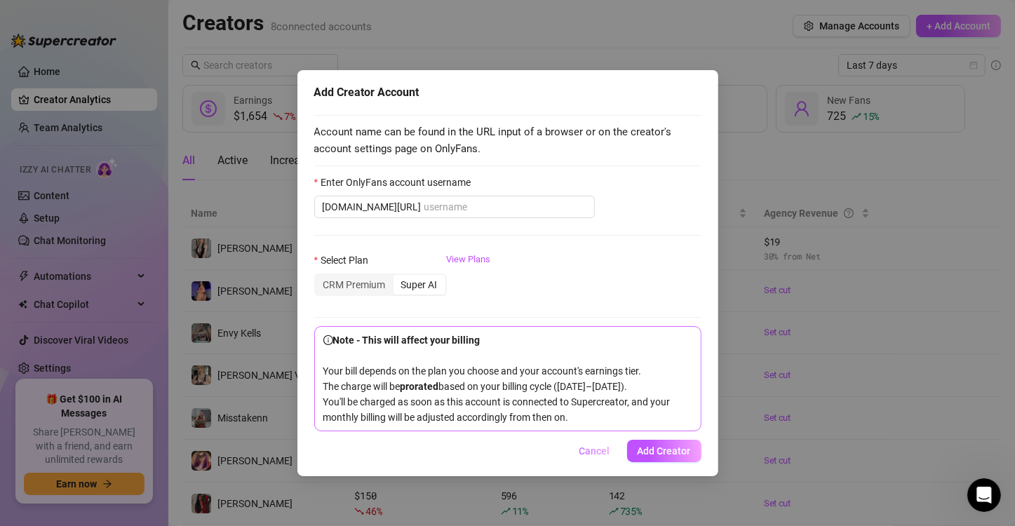
click at [593, 457] on span "Cancel" at bounding box center [595, 451] width 31 height 11
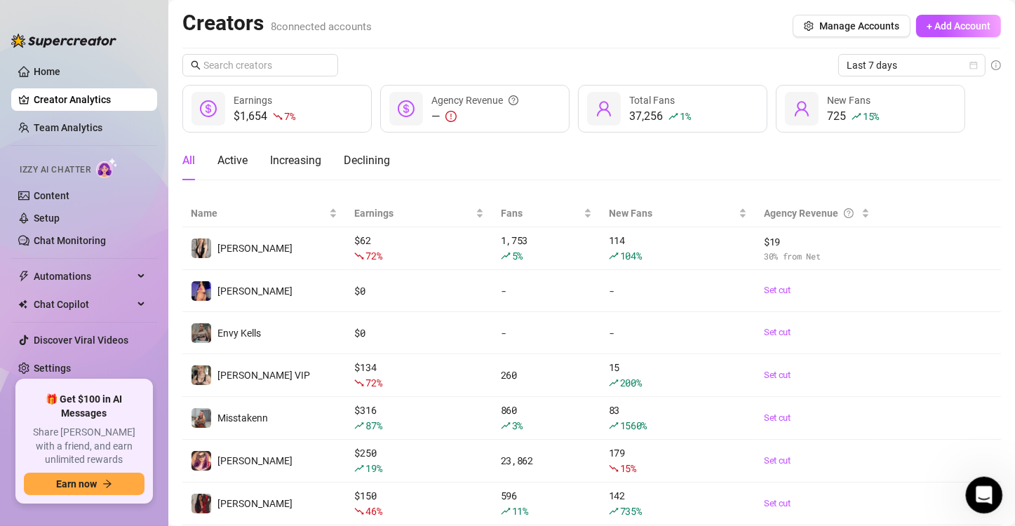
click at [982, 490] on icon "Open Intercom Messenger" at bounding box center [982, 493] width 23 height 23
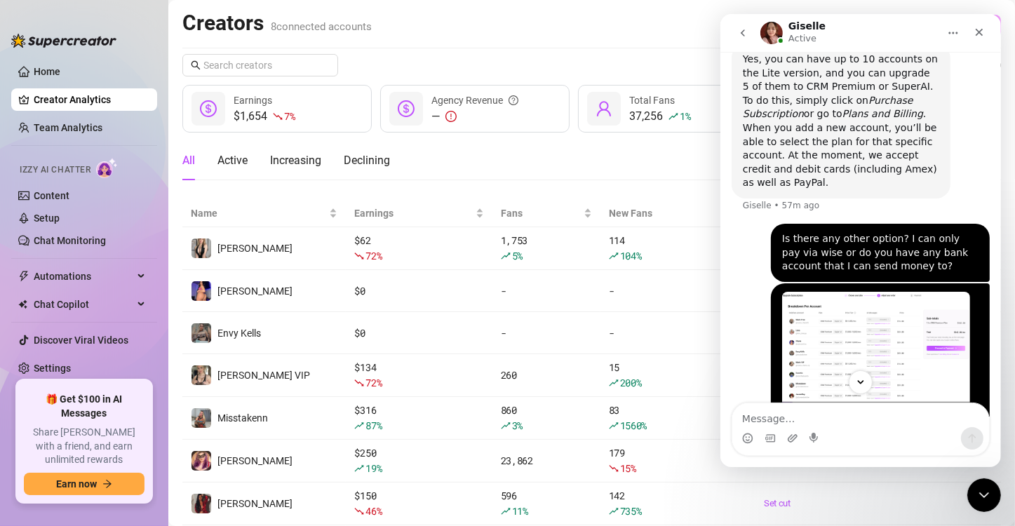
scroll to position [610, 0]
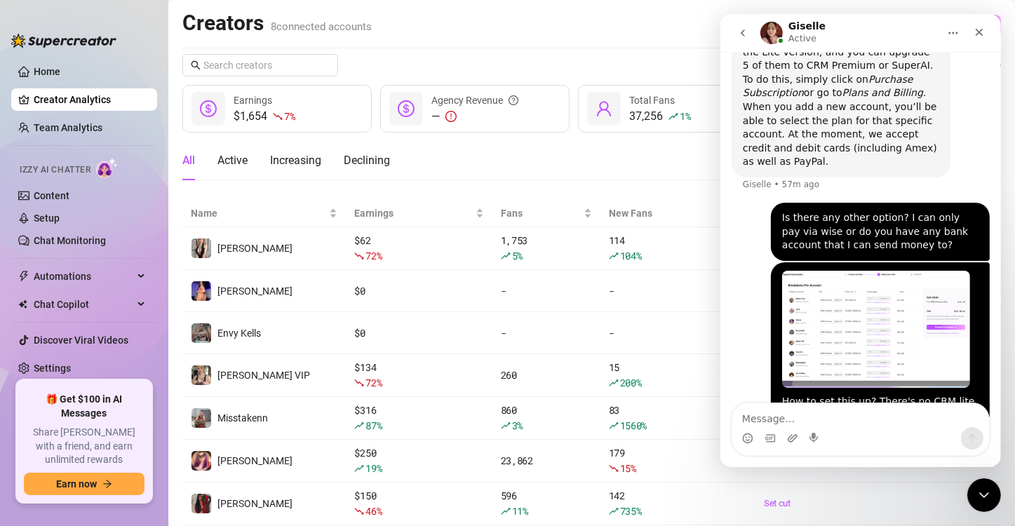
click at [629, 29] on div "Creators 8 connected accounts Manage Accounts + Add Account" at bounding box center [591, 26] width 819 height 32
click at [985, 34] on div "Close" at bounding box center [978, 32] width 25 height 25
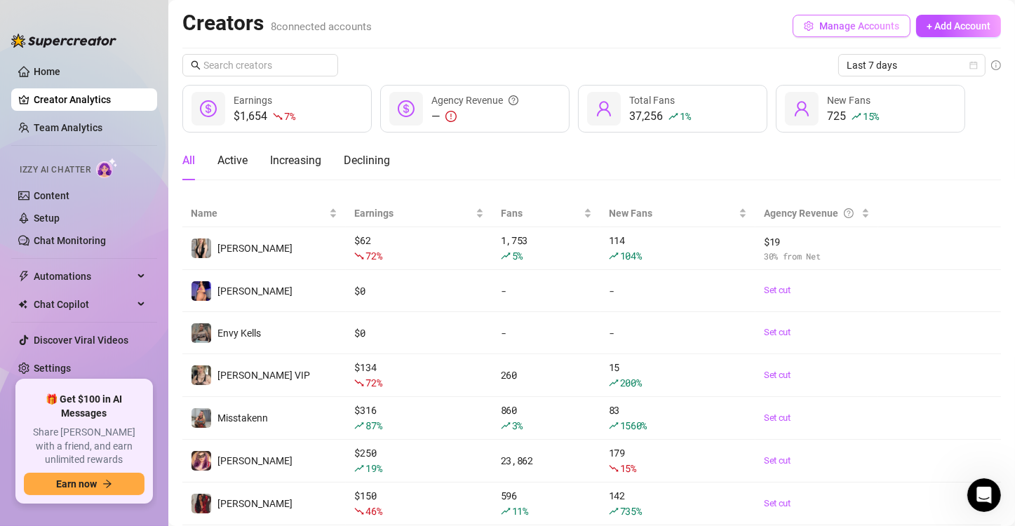
click at [830, 29] on span "Manage Accounts" at bounding box center [859, 25] width 80 height 11
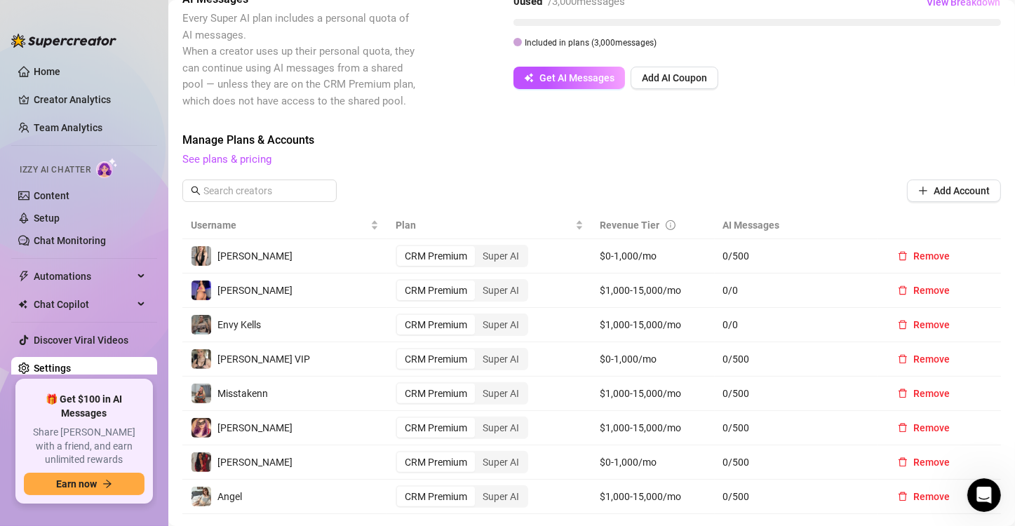
scroll to position [281, 0]
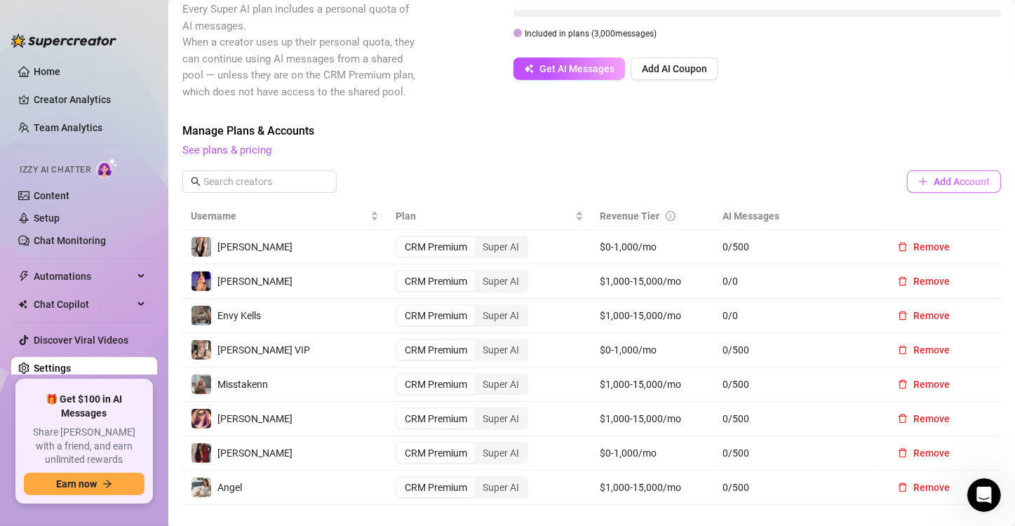
click at [937, 188] on button "Add Account" at bounding box center [954, 181] width 94 height 22
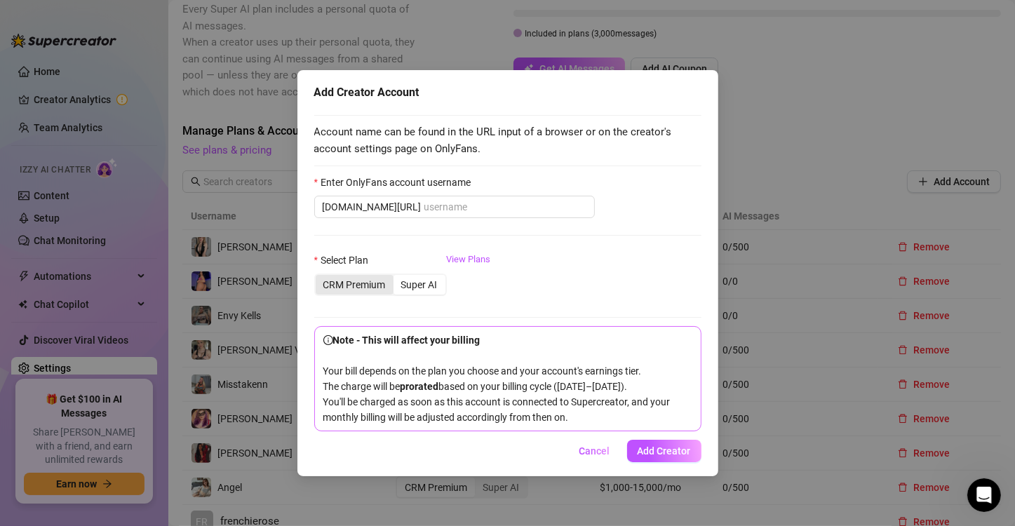
click at [342, 283] on div "CRM Premium" at bounding box center [355, 285] width 78 height 20
click at [319, 277] on input "CRM Premium" at bounding box center [319, 277] width 0 height 0
click at [590, 457] on span "Cancel" at bounding box center [595, 451] width 31 height 11
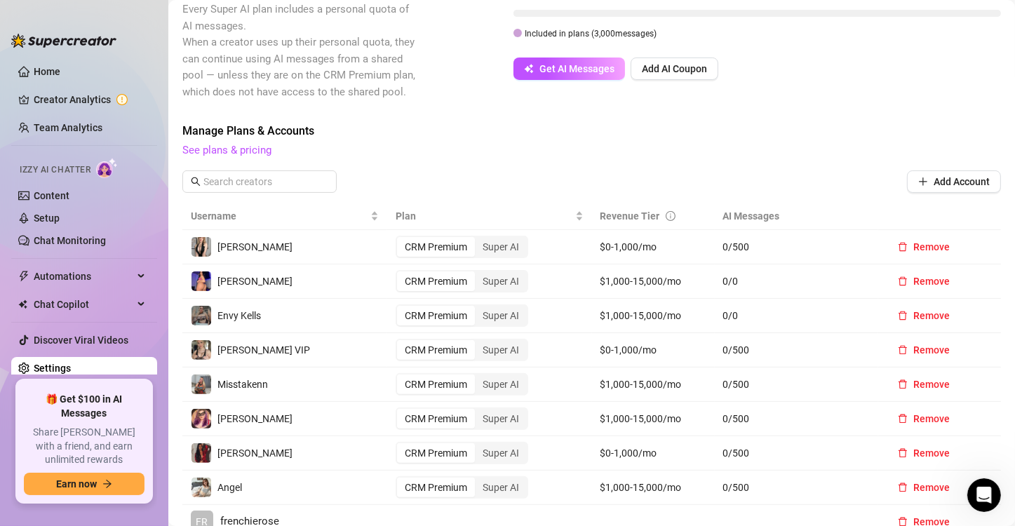
click at [478, 118] on div "Billing Overview Creator Plans 0 x Super AI, 16 x CRM Premium AI Message Packag…" at bounding box center [591, 227] width 819 height 857
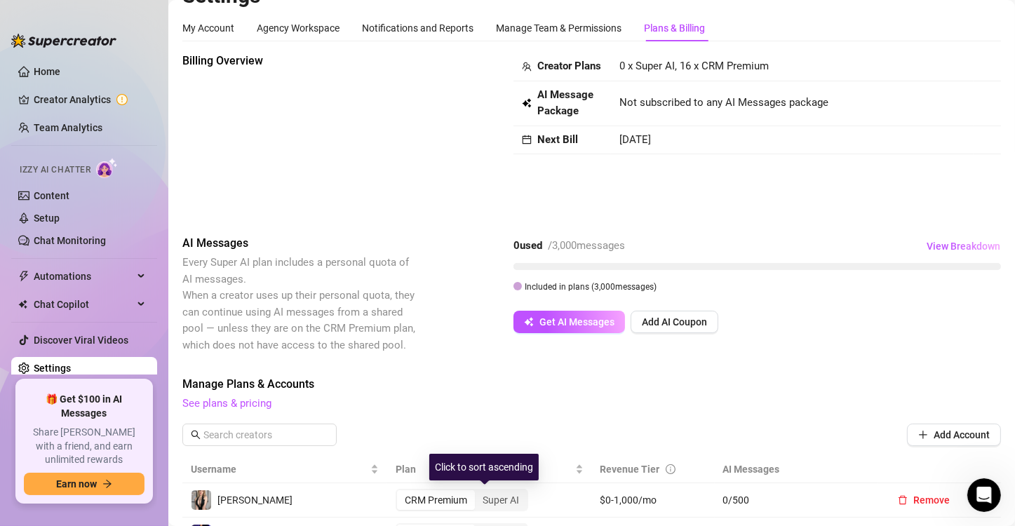
scroll to position [0, 0]
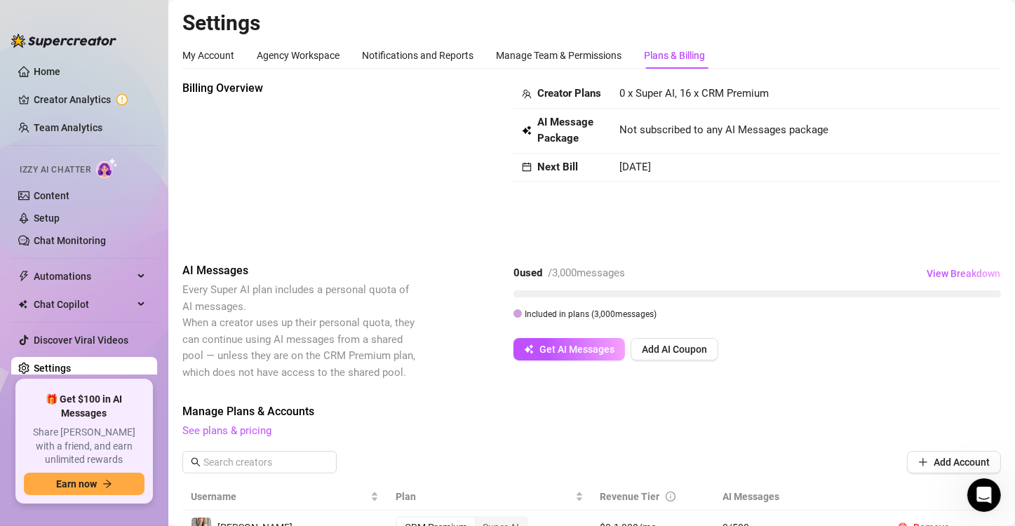
click at [406, 180] on div "Billing Overview" at bounding box center [300, 160] width 236 height 160
click at [663, 59] on div "Plans & Billing" at bounding box center [674, 55] width 61 height 15
click at [953, 276] on span "View Breakdown" at bounding box center [964, 273] width 74 height 11
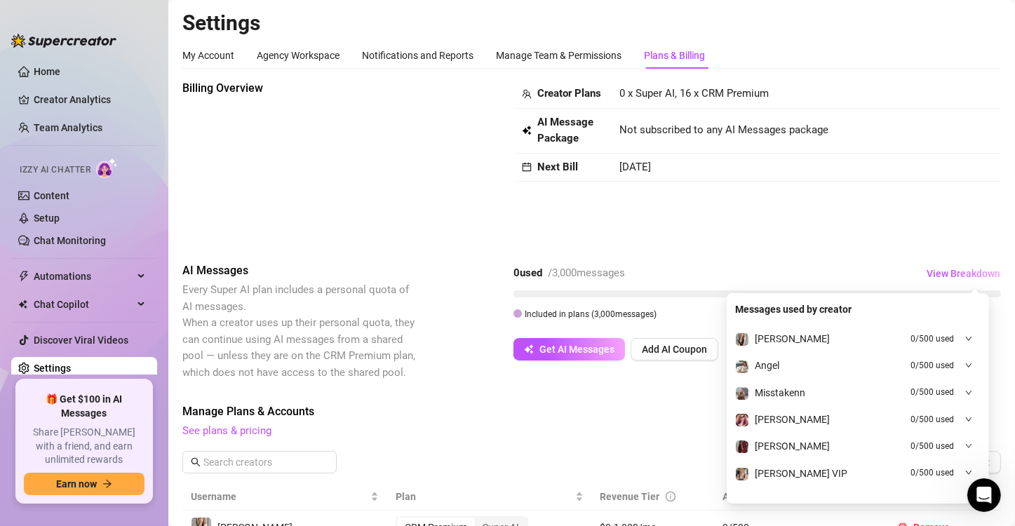
click at [724, 235] on div "Billing Overview Creator Plans 0 x Super AI, 16 x CRM Premium AI Message Packag…" at bounding box center [591, 160] width 819 height 160
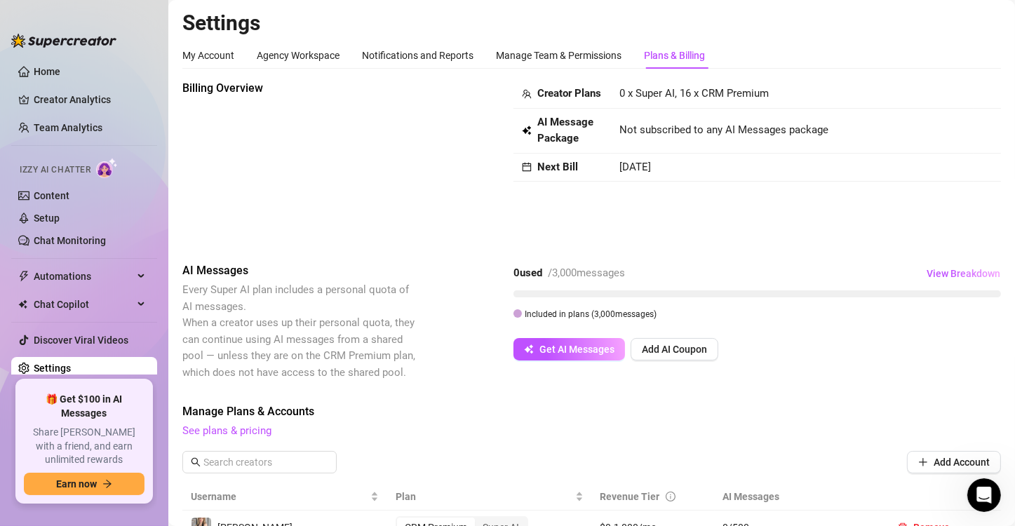
click at [695, 99] on span "0 x Super AI, 16 x CRM Premium" at bounding box center [693, 93] width 149 height 13
click at [568, 173] on strong "Next Bill" at bounding box center [557, 167] width 41 height 13
click at [518, 182] on td "Next Bill" at bounding box center [563, 168] width 98 height 29
click at [526, 172] on icon "calendar" at bounding box center [527, 167] width 9 height 9
click at [464, 141] on div "Billing Overview Creator Plans 0 x Super AI, 16 x CRM Premium AI Message Packag…" at bounding box center [591, 160] width 819 height 160
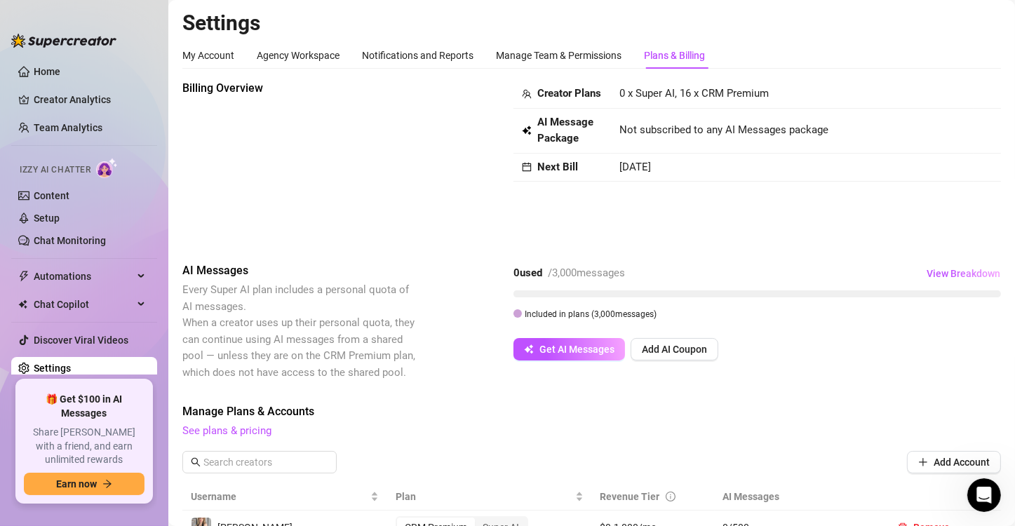
click at [687, 60] on div "Plans & Billing" at bounding box center [674, 55] width 61 height 15
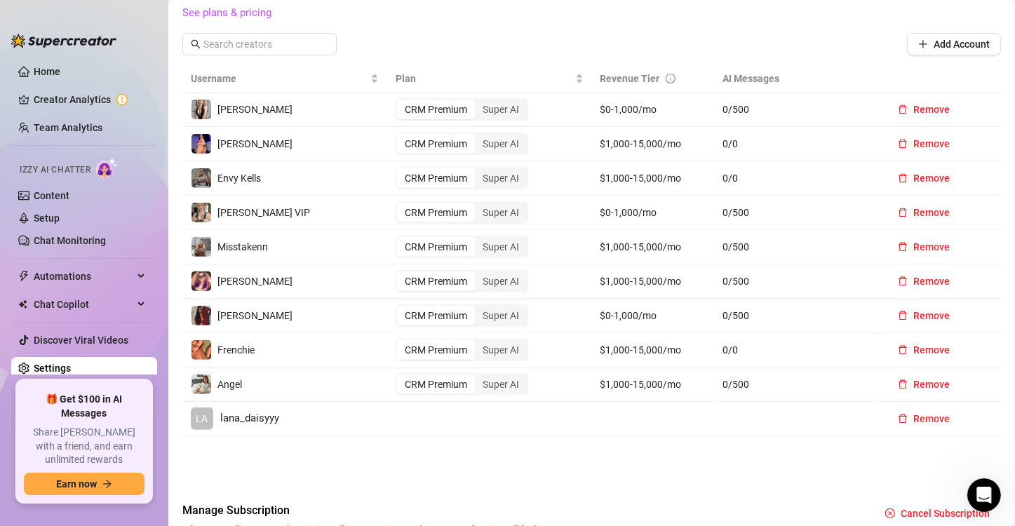
scroll to position [502, 0]
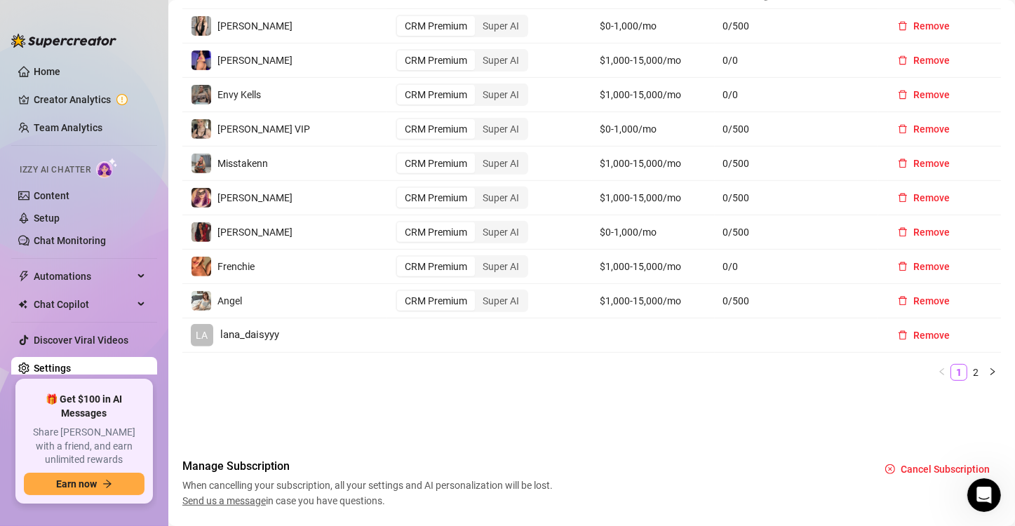
click at [280, 373] on ul "1 2" at bounding box center [591, 372] width 819 height 17
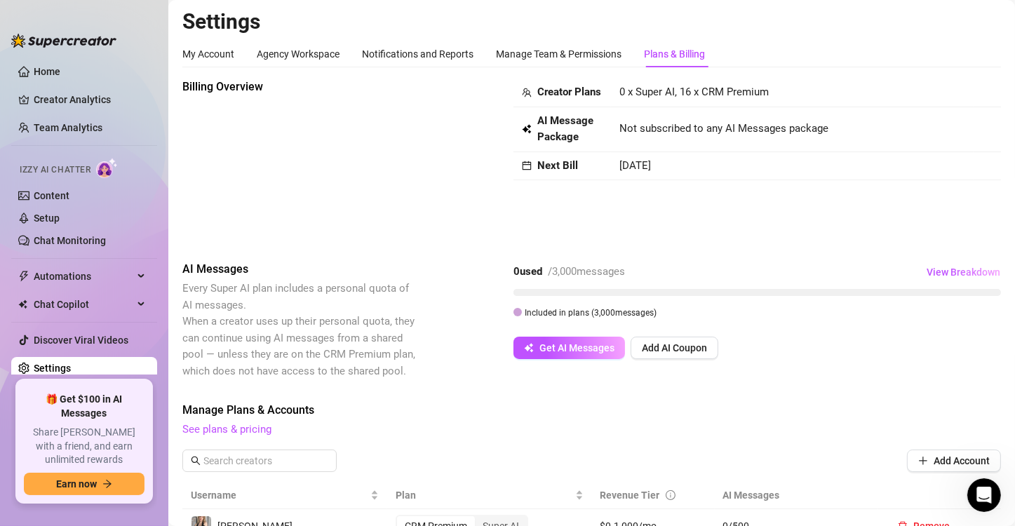
scroll to position [0, 0]
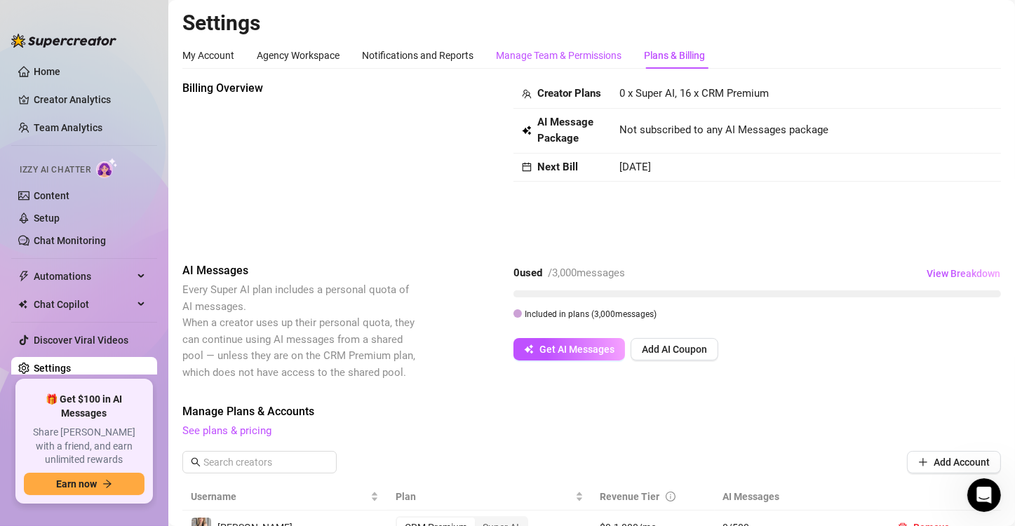
click at [582, 55] on div "Manage Team & Permissions" at bounding box center [559, 55] width 126 height 15
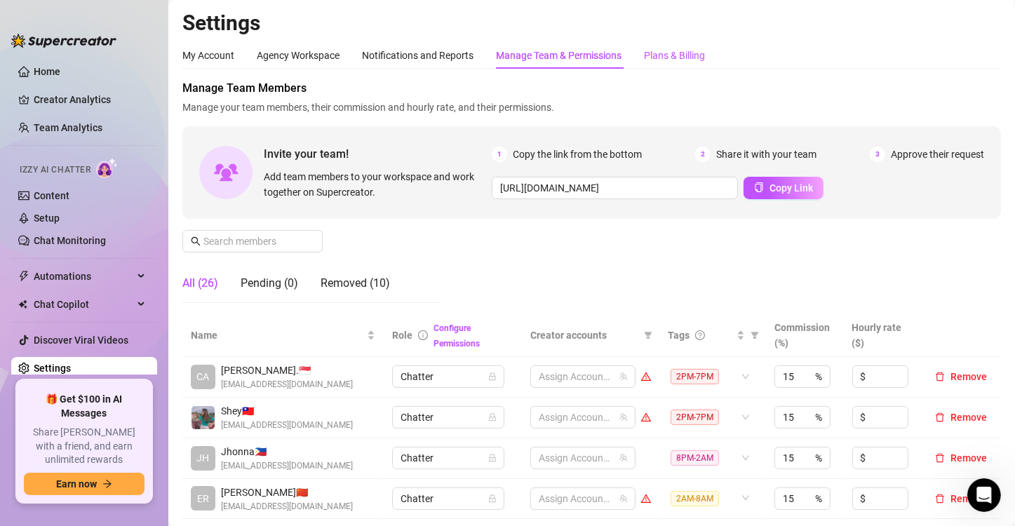
click at [674, 54] on div "Plans & Billing" at bounding box center [674, 55] width 61 height 15
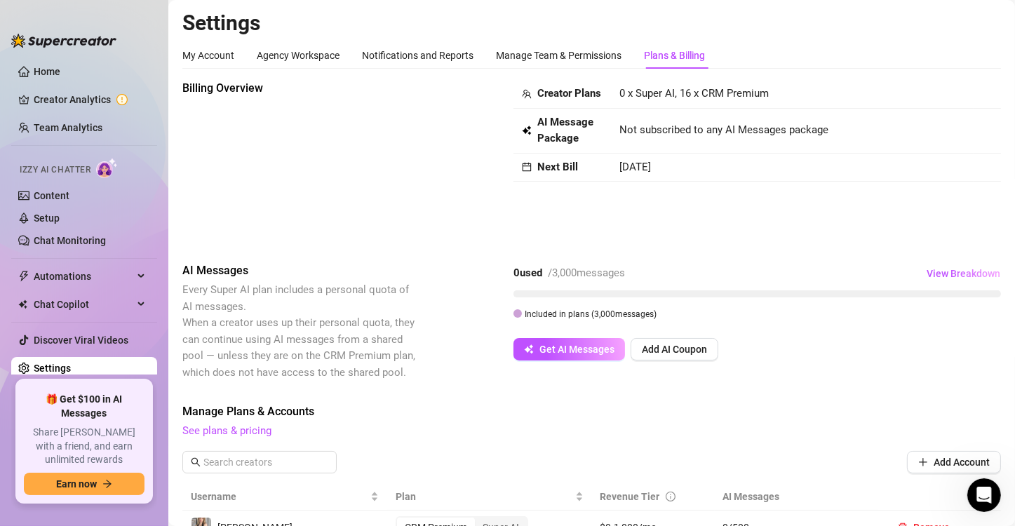
click at [435, 150] on div "Billing Overview Creator Plans 0 x Super AI, 16 x CRM Premium AI Message Packag…" at bounding box center [591, 160] width 819 height 160
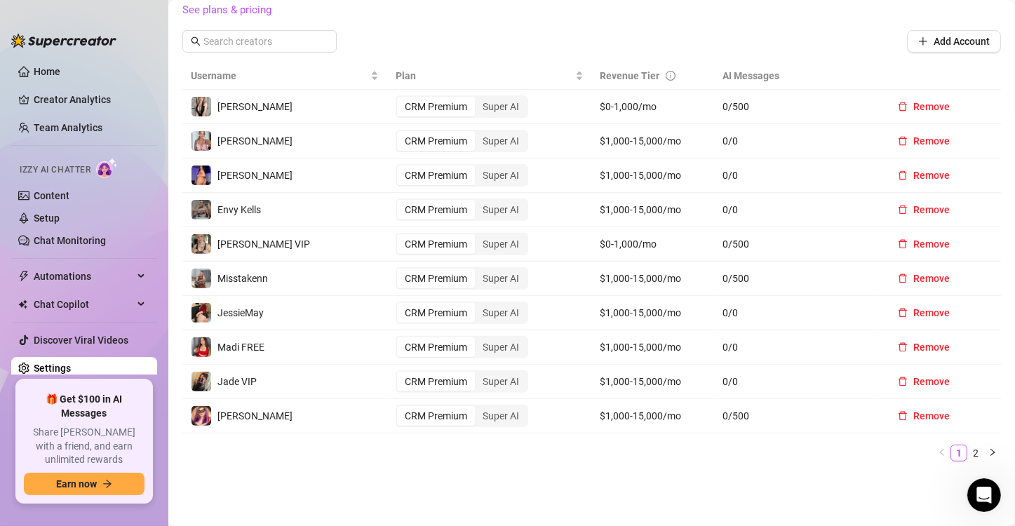
scroll to position [491, 0]
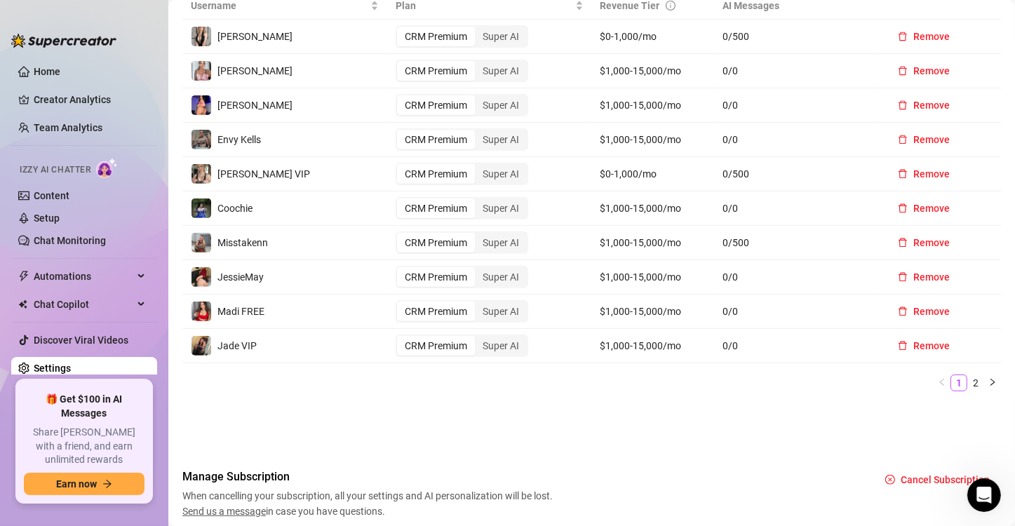
click at [483, 394] on div "Username Plan Revenue Tier AI Messages [PERSON_NAME] Free CRM Premium Super AI …" at bounding box center [591, 197] width 819 height 410
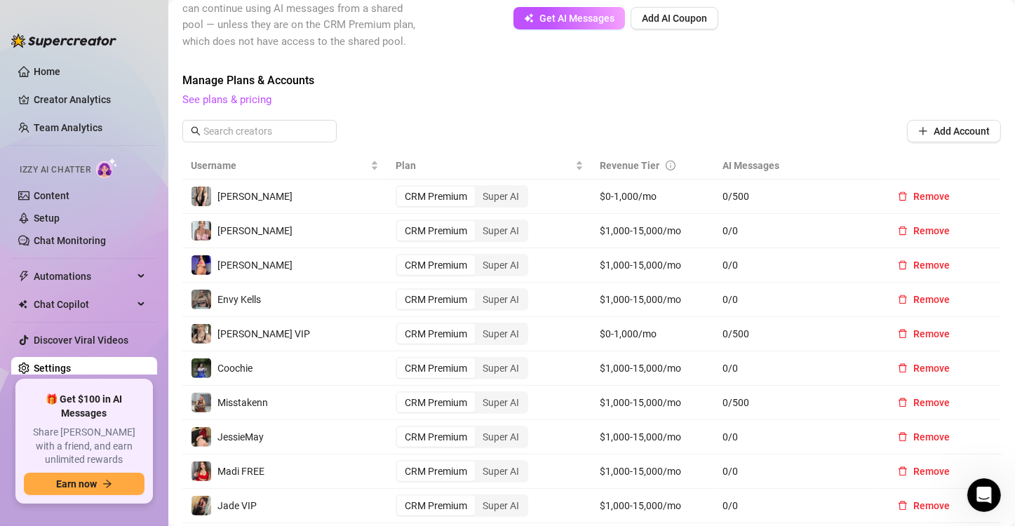
scroll to position [330, 0]
click at [473, 87] on span "Manage Plans & Accounts" at bounding box center [591, 81] width 819 height 17
click at [550, 105] on span "See plans & pricing" at bounding box center [591, 101] width 819 height 17
click at [471, 79] on span "Manage Plans & Accounts" at bounding box center [591, 81] width 819 height 17
